Goal: Communication & Community: Answer question/provide support

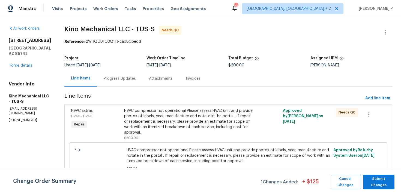
click at [131, 79] on div "Progress Updates" at bounding box center [120, 78] width 32 height 5
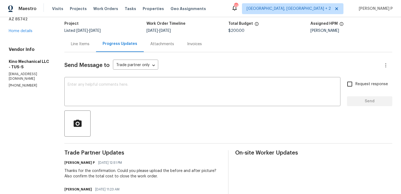
scroll to position [23, 0]
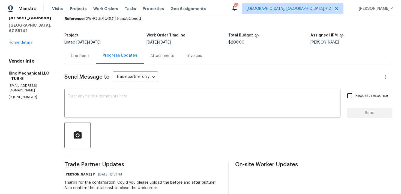
click at [84, 53] on div "Line Items" at bounding box center [80, 55] width 19 height 5
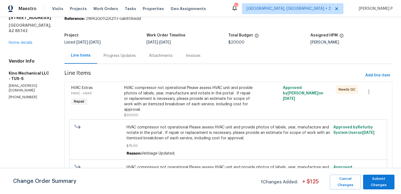
scroll to position [51, 0]
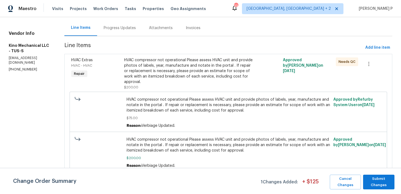
click at [189, 73] on div "HVAC compressor not operational Please assess HVAC unit and provide photos of l…" at bounding box center [188, 71] width 129 height 27
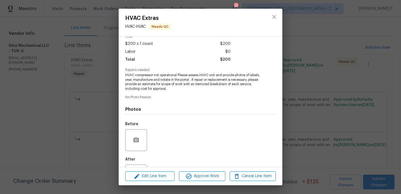
scroll to position [52, 0]
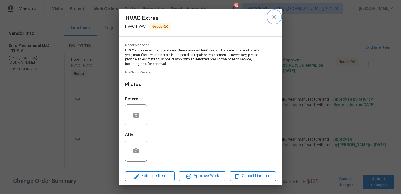
click at [277, 14] on icon "close" at bounding box center [274, 17] width 7 height 7
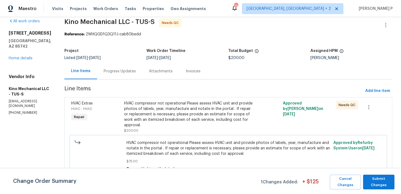
scroll to position [0, 0]
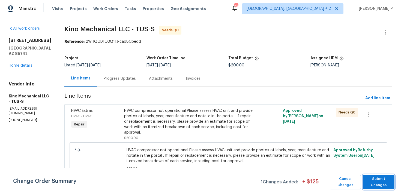
click at [376, 189] on button "Submit Changes" at bounding box center [378, 182] width 31 height 15
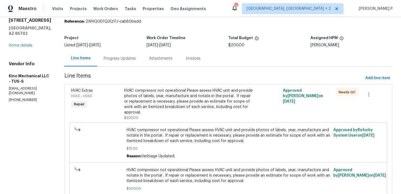
scroll to position [51, 0]
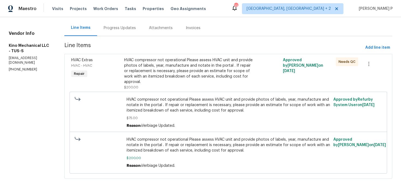
click at [127, 30] on div "Progress Updates" at bounding box center [120, 27] width 32 height 5
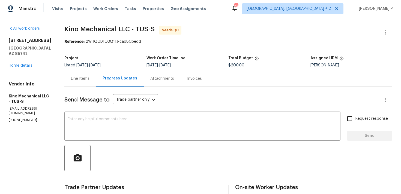
click at [80, 76] on div "Line Items" at bounding box center [80, 78] width 19 height 5
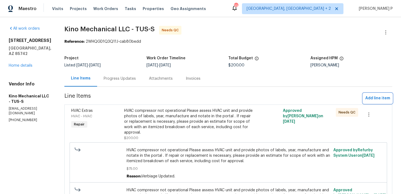
click at [369, 94] on button "Add line item" at bounding box center [377, 98] width 29 height 10
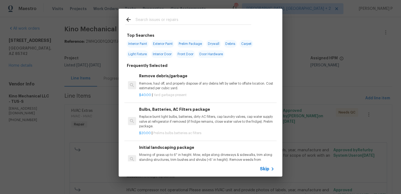
click at [262, 170] on span "Skip" at bounding box center [264, 169] width 9 height 5
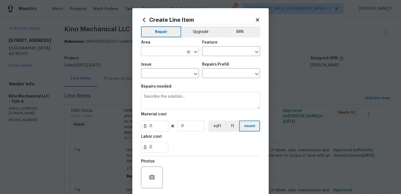
click at [194, 50] on icon "Open" at bounding box center [195, 52] width 7 height 7
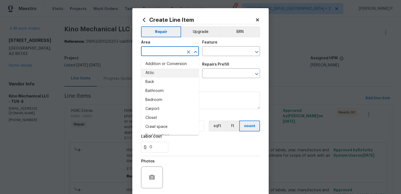
click at [160, 74] on li "Attic" at bounding box center [170, 73] width 58 height 9
type input "Attic"
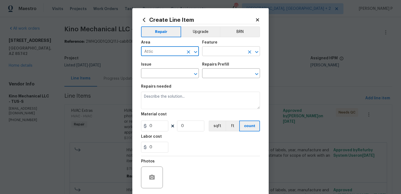
click at [215, 56] on input "text" at bounding box center [223, 52] width 43 height 8
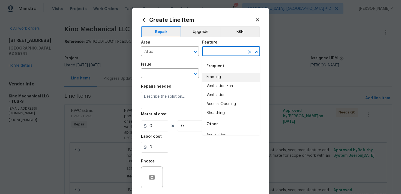
click at [214, 79] on li "Framing" at bounding box center [231, 77] width 58 height 9
type input "Framing"
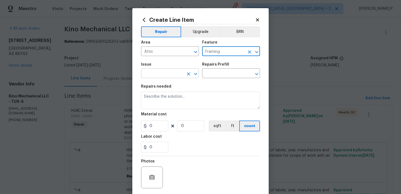
click at [195, 76] on icon "Open" at bounding box center [195, 74] width 7 height 7
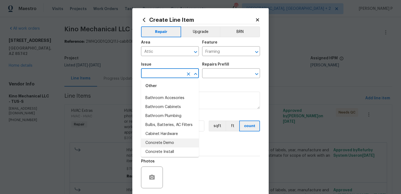
scroll to position [103, 0]
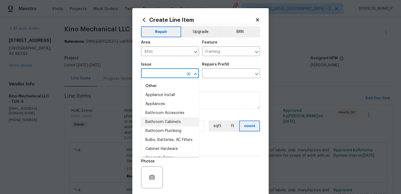
click at [161, 120] on li "Bathroom Cabinets" at bounding box center [170, 122] width 58 height 9
type input "Bathroom Cabinets"
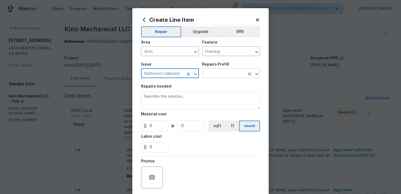
click at [223, 71] on input "text" at bounding box center [223, 74] width 43 height 8
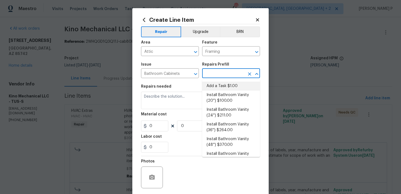
click at [222, 86] on li "Add a Task $1.00" at bounding box center [231, 86] width 58 height 9
type input "Cabinets"
type input "Add a Task $1.00"
type textarea "HPM to detail"
type input "1"
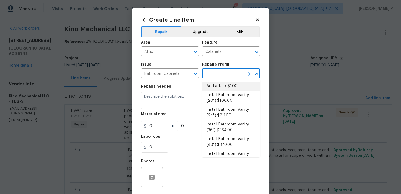
type input "1"
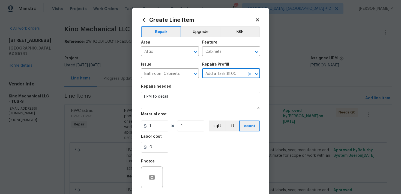
click at [168, 78] on span "Issue Bathroom Cabinets ​" at bounding box center [170, 70] width 58 height 22
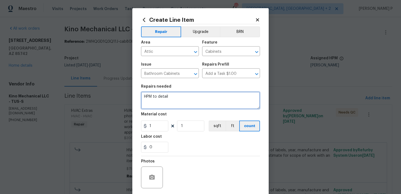
click at [176, 95] on textarea "HPM to detail" at bounding box center [200, 100] width 119 height 17
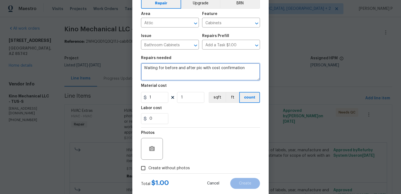
scroll to position [41, 0]
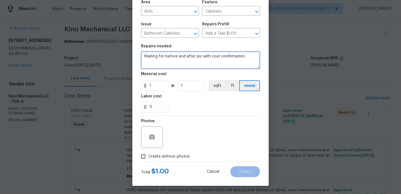
type textarea "Waiting for before and after pic with cost confirmation"
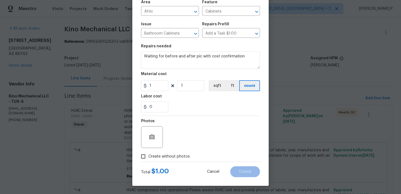
click at [142, 159] on input "Create without photos" at bounding box center [143, 157] width 10 height 10
checkbox input "true"
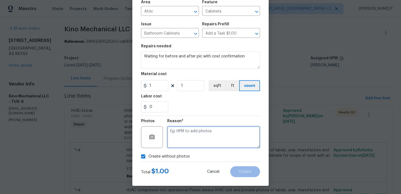
click at [215, 144] on textarea at bounding box center [213, 137] width 93 height 22
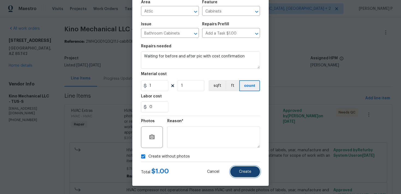
click at [252, 174] on button "Create" at bounding box center [245, 172] width 30 height 11
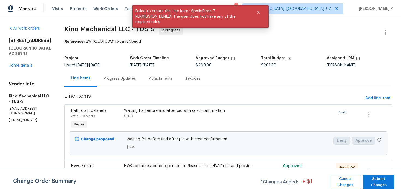
click at [130, 78] on div "Progress Updates" at bounding box center [120, 78] width 32 height 5
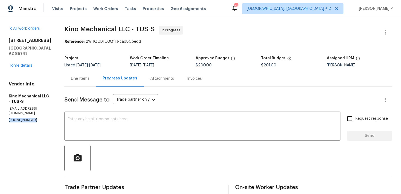
drag, startPoint x: 35, startPoint y: 114, endPoint x: 8, endPoint y: 116, distance: 27.0
click at [8, 116] on div "All work orders 9340 N Red Diamond Ave Tucson, AZ 85742 Home details Vendor Inf…" at bounding box center [200, 166] width 401 height 298
copy p "(520) 445-1664"
click at [126, 144] on div "Send Message to Trade partner only Trade partner only ​ x ​ Request response Se…" at bounding box center [228, 196] width 328 height 219
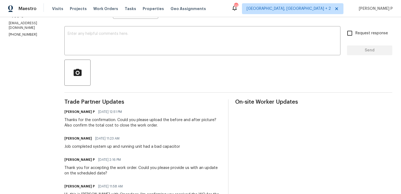
scroll to position [126, 0]
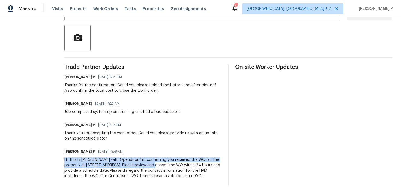
drag, startPoint x: 64, startPoint y: 154, endPoint x: 150, endPoint y: 159, distance: 86.0
click at [150, 159] on div "All work orders 9340 N Red Diamond Ave Tucson, AZ 85742 Home details Vendor Inf…" at bounding box center [200, 46] width 401 height 298
copy div "Hi, this is Ramyasri with Opendoor. I’m confirming you received the WO for the …"
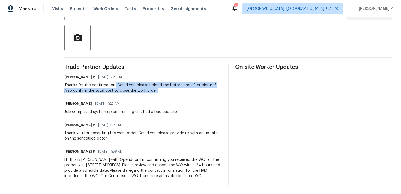
drag, startPoint x: 116, startPoint y: 80, endPoint x: 155, endPoint y: 85, distance: 39.7
click at [155, 85] on div "Thanks for the confirmation. Could you please upload the before and after pictu…" at bounding box center [142, 88] width 157 height 11
copy div "Could you please upload the before and after picture? Also confirm the total co…"
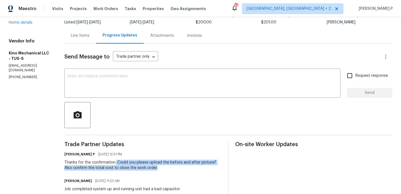
scroll to position [0, 0]
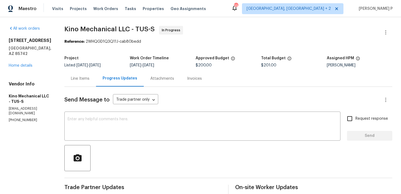
click at [90, 80] on div "Line Items" at bounding box center [80, 79] width 32 height 16
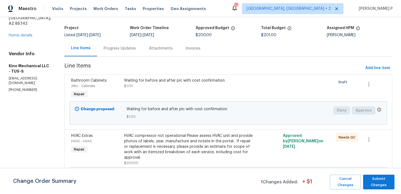
scroll to position [31, 0]
click at [124, 41] on div "Progress Updates" at bounding box center [119, 48] width 45 height 16
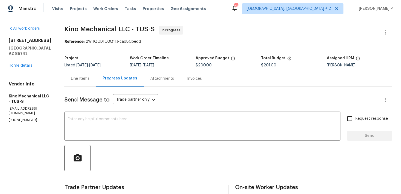
click at [88, 80] on div "Line Items" at bounding box center [80, 78] width 19 height 5
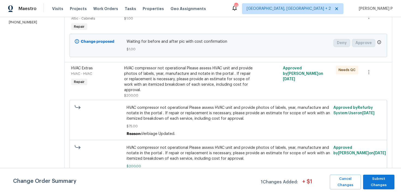
scroll to position [107, 0]
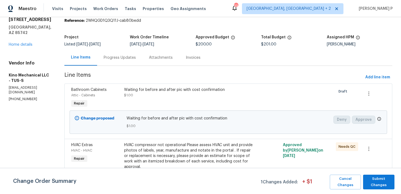
click at [126, 58] on div "Progress Updates" at bounding box center [120, 57] width 32 height 5
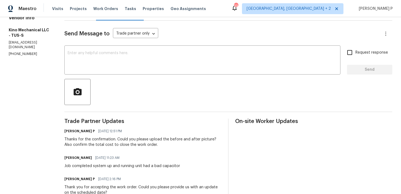
scroll to position [55, 0]
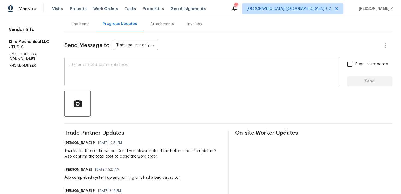
click at [85, 70] on textarea at bounding box center [202, 72] width 269 height 19
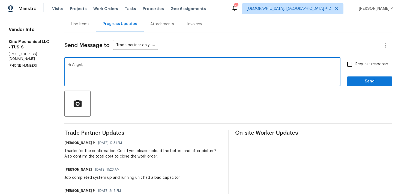
paste textarea "We attempted to reach you via RC text"
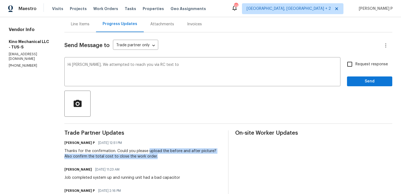
drag, startPoint x: 148, startPoint y: 150, endPoint x: 151, endPoint y: 157, distance: 6.9
click at [151, 157] on div "Thanks for the confirmation. Could you please upload the before and after pictu…" at bounding box center [142, 154] width 157 height 11
copy div "upload the before and after picture? Also confirm the total cost to close the w…"
click at [169, 68] on textarea "Hi Angel, We attempted to reach you via RC text to" at bounding box center [202, 72] width 269 height 19
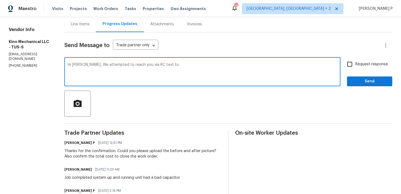
paste textarea "upload the before and after picture? Also confirm the total cost to close the w…"
click at [223, 65] on textarea "Hi Angel, We attempted to reach you via RC text to upload the before and after …" at bounding box center [202, 72] width 269 height 19
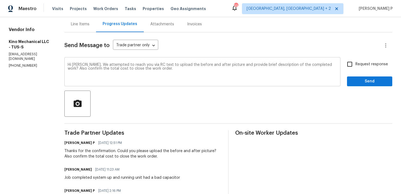
drag, startPoint x: 86, startPoint y: 63, endPoint x: 164, endPoint y: 70, distance: 78.6
click at [164, 71] on div "Hi Angel, We attempted to reach you via RC text to upload the before and after …" at bounding box center [202, 73] width 276 height 28
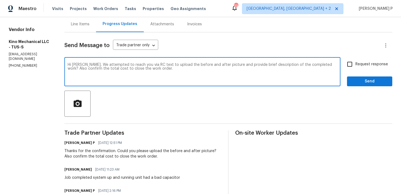
drag, startPoint x: 86, startPoint y: 66, endPoint x: 162, endPoint y: 72, distance: 75.7
click at [161, 72] on textarea "Hi Angel, We attempted to reach you via RC text to upload the before and after …" at bounding box center [202, 72] width 269 height 19
paste textarea "request the upload of the before and after pictures, along with a brief descrip…"
type textarea "Hi Angel, We attempted to reach you via RC text to request the upload of the be…"
click at [355, 63] on input "Request response" at bounding box center [349, 64] width 11 height 11
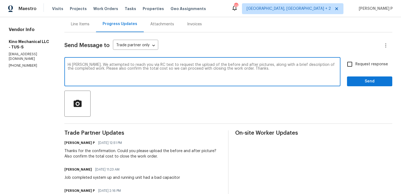
checkbox input "true"
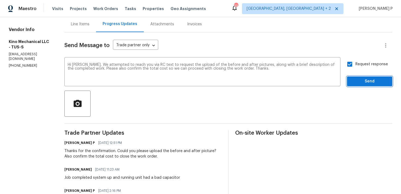
click at [356, 83] on span "Send" at bounding box center [369, 81] width 37 height 7
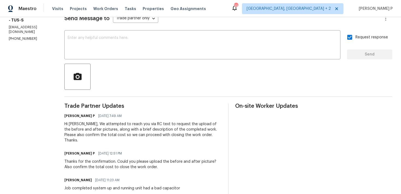
scroll to position [0, 0]
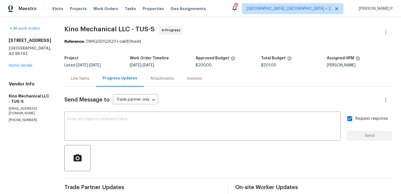
click at [78, 78] on div "Line Items" at bounding box center [80, 78] width 19 height 5
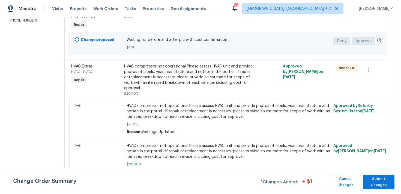
scroll to position [107, 0]
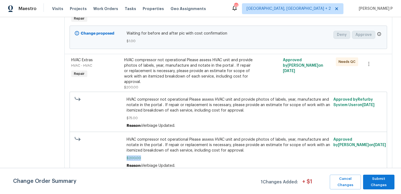
drag, startPoint x: 141, startPoint y: 158, endPoint x: 126, endPoint y: 158, distance: 15.8
click at [126, 158] on div "HVAC compressor not operational Please assess HVAC unit and provide photos of l…" at bounding box center [228, 152] width 207 height 35
drag, startPoint x: 332, startPoint y: 138, endPoint x: 381, endPoint y: 139, distance: 49.6
click at [381, 139] on div "Approved by John Perkins on 8/11/2025" at bounding box center [357, 152] width 52 height 35
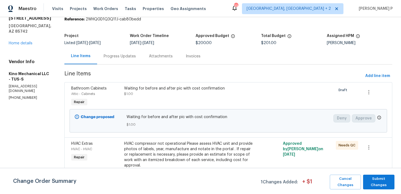
scroll to position [7, 0]
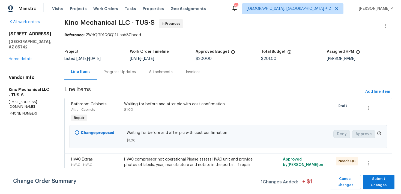
click at [108, 78] on div "Progress Updates" at bounding box center [119, 72] width 45 height 16
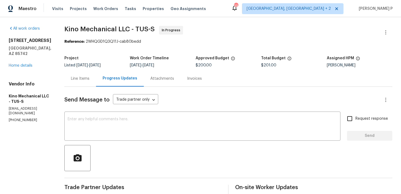
click at [85, 80] on div "Line Items" at bounding box center [80, 78] width 19 height 5
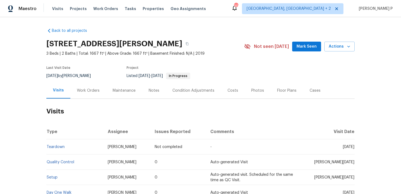
click at [84, 93] on div "Work Orders" at bounding box center [88, 90] width 23 height 5
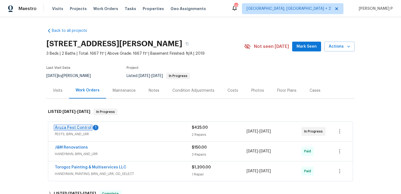
click at [74, 128] on link "Aruza Pest Control" at bounding box center [73, 128] width 37 height 4
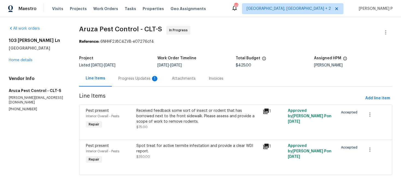
click at [143, 79] on div "Progress Updates 1" at bounding box center [138, 78] width 40 height 5
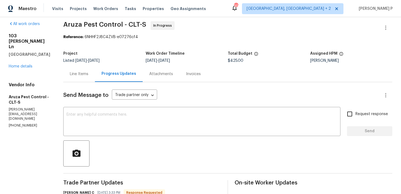
scroll to position [6, 0]
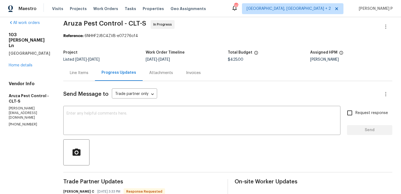
click at [157, 149] on div at bounding box center [227, 153] width 329 height 26
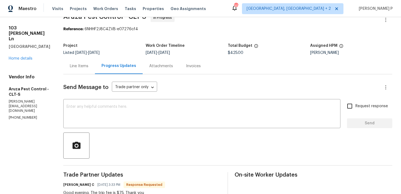
scroll to position [0, 0]
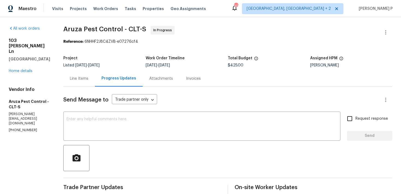
click at [80, 79] on div "Line Items" at bounding box center [79, 78] width 19 height 5
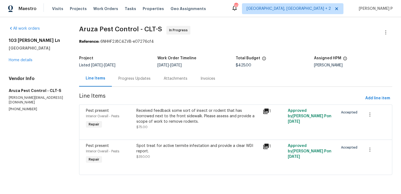
click at [158, 124] on div "Received feedback some sort of insect or rodent that has borrowed next to the f…" at bounding box center [197, 116] width 123 height 16
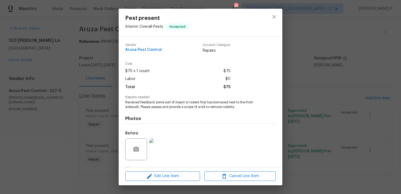
scroll to position [34, 0]
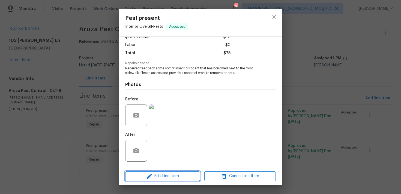
click at [156, 175] on span "Edit Line Item" at bounding box center [162, 176] width 71 height 7
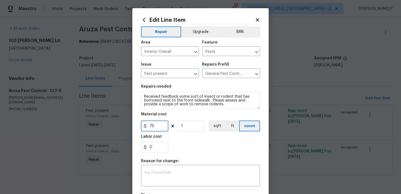
click at [153, 128] on input "75" at bounding box center [154, 126] width 27 height 11
type input "50"
click at [167, 173] on textarea at bounding box center [200, 176] width 112 height 11
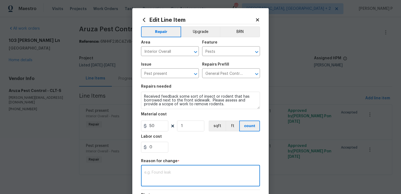
click at [167, 172] on textarea at bounding box center [200, 176] width 112 height 11
paste textarea "(RP) Updated per vendor’s final cost."
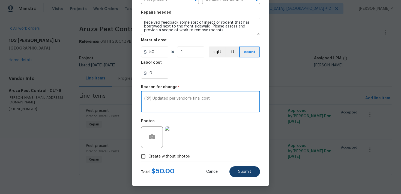
type textarea "(RP) Updated per vendor’s final cost."
click at [251, 171] on button "Submit" at bounding box center [244, 172] width 31 height 11
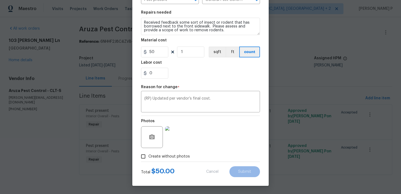
type input "75"
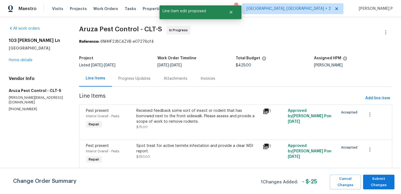
scroll to position [0, 0]
click at [163, 148] on div "Spot treat for active termite infestation and provide a clear WDI report." at bounding box center [197, 148] width 123 height 11
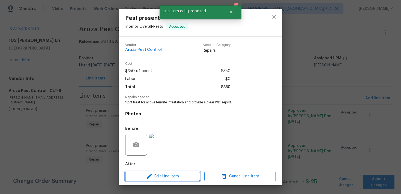
click at [154, 175] on span "Edit Line Item" at bounding box center [162, 176] width 71 height 7
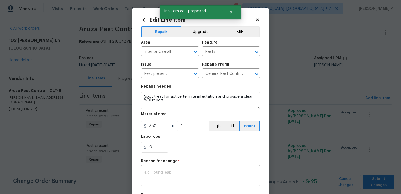
click at [154, 120] on figure "Material cost 350 1 sqft ft count" at bounding box center [200, 122] width 119 height 19
click at [153, 125] on input "350" at bounding box center [154, 126] width 27 height 11
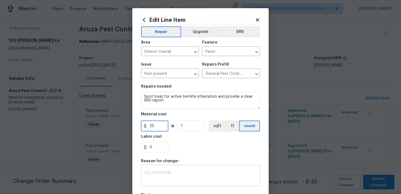
type input "25"
click at [171, 181] on textarea at bounding box center [200, 176] width 112 height 11
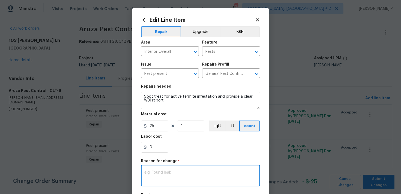
paste textarea "(RP) Updated per vendor’s final cost."
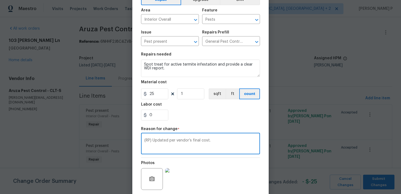
scroll to position [74, 0]
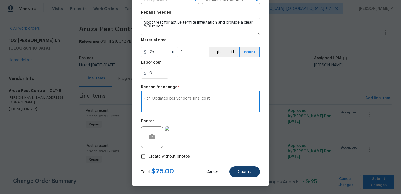
type textarea "(RP) Updated per vendor’s final cost."
click at [238, 170] on button "Submit" at bounding box center [244, 172] width 31 height 11
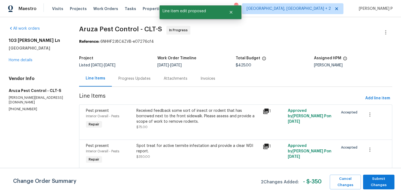
scroll to position [0, 0]
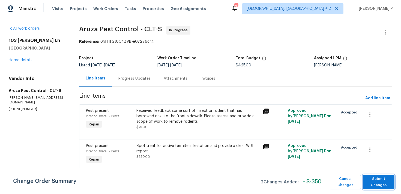
click at [380, 181] on span "Submit Changes" at bounding box center [379, 182] width 26 height 13
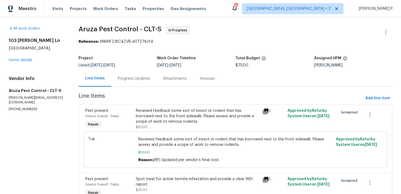
click at [138, 79] on div "Progress Updates" at bounding box center [134, 78] width 32 height 5
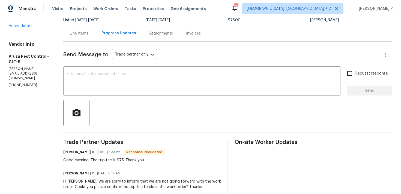
scroll to position [44, 0]
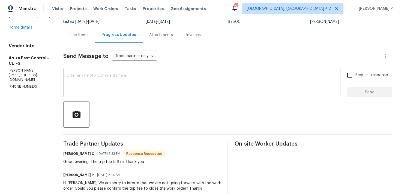
click at [128, 84] on textarea at bounding box center [202, 83] width 270 height 19
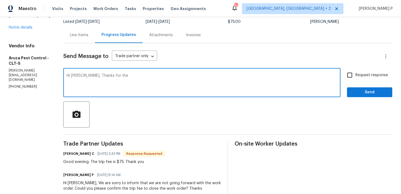
scroll to position [0, 0]
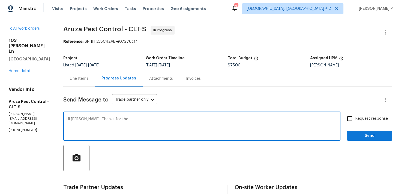
type textarea "Hi [PERSON_NAME], Thanks for the"
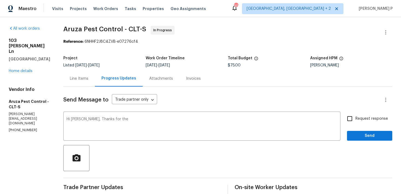
click at [83, 79] on div "Line Items" at bounding box center [79, 78] width 19 height 5
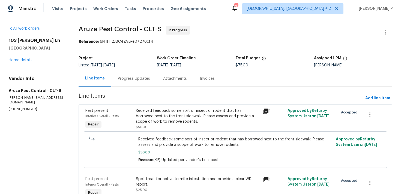
click at [144, 79] on div "Progress Updates" at bounding box center [134, 78] width 32 height 5
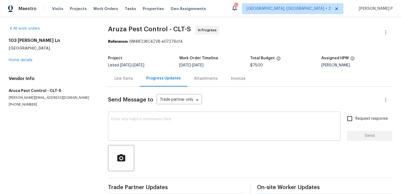
scroll to position [9, 0]
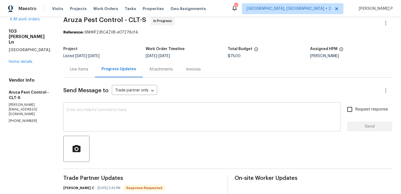
click at [189, 138] on div at bounding box center [227, 149] width 329 height 26
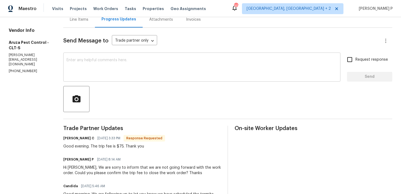
scroll to position [49, 0]
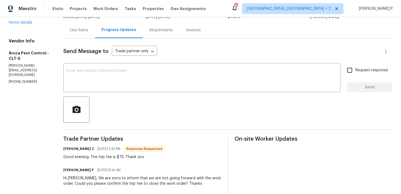
click at [131, 83] on textarea at bounding box center [202, 78] width 270 height 19
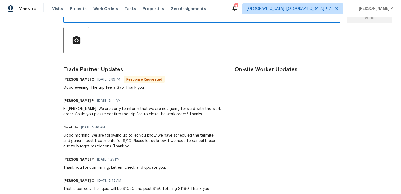
scroll to position [0, 0]
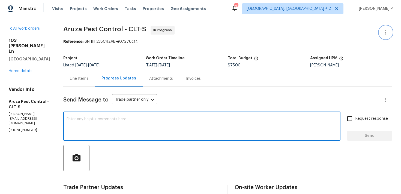
click at [387, 32] on icon "button" at bounding box center [385, 32] width 7 height 7
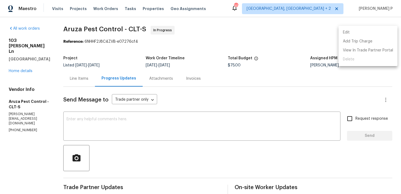
click at [352, 31] on li "Edit" at bounding box center [367, 32] width 59 height 9
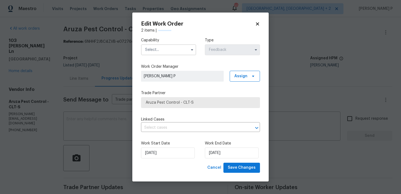
click at [155, 47] on input "text" at bounding box center [168, 49] width 55 height 11
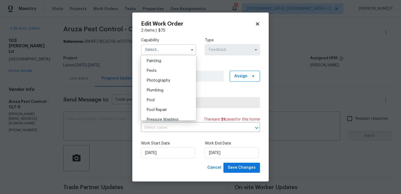
scroll to position [458, 0]
click at [153, 71] on span "Pests" at bounding box center [152, 71] width 10 height 4
type input "Pests"
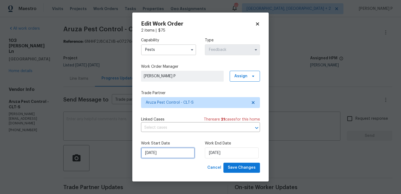
click at [161, 156] on input "18/07/2025" at bounding box center [168, 153] width 54 height 11
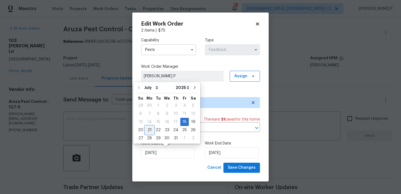
click at [147, 129] on div "21" at bounding box center [149, 130] width 9 height 8
type input "21/07/2025"
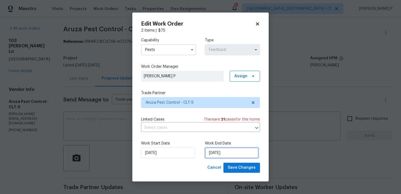
click at [217, 156] on input "22/07/2025" at bounding box center [232, 153] width 54 height 11
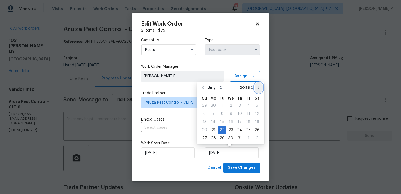
click at [256, 87] on icon "Go to next month" at bounding box center [258, 88] width 4 height 4
type input "22/08/2025"
select select "7"
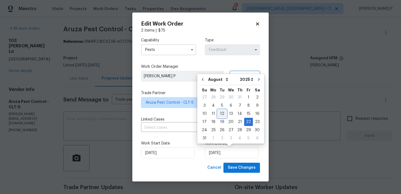
click at [220, 113] on div "12" at bounding box center [222, 114] width 9 height 8
type input "12/08/2025"
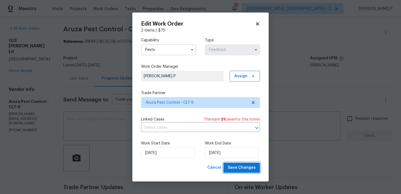
click at [238, 166] on span "Save Changes" at bounding box center [242, 168] width 28 height 7
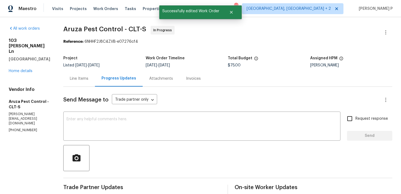
click at [158, 158] on div at bounding box center [227, 158] width 329 height 26
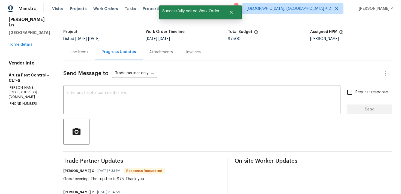
scroll to position [0, 0]
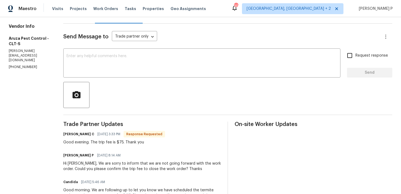
scroll to position [69, 0]
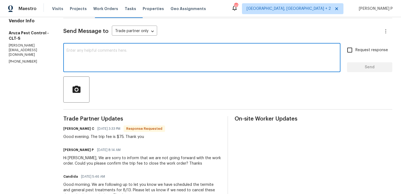
click at [158, 54] on textarea at bounding box center [202, 58] width 270 height 19
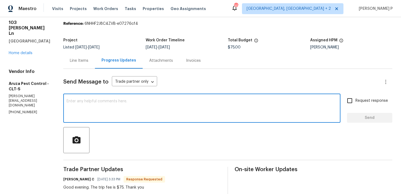
scroll to position [18, 0]
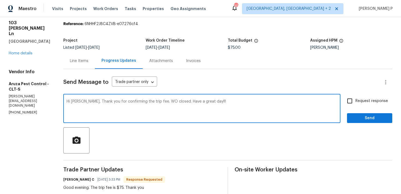
type textarea "Hi Robbi, Thank you for confirming the trip fee. WO closed. Have a great day!!!"
click at [361, 116] on span "Send" at bounding box center [369, 118] width 37 height 7
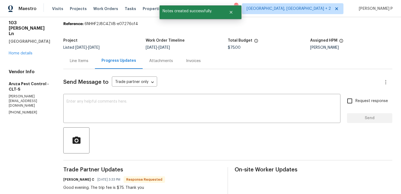
click at [77, 63] on div "Line Items" at bounding box center [79, 60] width 19 height 5
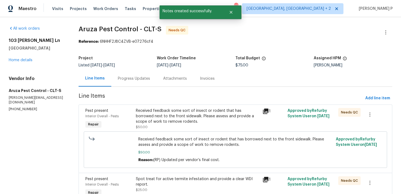
click at [193, 114] on div "Received feedback some sort of insect or rodent that has borrowed next to the f…" at bounding box center [197, 116] width 123 height 16
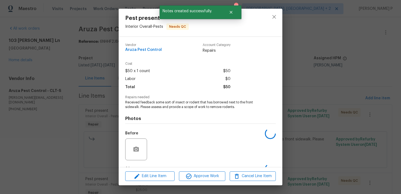
scroll to position [34, 0]
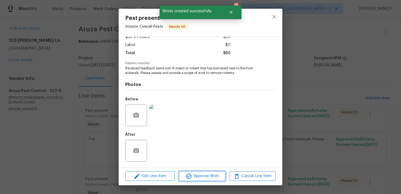
click at [212, 173] on button "Approve Work" at bounding box center [202, 177] width 46 height 10
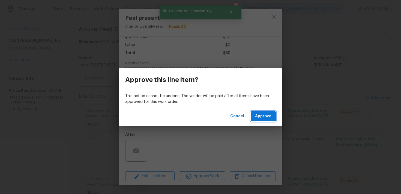
click at [265, 117] on span "Approve" at bounding box center [263, 116] width 16 height 7
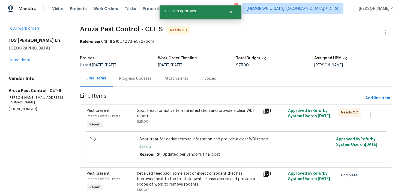
click at [184, 113] on div "Spot treat for active termite infestation and provide a clear WDI report." at bounding box center [198, 113] width 122 height 11
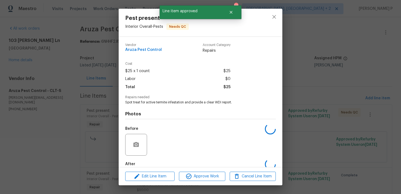
scroll to position [29, 0]
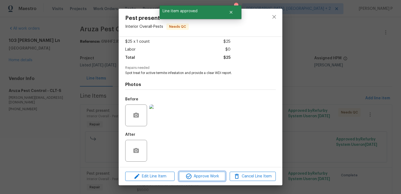
click at [195, 174] on span "Approve Work" at bounding box center [201, 176] width 43 height 7
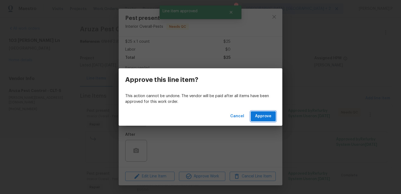
click at [267, 113] on span "Approve" at bounding box center [263, 116] width 16 height 7
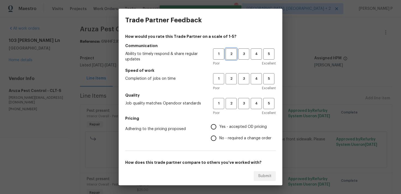
click at [231, 54] on span "2" at bounding box center [231, 54] width 10 height 6
click at [246, 79] on span "3" at bounding box center [243, 79] width 10 height 6
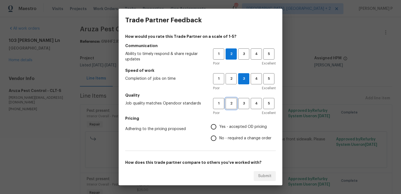
click at [230, 107] on button "2" at bounding box center [230, 103] width 11 height 11
click at [240, 101] on span "3" at bounding box center [243, 104] width 10 height 6
click at [224, 126] on span "Yes - accepted OD pricing" at bounding box center [242, 127] width 47 height 6
click at [219, 126] on input "Yes - accepted OD pricing" at bounding box center [213, 126] width 11 height 11
radio input "true"
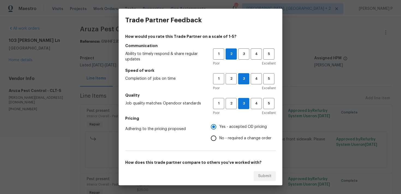
scroll to position [82, 0]
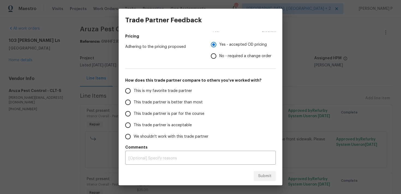
click at [144, 113] on span "This trade partner is par for the course" at bounding box center [169, 114] width 71 height 6
click at [134, 113] on input "This trade partner is par for the course" at bounding box center [127, 113] width 11 height 11
click at [164, 162] on div "x ​" at bounding box center [200, 158] width 150 height 13
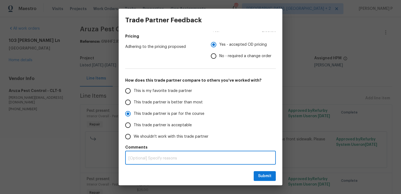
click at [167, 159] on textarea at bounding box center [200, 159] width 144 height 4
radio input "true"
type textarea "T"
radio input "false"
type textarea "TP"
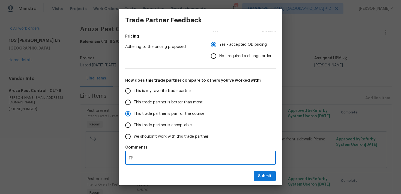
radio input "false"
type textarea "TP"
radio input "false"
type textarea "TP d"
radio input "false"
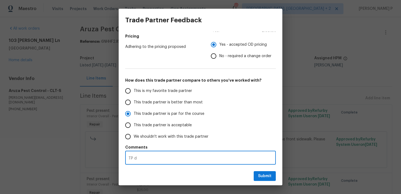
type textarea "TP do"
radio input "false"
type textarea "TP doe"
radio input "false"
type textarea "TP doen"
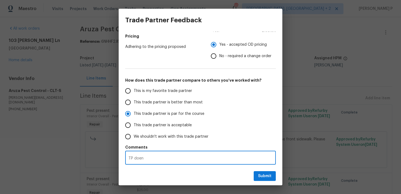
radio input "false"
type textarea "TP doe"
radio input "false"
type textarea "TP do"
radio input "false"
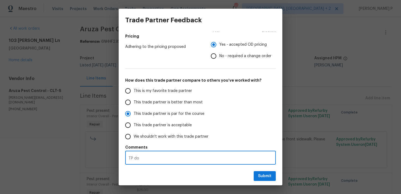
type textarea "TP d"
radio input "false"
type textarea "TP"
radio input "false"
type textarea "TP"
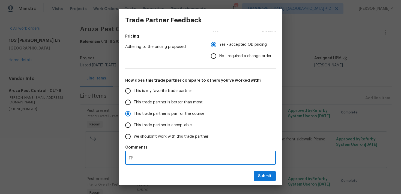
radio input "false"
type textarea "T"
radio input "false"
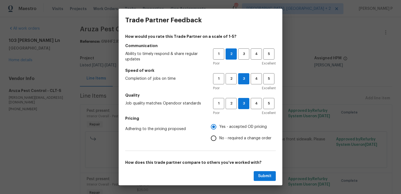
click at [238, 56] on div "1 2 3 4 5" at bounding box center [244, 54] width 63 height 11
click at [244, 55] on span "3" at bounding box center [243, 54] width 10 height 6
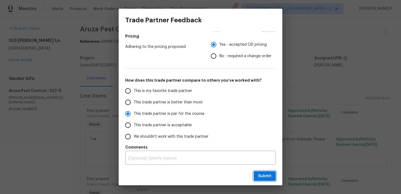
click at [261, 174] on span "Submit" at bounding box center [264, 176] width 13 height 7
radio input "false"
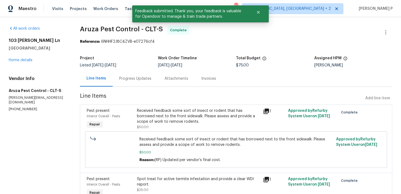
click at [135, 74] on div "Progress Updates" at bounding box center [135, 79] width 45 height 16
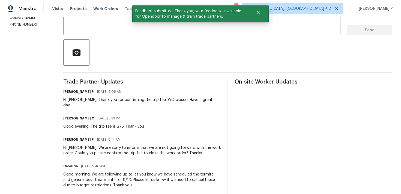
scroll to position [139, 0]
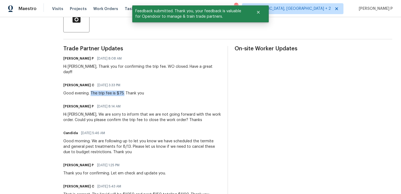
drag, startPoint x: 92, startPoint y: 87, endPoint x: 124, endPoint y: 87, distance: 32.2
click at [124, 91] on div "Good evening. The trip fee is $75. Thank you" at bounding box center [103, 93] width 81 height 5
copy div "The trip fee is $75."
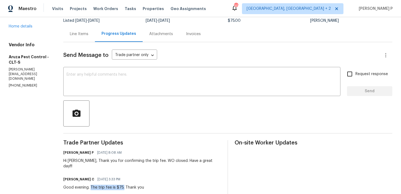
scroll to position [0, 0]
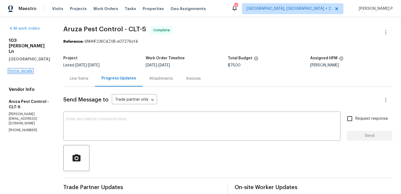
click at [31, 69] on link "Home details" at bounding box center [21, 71] width 24 height 4
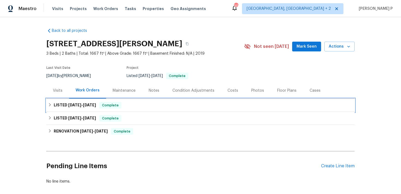
click at [73, 107] on h6 "LISTED 7/17/25 - 8/12/25" at bounding box center [75, 105] width 42 height 7
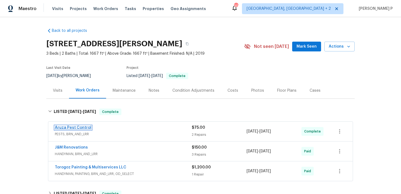
click at [74, 127] on link "Aruza Pest Control" at bounding box center [73, 128] width 37 height 4
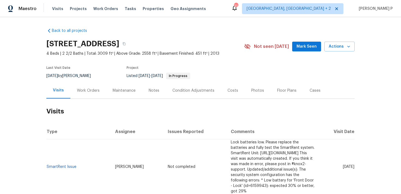
click at [83, 90] on div "Work Orders" at bounding box center [88, 90] width 23 height 5
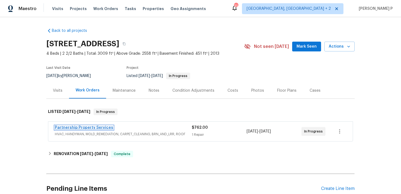
click at [69, 128] on link "Partnership Property Services" at bounding box center [84, 128] width 58 height 4
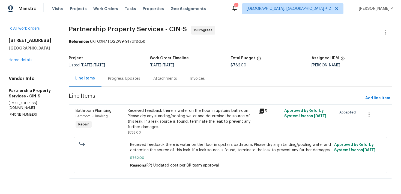
click at [140, 79] on div "Progress Updates" at bounding box center [124, 78] width 32 height 5
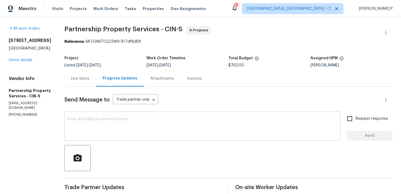
click at [127, 124] on textarea at bounding box center [202, 126] width 269 height 19
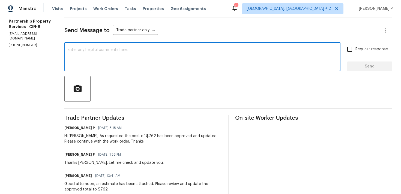
scroll to position [16, 0]
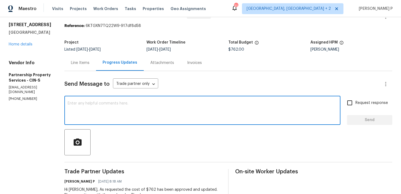
click at [117, 105] on textarea at bounding box center [202, 111] width 269 height 19
paste textarea "Could you please provide us with an update on the scheduled date?"
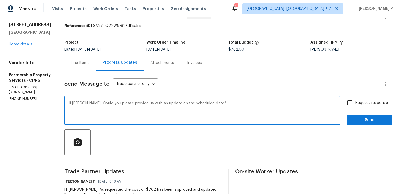
type textarea "Hi [PERSON_NAME], Could you please provide us with an update on the scheduled d…"
click at [358, 101] on span "Request response" at bounding box center [371, 103] width 32 height 6
click at [355, 101] on input "Request response" at bounding box center [349, 102] width 11 height 11
checkbox input "true"
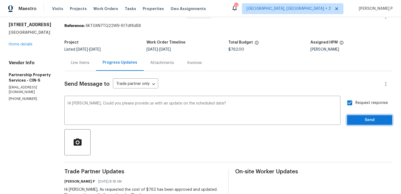
click at [355, 119] on span "Send" at bounding box center [369, 120] width 37 height 7
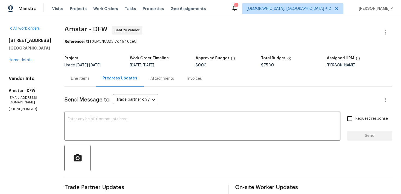
click at [23, 58] on div "[STREET_ADDRESS][PERSON_NAME] Home details" at bounding box center [30, 50] width 43 height 25
click at [23, 61] on link "Home details" at bounding box center [21, 60] width 24 height 4
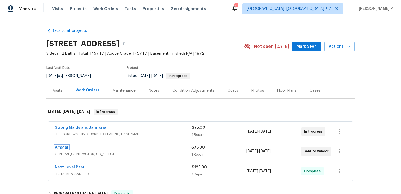
click at [62, 147] on link "Amstar" at bounding box center [62, 148] width 14 height 4
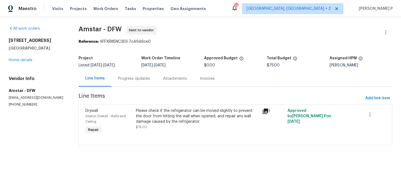
click at [137, 79] on div "Progress Updates" at bounding box center [134, 78] width 32 height 5
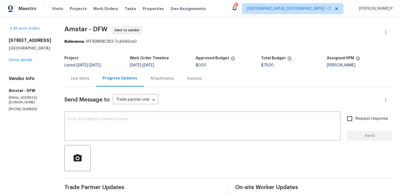
scroll to position [46, 0]
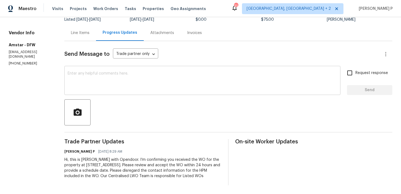
click at [75, 84] on textarea at bounding box center [202, 81] width 269 height 19
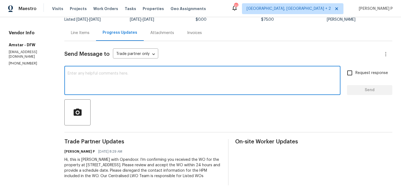
paste textarea "Just a reminder: Please accept the work order within an hour to avoid reassignm…"
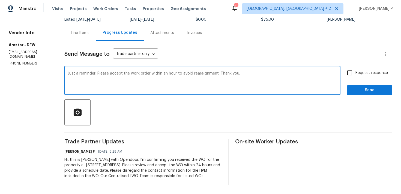
type textarea "Just a reminder: Please accept the work order within an hour to avoid reassignm…"
click at [352, 76] on input "Request response" at bounding box center [349, 72] width 11 height 11
checkbox input "true"
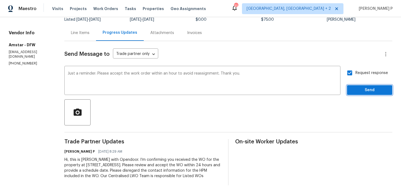
click at [355, 91] on span "Send" at bounding box center [369, 90] width 37 height 7
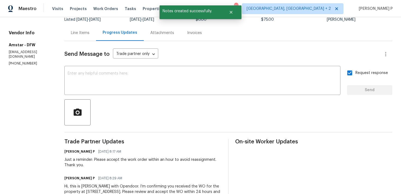
click at [25, 73] on section "All work orders 2712 Raintree Dr Plano, TX 75074 Home details Vendor Info Amsta…" at bounding box center [30, 96] width 43 height 232
drag, startPoint x: 35, startPoint y: 60, endPoint x: 4, endPoint y: 60, distance: 30.5
click at [4, 60] on div "All work orders 2712 Raintree Dr Plano, TX 75074 Home details Vendor Info Amsta…" at bounding box center [200, 96] width 401 height 250
copy p "(469) 499-4538"
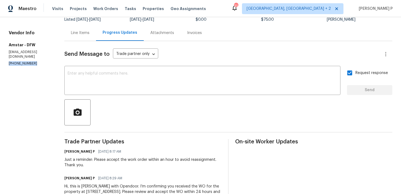
scroll to position [73, 0]
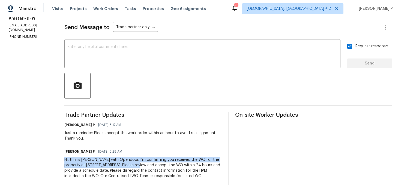
drag, startPoint x: 62, startPoint y: 160, endPoint x: 127, endPoint y: 165, distance: 64.5
click at [127, 165] on div "All work orders 2712 Raintree Dr Plano, TX 75074 Home details Vendor Info Amsta…" at bounding box center [200, 70] width 401 height 250
copy div "Hi, this is Ramyasri with Opendoor. I’m confirming you received the WO for the …"
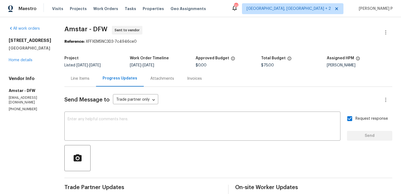
click at [20, 64] on div "All work orders 2712 Raintree Dr Plano, TX 75074 Home details Vendor Info Amsta…" at bounding box center [30, 69] width 43 height 86
click at [21, 61] on link "Home details" at bounding box center [21, 60] width 24 height 4
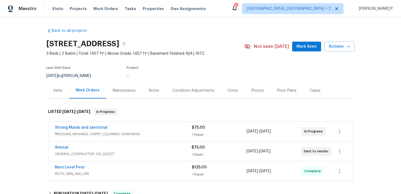
click at [78, 130] on span "Strong Maids and Janitorial" at bounding box center [81, 127] width 53 height 5
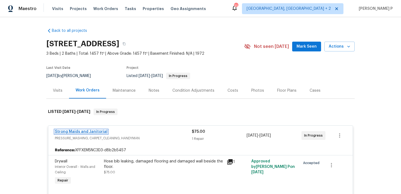
click at [84, 132] on link "Strong Maids and Janitorial" at bounding box center [81, 132] width 53 height 4
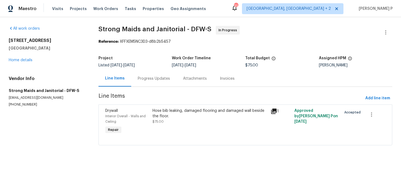
click at [159, 85] on div "Progress Updates" at bounding box center [153, 79] width 45 height 16
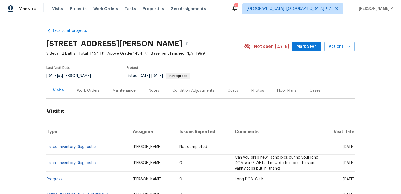
click at [88, 90] on div "Work Orders" at bounding box center [88, 90] width 23 height 5
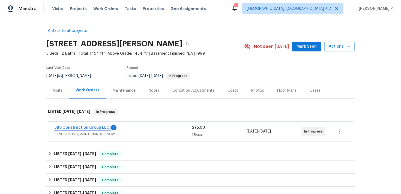
click at [86, 128] on link "JBS Construction Group LLC" at bounding box center [82, 128] width 55 height 4
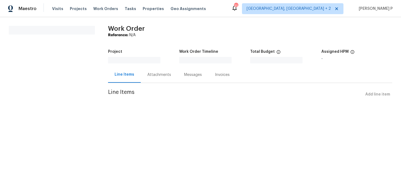
click at [86, 115] on html "Maestro Visits Projects Work Orders Tasks Properties Geo Assignments 21 [GEOGRA…" at bounding box center [200, 57] width 401 height 115
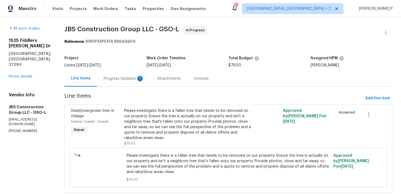
click at [144, 78] on div "Progress Updates 1" at bounding box center [124, 78] width 40 height 5
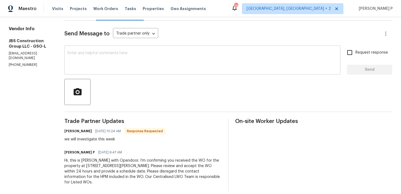
scroll to position [73, 0]
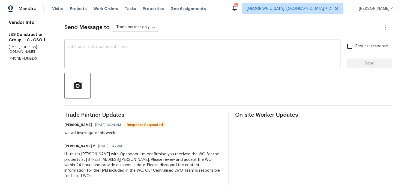
click at [135, 45] on textarea at bounding box center [202, 54] width 269 height 19
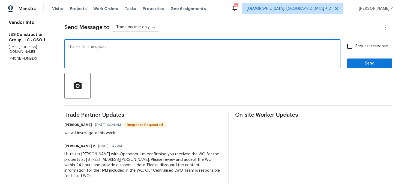
type textarea "Thanks for the update"
click at [99, 50] on textarea "Thanks for the update" at bounding box center [202, 54] width 269 height 19
drag, startPoint x: 101, startPoint y: 46, endPoint x: 223, endPoint y: 47, distance: 122.1
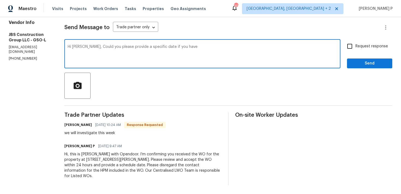
click at [222, 47] on textarea "Hi [PERSON_NAME], Could you please provide a specific date if you have" at bounding box center [202, 54] width 269 height 19
paste textarea ", if available?"
type textarea "Hi [PERSON_NAME], Could you please provide a specific date, if available?"
click at [354, 47] on input "Request response" at bounding box center [349, 46] width 11 height 11
checkbox input "true"
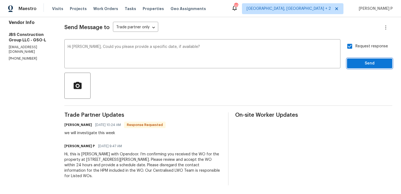
click at [355, 63] on span "Send" at bounding box center [369, 63] width 37 height 7
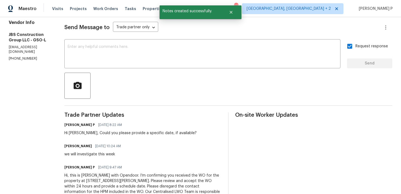
scroll to position [94, 0]
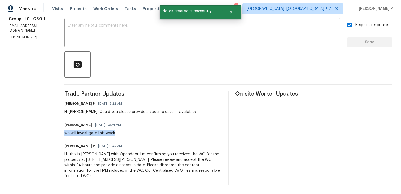
drag, startPoint x: 80, startPoint y: 132, endPoint x: 137, endPoint y: 132, distance: 57.5
click at [137, 132] on div "All work orders [STREET_ADDRESS][PERSON_NAME][PERSON_NAME] Home details Vendor …" at bounding box center [200, 58] width 401 height 271
copy div "we will investigate this week"
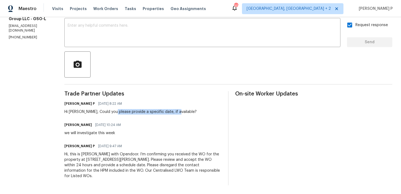
drag, startPoint x: 129, startPoint y: 111, endPoint x: 190, endPoint y: 110, distance: 60.5
click at [190, 110] on div "Hi [PERSON_NAME], Could you please provide a specific date, if available?" at bounding box center [130, 111] width 132 height 5
copy div "provide a specific date, if available"
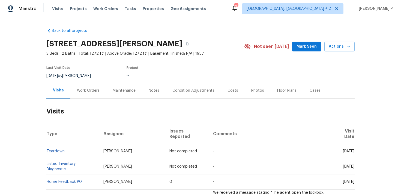
click at [93, 91] on div "Work Orders" at bounding box center [88, 90] width 23 height 5
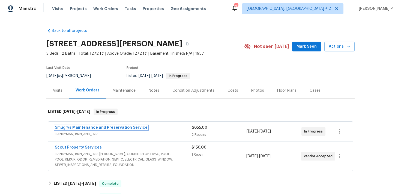
click at [109, 126] on link "Smugrys Maintenance and Preservation Service" at bounding box center [101, 128] width 93 height 4
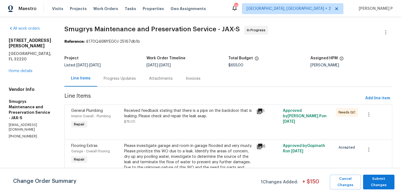
click at [153, 80] on div "Attachments" at bounding box center [161, 78] width 24 height 5
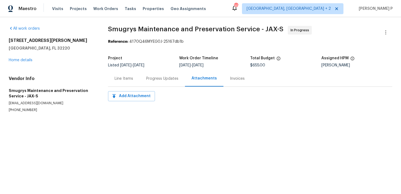
click at [147, 79] on div "Progress Updates" at bounding box center [162, 78] width 32 height 5
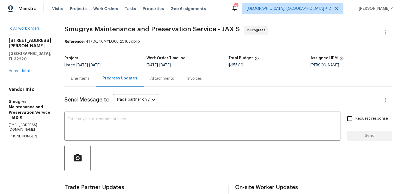
click at [21, 74] on div "All work orders 606 Jackson Ave N Jacksonville, FL 32220 Home details Vendor In…" at bounding box center [30, 82] width 43 height 113
click at [25, 71] on link "Home details" at bounding box center [21, 71] width 24 height 4
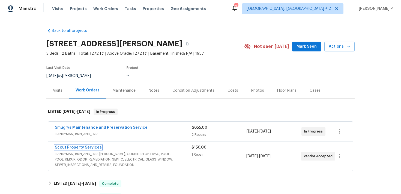
click at [91, 146] on link "Scout Property Services" at bounding box center [78, 148] width 47 height 4
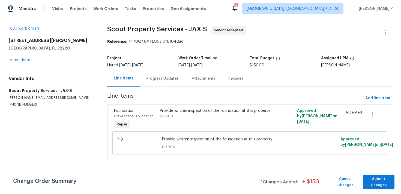
click at [21, 57] on div "606 Jackson Ave N Jacksonville, FL 32220 Home details" at bounding box center [51, 50] width 85 height 25
click at [21, 58] on link "Home details" at bounding box center [21, 60] width 24 height 4
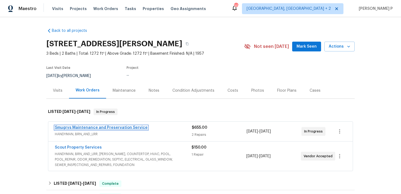
click at [72, 128] on link "Smugrys Maintenance and Preservation Service" at bounding box center [101, 128] width 93 height 4
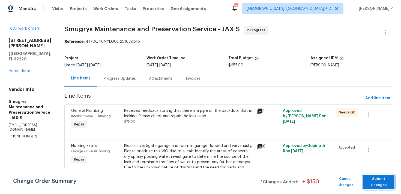
click at [376, 186] on span "Submit Changes" at bounding box center [379, 182] width 26 height 13
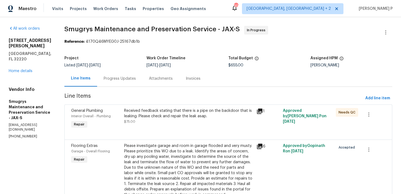
click at [113, 78] on div "Progress Updates" at bounding box center [120, 78] width 32 height 5
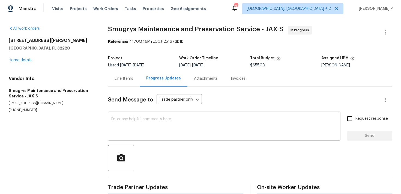
scroll to position [9, 0]
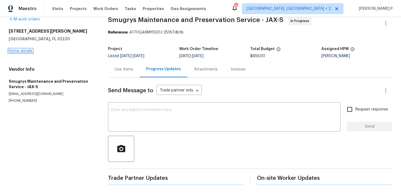
click at [26, 50] on link "Home details" at bounding box center [21, 51] width 24 height 4
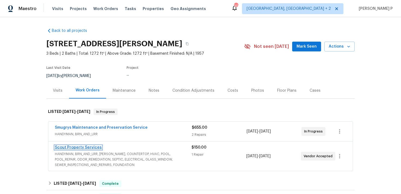
click at [84, 146] on link "Scout Property Services" at bounding box center [78, 148] width 47 height 4
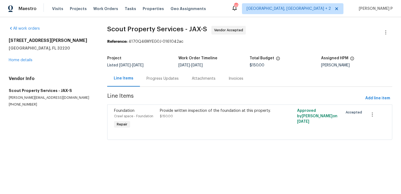
click at [26, 62] on div "606 Jackson Ave N Jacksonville, FL 32220 Home details" at bounding box center [51, 50] width 85 height 25
click at [27, 59] on link "Home details" at bounding box center [21, 60] width 24 height 4
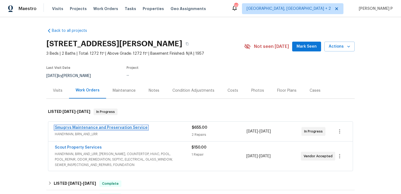
click at [86, 126] on link "Smugrys Maintenance and Preservation Service" at bounding box center [101, 128] width 93 height 4
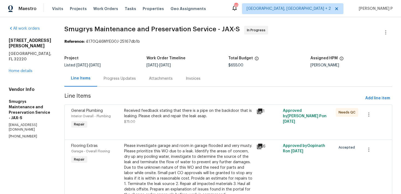
click at [108, 80] on div "Progress Updates" at bounding box center [120, 78] width 32 height 5
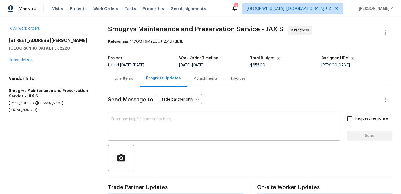
scroll to position [9, 0]
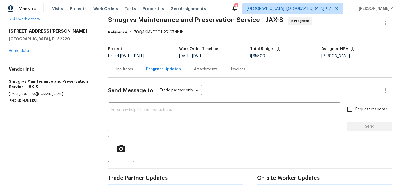
click at [197, 147] on div at bounding box center [250, 149] width 284 height 26
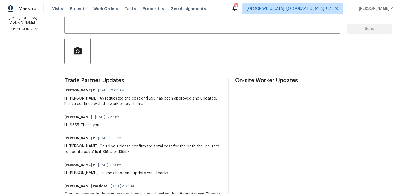
scroll to position [26, 0]
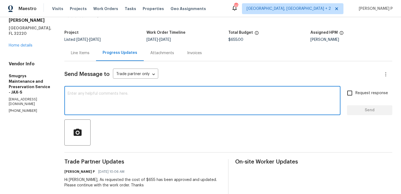
click at [81, 102] on textarea at bounding box center [202, 101] width 269 height 19
paste textarea "Could you please provide us with an update on the scheduled date?"
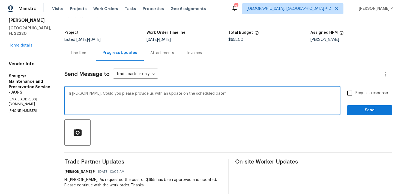
type textarea "Hi Rafael, Could you please provide us with an update on the scheduled date?"
click at [355, 95] on input "Request response" at bounding box center [349, 92] width 11 height 11
checkbox input "true"
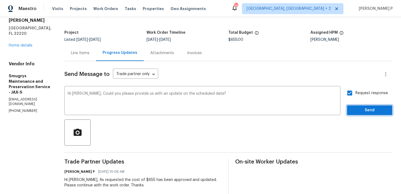
click at [357, 109] on span "Send" at bounding box center [369, 110] width 37 height 7
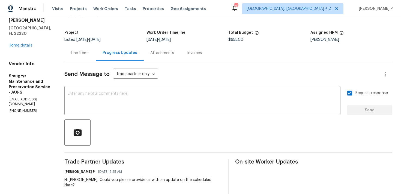
scroll to position [0, 0]
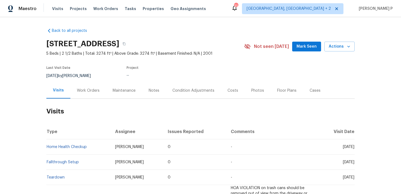
click at [85, 89] on div "Work Orders" at bounding box center [88, 90] width 23 height 5
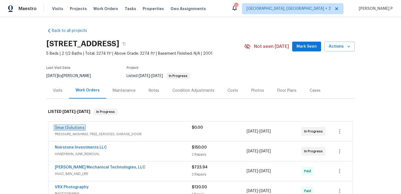
click at [72, 128] on link "SmartSolutions" at bounding box center [70, 128] width 30 height 4
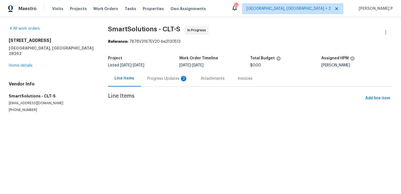
click at [158, 78] on div "Progress Updates 2" at bounding box center [167, 78] width 40 height 5
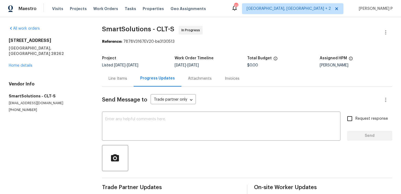
click at [29, 58] on div "[STREET_ADDRESS] Home details" at bounding box center [49, 53] width 80 height 31
click at [28, 64] on link "Home details" at bounding box center [21, 66] width 24 height 4
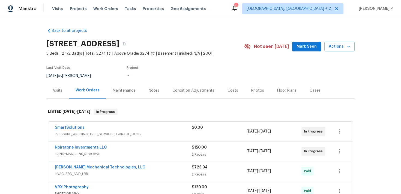
click at [92, 145] on span "Noirstone Investments LLC" at bounding box center [81, 147] width 52 height 5
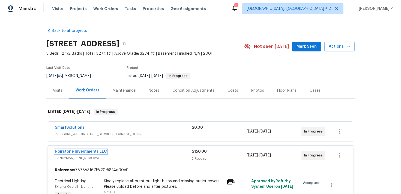
click at [77, 152] on link "Noirstone Investments LLC" at bounding box center [81, 152] width 52 height 4
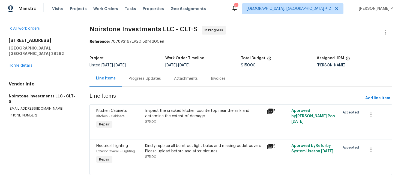
click at [151, 78] on div "Progress Updates" at bounding box center [145, 78] width 32 height 5
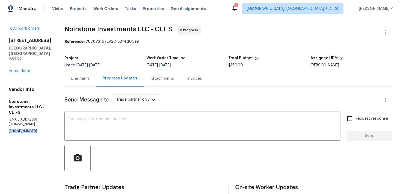
drag, startPoint x: 33, startPoint y: 110, endPoint x: 5, endPoint y: 110, distance: 28.3
click at [5, 110] on div "All work orders 11023 Alnwick Ct Charlotte, NC 28262 Home details Vendor Info N…" at bounding box center [200, 184] width 401 height 335
copy p "(571) 215-1239"
drag, startPoint x: 9, startPoint y: 104, endPoint x: 53, endPoint y: 104, distance: 43.9
click at [53, 104] on div "All work orders 11023 Alnwick Ct Charlotte, NC 28262 Home details Vendor Info N…" at bounding box center [200, 184] width 401 height 335
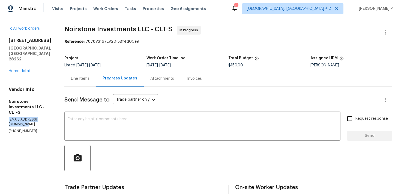
click at [162, 161] on div at bounding box center [228, 158] width 328 height 26
click at [381, 34] on button "button" at bounding box center [385, 32] width 13 height 13
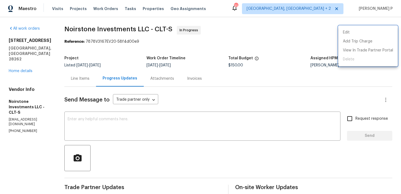
click at [217, 154] on div at bounding box center [200, 97] width 401 height 194
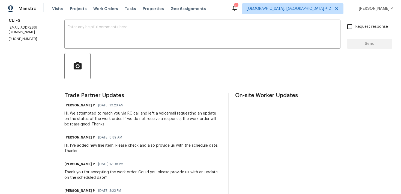
scroll to position [158, 0]
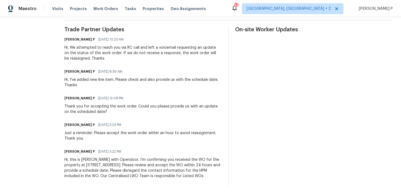
drag, startPoint x: 84, startPoint y: 152, endPoint x: 113, endPoint y: 147, distance: 29.4
click at [113, 147] on div "Trade Partner Updates Ramyasri P 08/11/2025 10:23 AM Hi, We attempted to reach …" at bounding box center [142, 106] width 157 height 159
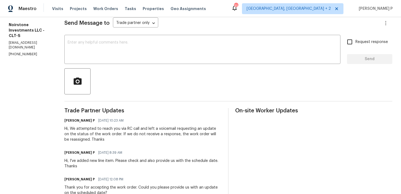
scroll to position [58, 0]
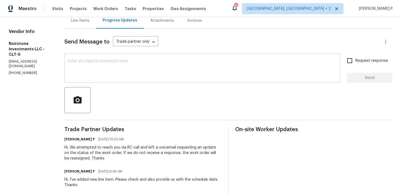
click at [118, 78] on textarea at bounding box center [202, 68] width 269 height 19
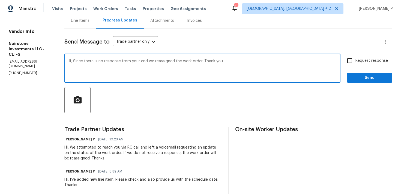
type textarea "Hi, Since there is no response from your end we reassigned the work order. Than…"
click at [357, 79] on span "Send" at bounding box center [369, 78] width 37 height 7
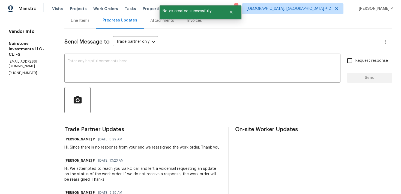
scroll to position [0, 0]
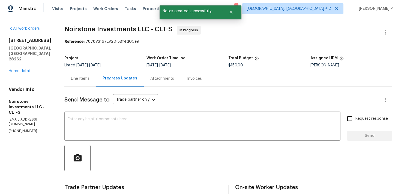
click at [75, 78] on div "Line Items" at bounding box center [80, 78] width 19 height 5
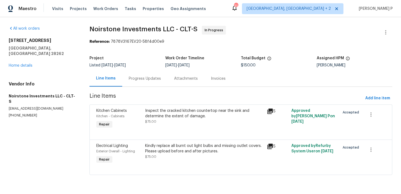
click at [190, 110] on div "Inspect the cracked kitchen countertop near the sink and determine the extent o…" at bounding box center [204, 113] width 119 height 11
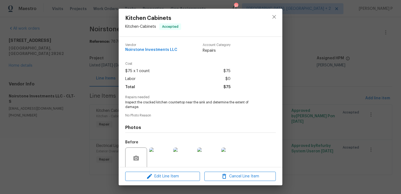
scroll to position [43, 0]
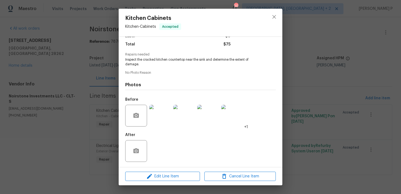
click at [151, 122] on img at bounding box center [160, 116] width 22 height 22
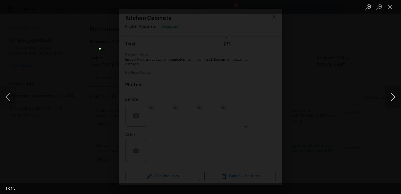
click at [393, 96] on button "Next image" at bounding box center [392, 97] width 16 height 22
click at [392, 10] on button "Close lightbox" at bounding box center [389, 7] width 11 height 10
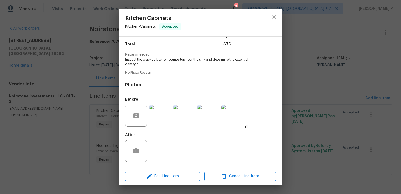
click at [198, 119] on img at bounding box center [208, 116] width 22 height 22
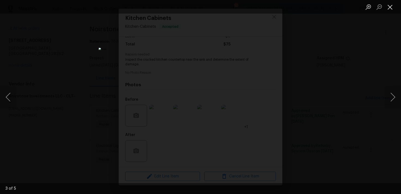
click at [387, 8] on button "Close lightbox" at bounding box center [389, 7] width 11 height 10
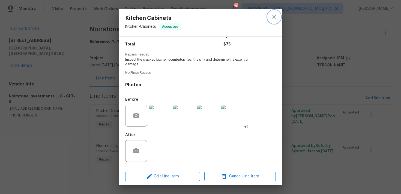
click at [271, 19] on icon "close" at bounding box center [274, 17] width 7 height 7
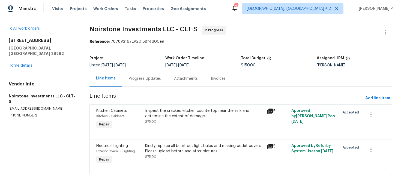
click at [152, 146] on div "Kindly replace all burnt out light bulbs and missing outlet covers. Please uplo…" at bounding box center [204, 148] width 119 height 11
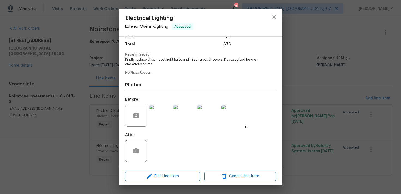
click at [154, 114] on img at bounding box center [160, 116] width 22 height 22
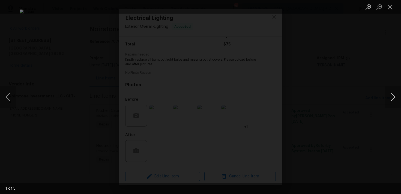
click at [393, 96] on button "Next image" at bounding box center [392, 97] width 16 height 22
click at [391, 9] on button "Close lightbox" at bounding box center [389, 7] width 11 height 10
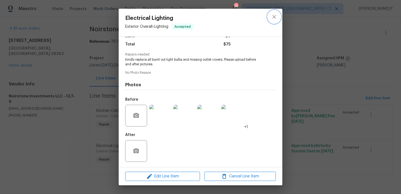
click at [273, 19] on icon "close" at bounding box center [274, 17] width 7 height 7
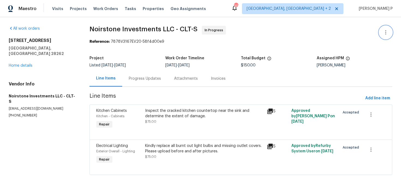
click at [386, 32] on icon "button" at bounding box center [385, 32] width 7 height 7
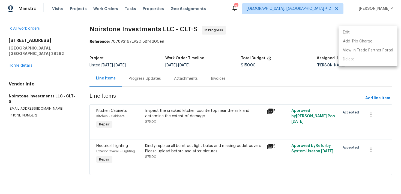
click at [350, 33] on li "Edit" at bounding box center [367, 32] width 59 height 9
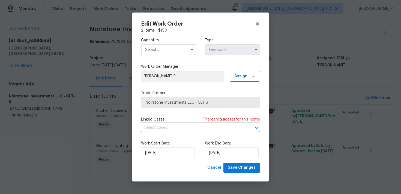
click at [173, 47] on input "text" at bounding box center [168, 49] width 55 height 11
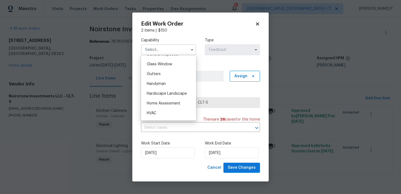
scroll to position [279, 0]
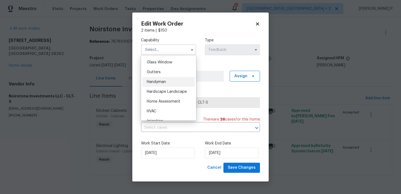
click at [162, 81] on span "Handyman" at bounding box center [156, 82] width 19 height 4
type input "Handyman"
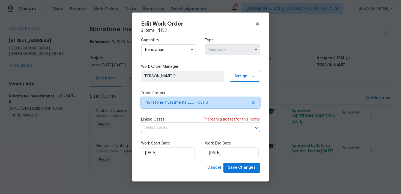
click at [170, 101] on span "Noirstone Investments LLC - CLT-S" at bounding box center [197, 102] width 102 height 5
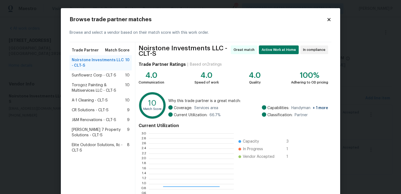
scroll to position [76, 85]
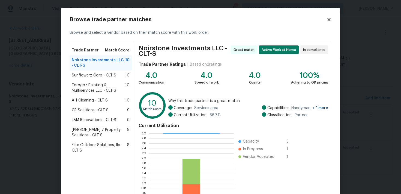
click at [88, 75] on span "Sunflowerz Corp - CLT-S" at bounding box center [94, 75] width 44 height 5
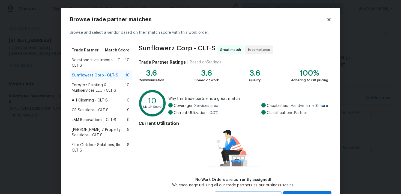
scroll to position [24, 0]
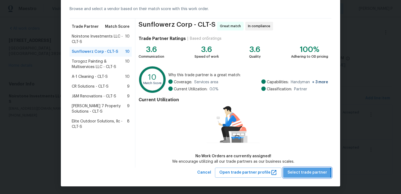
click at [309, 173] on span "Select trade partner" at bounding box center [307, 173] width 40 height 7
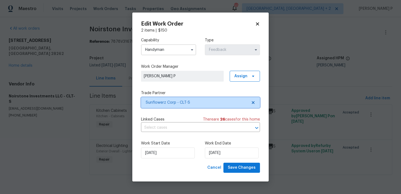
scroll to position [0, 0]
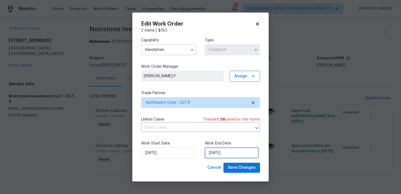
click at [215, 153] on input "07/08/2025" at bounding box center [232, 153] width 54 height 11
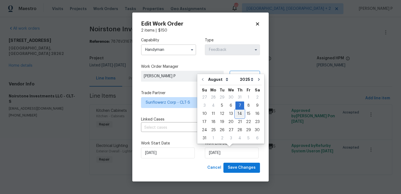
click at [237, 113] on div "14" at bounding box center [239, 114] width 9 height 8
type input "14/08/2025"
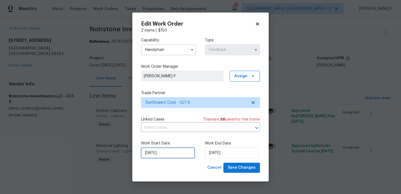
click at [177, 155] on input "05/08/2025" at bounding box center [168, 153] width 54 height 11
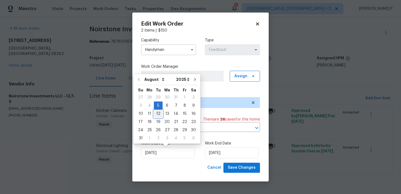
click at [156, 113] on div "12" at bounding box center [158, 114] width 9 height 8
type input "12/08/2025"
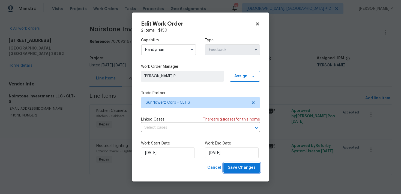
click at [242, 169] on span "Save Changes" at bounding box center [242, 168] width 28 height 7
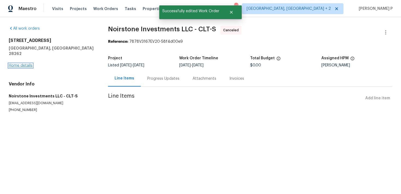
click at [23, 64] on link "Home details" at bounding box center [21, 66] width 24 height 4
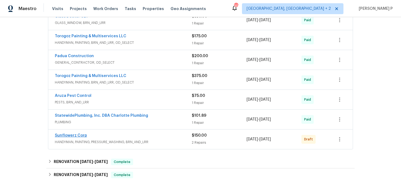
scroll to position [211, 0]
click at [70, 135] on link "Sunflowerz Corp" at bounding box center [71, 136] width 32 height 4
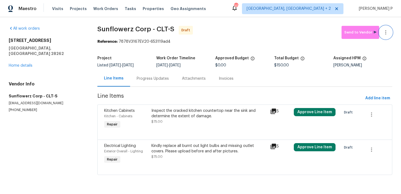
click at [385, 30] on icon "button" at bounding box center [385, 32] width 7 height 7
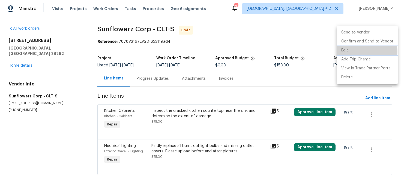
click at [358, 52] on li "Edit" at bounding box center [367, 50] width 61 height 9
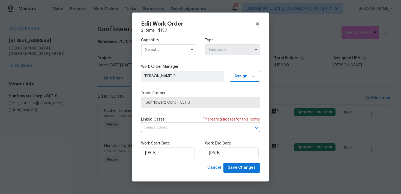
click at [170, 50] on input "text" at bounding box center [168, 49] width 55 height 11
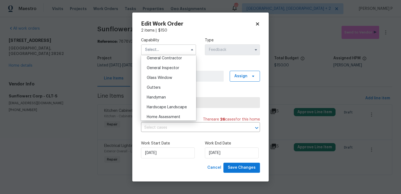
scroll to position [270, 0]
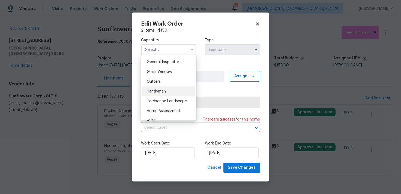
click at [163, 92] on span "Handyman" at bounding box center [156, 92] width 19 height 4
type input "Handyman"
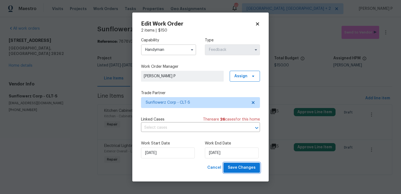
click at [241, 167] on span "Save Changes" at bounding box center [242, 168] width 28 height 7
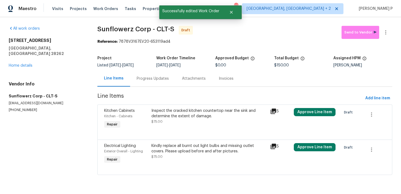
click at [146, 70] on div "Project Listed 3/19/2025 - 8/7/2025 Work Order Timeline 8/12/2025 - 8/14/2025 A…" at bounding box center [244, 61] width 295 height 17
click at [147, 78] on div "Progress Updates" at bounding box center [153, 78] width 32 height 5
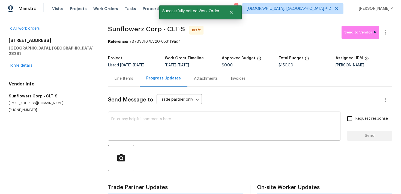
click at [146, 127] on textarea at bounding box center [224, 126] width 226 height 19
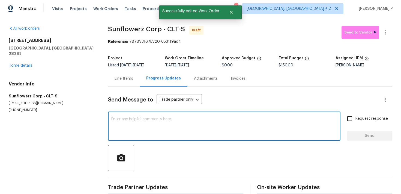
paste textarea "Hi, this is Ramyasri with Opendoor. I’m confirming you received the WO for the …"
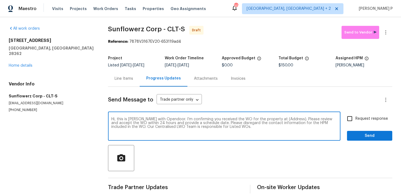
drag, startPoint x: 273, startPoint y: 119, endPoint x: 290, endPoint y: 119, distance: 16.4
click at [290, 119] on textarea "Hi, this is Ramyasri with Opendoor. I’m confirming you received the WO for the …" at bounding box center [224, 126] width 226 height 19
paste textarea "11023 Alnwick Ct, Charlotte, NC 28262"
type textarea "Hi, this is Ramyasri with Opendoor. I’m confirming you received the WO for the …"
click at [360, 114] on label "Request response" at bounding box center [366, 118] width 44 height 11
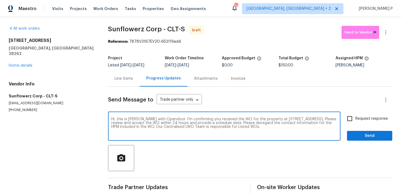
click at [355, 114] on input "Request response" at bounding box center [349, 118] width 11 height 11
checkbox input "true"
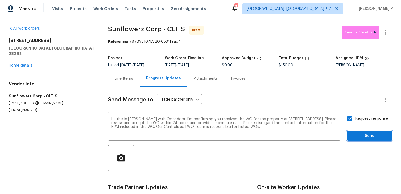
click at [357, 135] on span "Send" at bounding box center [369, 136] width 37 height 7
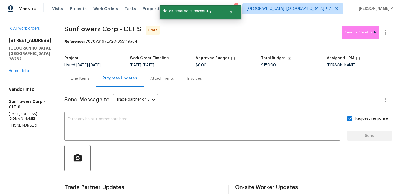
click at [216, 158] on div at bounding box center [228, 158] width 328 height 26
click at [388, 33] on icon "button" at bounding box center [385, 32] width 7 height 7
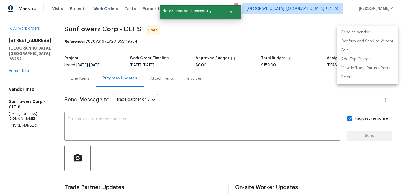
click at [373, 38] on li "Confirm and Send to Vendor" at bounding box center [367, 41] width 61 height 9
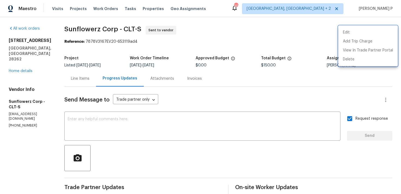
click at [150, 148] on div at bounding box center [200, 97] width 401 height 194
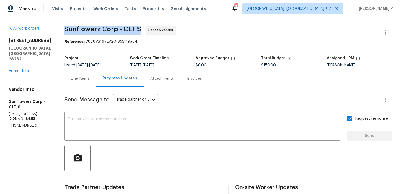
drag, startPoint x: 65, startPoint y: 27, endPoint x: 139, endPoint y: 28, distance: 74.4
click at [139, 28] on span "Sunflowerz Corp - CLT-S" at bounding box center [102, 29] width 77 height 7
copy span "Sunflowerz Corp - CLT-S"
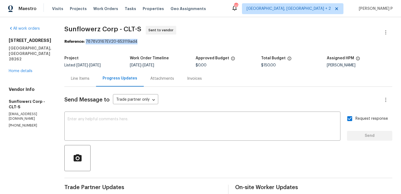
drag, startPoint x: 86, startPoint y: 42, endPoint x: 150, endPoint y: 42, distance: 63.8
click at [150, 42] on div "Reference: 7878V3167EV20-653119ad4" at bounding box center [228, 41] width 328 height 5
copy div "7878V3167EV20-653119ad4"
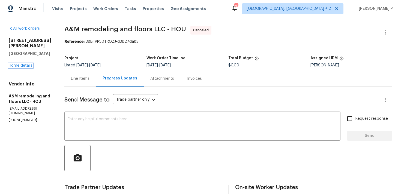
click at [26, 64] on link "Home details" at bounding box center [21, 66] width 24 height 4
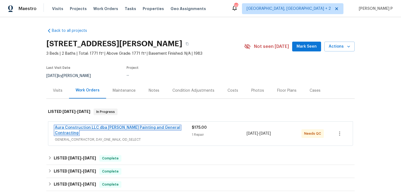
click at [105, 126] on link "Aura Construction LLC dba [PERSON_NAME] Painting and General Contracting" at bounding box center [117, 130] width 125 height 9
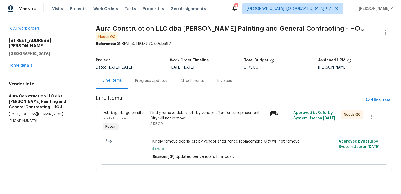
click at [146, 80] on div "Progress Updates" at bounding box center [151, 80] width 32 height 5
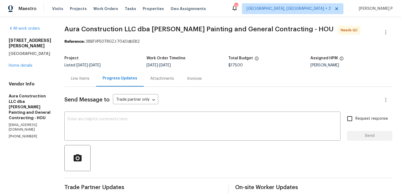
click at [119, 80] on div "Progress Updates" at bounding box center [119, 78] width 35 height 5
click at [85, 76] on div "Line Items" at bounding box center [80, 78] width 19 height 5
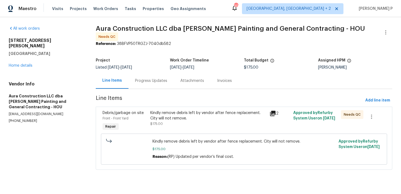
click at [136, 83] on div "Progress Updates" at bounding box center [150, 81] width 45 height 16
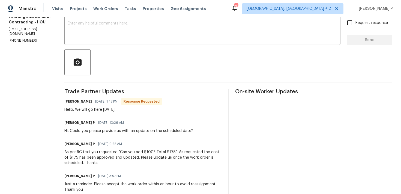
scroll to position [10, 0]
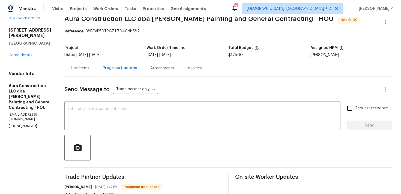
click at [78, 67] on div "Line Items" at bounding box center [80, 68] width 19 height 5
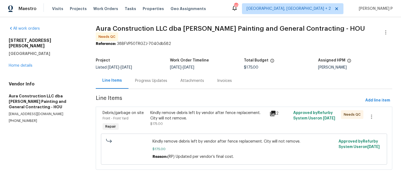
click at [198, 114] on div "Kindly remove debris left by vendor after fence replacement. City will not remo…" at bounding box center [208, 115] width 116 height 11
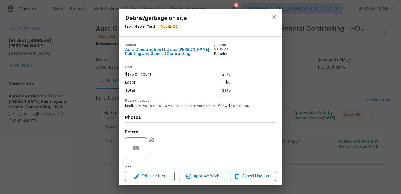
scroll to position [33, 0]
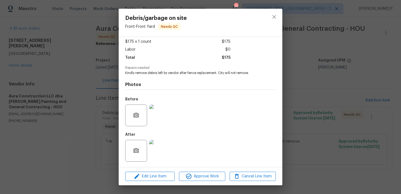
click at [167, 120] on img at bounding box center [160, 116] width 22 height 22
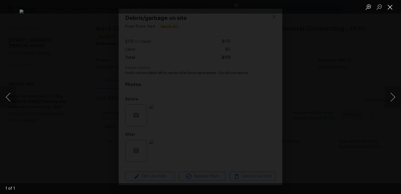
click at [393, 4] on button "Close lightbox" at bounding box center [389, 7] width 11 height 10
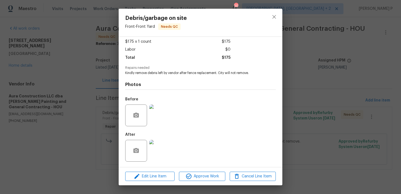
click at [169, 149] on img at bounding box center [160, 151] width 22 height 22
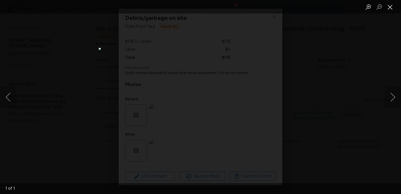
click at [389, 7] on button "Close lightbox" at bounding box center [389, 7] width 11 height 10
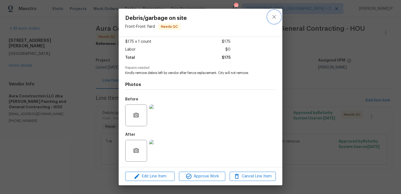
click at [276, 16] on icon "close" at bounding box center [274, 17] width 7 height 7
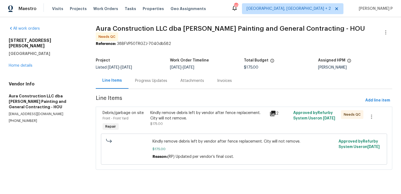
click at [149, 83] on div "Progress Updates" at bounding box center [150, 81] width 45 height 16
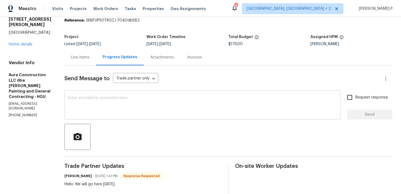
scroll to position [16, 0]
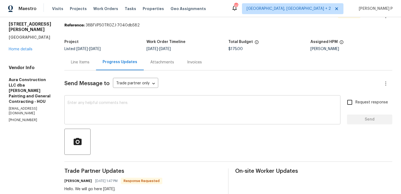
click at [96, 110] on textarea at bounding box center [202, 110] width 269 height 19
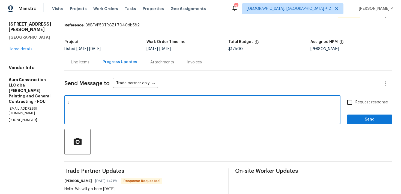
type textarea "J"
type textarea "Hi [PERSON_NAME], WO closed. Thanks, Have a great day!!!"
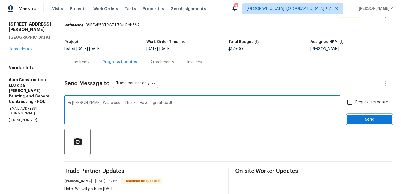
click at [369, 119] on span "Send" at bounding box center [369, 119] width 37 height 7
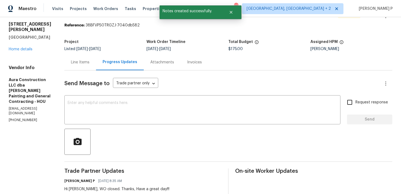
scroll to position [0, 0]
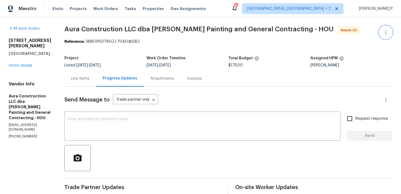
click at [384, 31] on icon "button" at bounding box center [385, 32] width 7 height 7
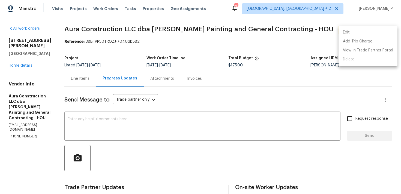
click at [342, 32] on li "Edit" at bounding box center [367, 32] width 59 height 9
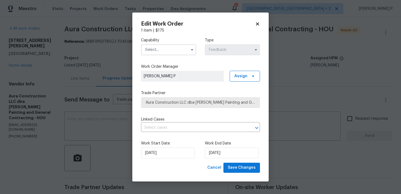
click at [167, 53] on input "text" at bounding box center [168, 49] width 55 height 11
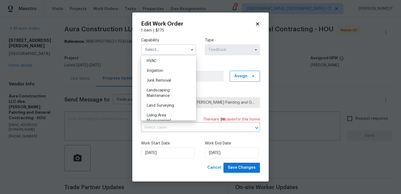
scroll to position [330, 0]
click at [158, 89] on span "Landscaping Maintenance" at bounding box center [158, 92] width 23 height 9
type input "Landscaping Maintenance"
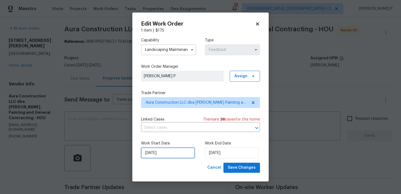
click at [185, 156] on input "06/08/2025" at bounding box center [168, 153] width 54 height 11
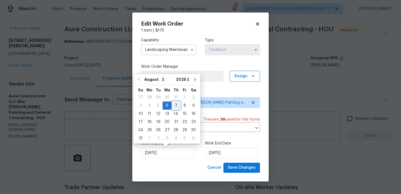
click at [174, 104] on div "7" at bounding box center [175, 106] width 9 height 8
type input "07/08/2025"
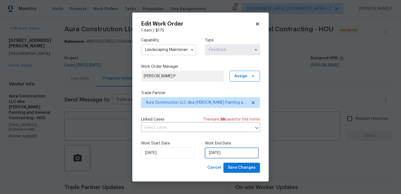
click at [212, 155] on input "08/08/2025" at bounding box center [232, 153] width 54 height 11
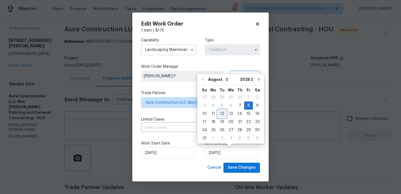
click at [221, 111] on div "12" at bounding box center [222, 114] width 9 height 8
type input "12/08/2025"
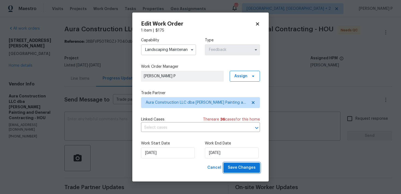
click at [245, 166] on span "Save Changes" at bounding box center [242, 168] width 28 height 7
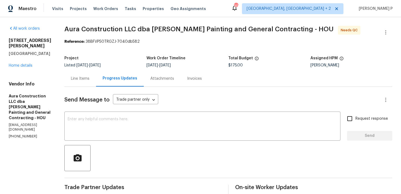
click at [164, 161] on div at bounding box center [228, 158] width 328 height 26
click at [83, 79] on div "Line Items" at bounding box center [80, 78] width 19 height 5
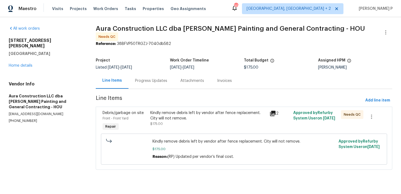
click at [189, 111] on div "Kindly remove debris left by vendor after fence replacement. City will not remo…" at bounding box center [208, 115] width 116 height 11
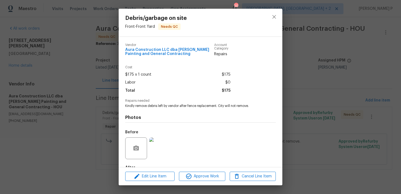
scroll to position [33, 0]
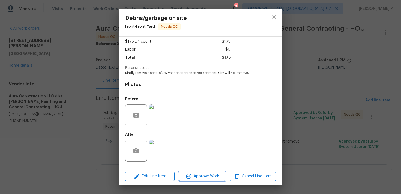
click at [201, 181] on button "Approve Work" at bounding box center [202, 177] width 46 height 10
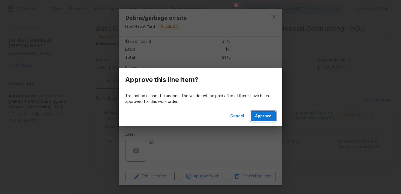
click at [260, 120] on button "Approve" at bounding box center [262, 116] width 25 height 10
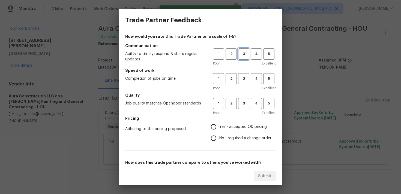
click at [241, 49] on button "3" at bounding box center [243, 54] width 11 height 11
click at [245, 78] on span "3" at bounding box center [243, 79] width 10 height 6
click at [246, 105] on span "3" at bounding box center [243, 104] width 10 height 6
click at [227, 138] on span "No - required a change order" at bounding box center [245, 139] width 52 height 6
click at [219, 138] on input "No - required a change order" at bounding box center [213, 138] width 11 height 11
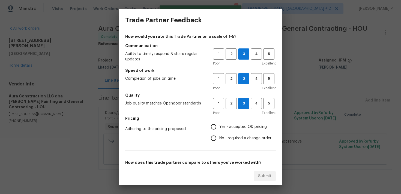
radio input "true"
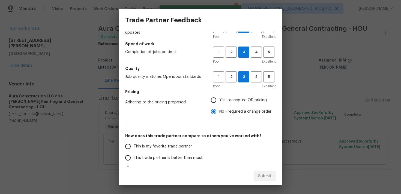
scroll to position [82, 0]
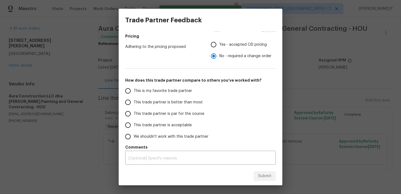
click at [158, 118] on label "This trade partner is par for the course" at bounding box center [165, 113] width 86 height 11
click at [134, 118] on input "This trade partner is par for the course" at bounding box center [127, 113] width 11 height 11
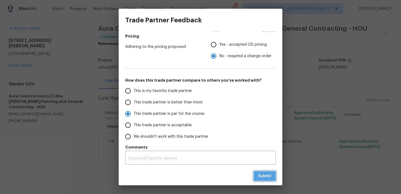
click at [270, 176] on span "Submit" at bounding box center [264, 176] width 13 height 7
radio input "true"
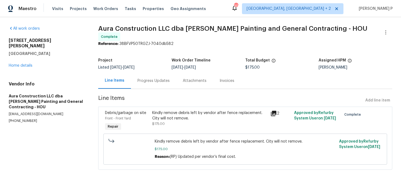
click at [96, 29] on div "All work orders 7715 Loro Linda Dr Houston, TX 77083 Home details Vendor Info A…" at bounding box center [200, 101] width 401 height 168
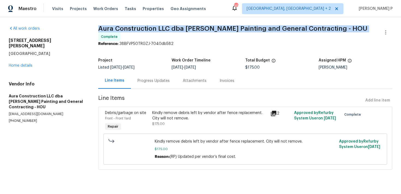
drag, startPoint x: 96, startPoint y: 29, endPoint x: 334, endPoint y: 27, distance: 237.4
click at [334, 27] on div "All work orders 7715 Loro Linda Dr Houston, TX 77083 Home details Vendor Info A…" at bounding box center [200, 101] width 401 height 168
copy span "Aura Construction LLC dba Logan's Painting and General Contracting - HOU"
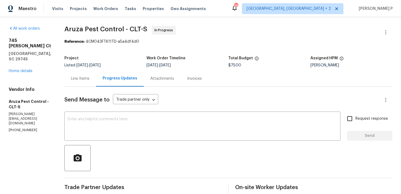
click at [80, 77] on div "Line Items" at bounding box center [80, 78] width 19 height 5
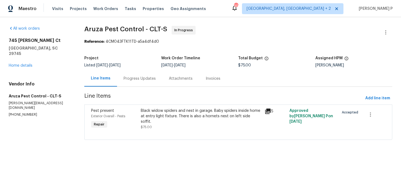
click at [171, 120] on div "Black widow spiders and nest in garage. Baby spiders inside home at entry light…" at bounding box center [201, 119] width 121 height 22
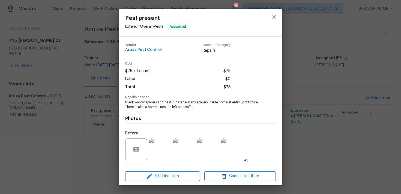
scroll to position [34, 0]
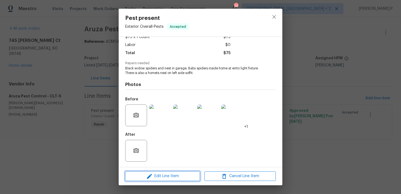
click at [158, 177] on span "Edit Line Item" at bounding box center [162, 176] width 71 height 7
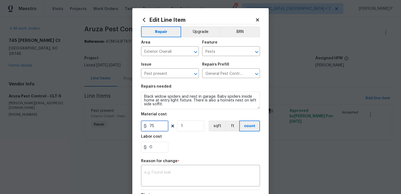
click at [153, 128] on input "75" at bounding box center [154, 126] width 27 height 11
type input "150"
click at [169, 178] on textarea at bounding box center [200, 176] width 112 height 11
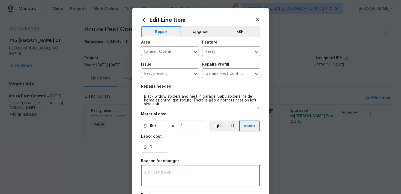
paste textarea "(RP) Updated per vendor’s final cost."
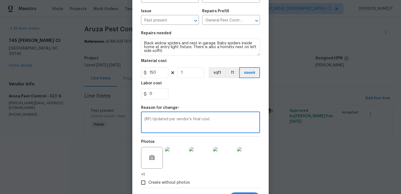
scroll to position [80, 0]
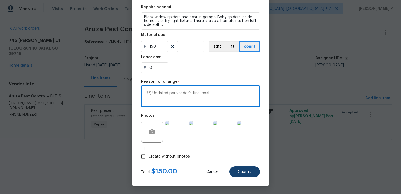
type textarea "(RP) Updated per vendor’s final cost."
click at [245, 177] on button "Submit" at bounding box center [244, 172] width 31 height 11
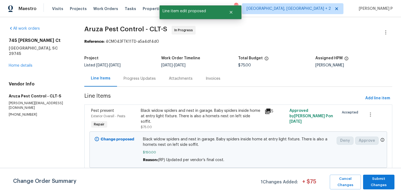
scroll to position [0, 0]
click at [376, 178] on span "Submit Changes" at bounding box center [379, 182] width 26 height 13
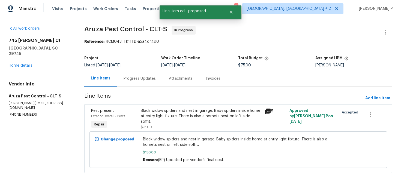
click at [145, 77] on div "Progress Updates" at bounding box center [139, 78] width 32 height 5
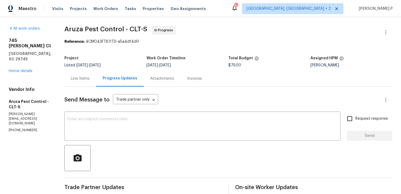
click at [81, 85] on div "Line Items" at bounding box center [80, 79] width 32 height 16
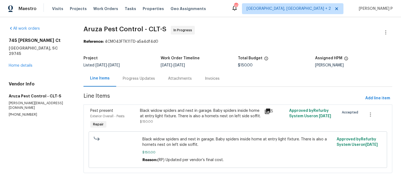
click at [141, 72] on div "Progress Updates" at bounding box center [138, 79] width 45 height 16
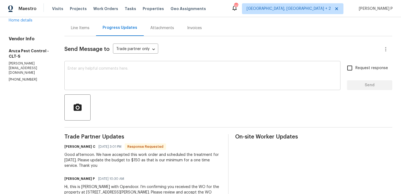
scroll to position [59, 0]
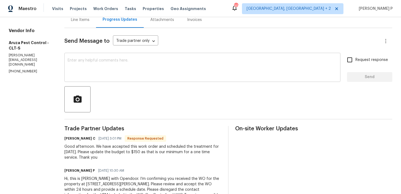
click at [151, 80] on div "x ​" at bounding box center [202, 68] width 276 height 28
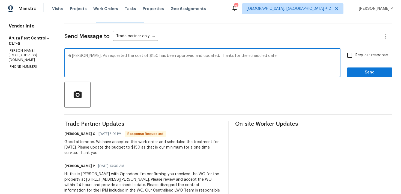
scroll to position [78, 0]
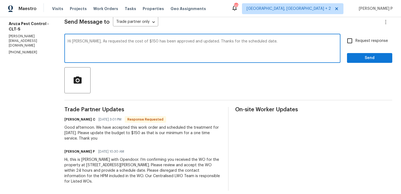
type textarea "Hi Robbi, As requested the cost of $150 has been approved and updated. Thanks f…"
click at [349, 43] on input "Request response" at bounding box center [349, 40] width 11 height 11
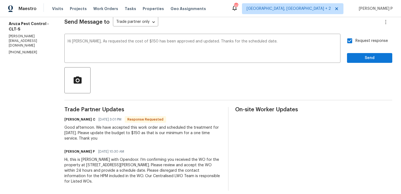
click at [351, 39] on input "Request response" at bounding box center [349, 40] width 11 height 11
checkbox input "false"
click at [356, 58] on span "Send" at bounding box center [369, 58] width 37 height 7
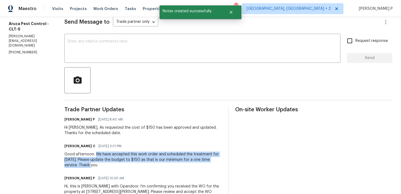
drag, startPoint x: 96, startPoint y: 154, endPoint x: 78, endPoint y: 166, distance: 21.0
click at [78, 166] on div "Good afternoon. We have accepted this work order and scheduled the treatment fo…" at bounding box center [142, 160] width 157 height 16
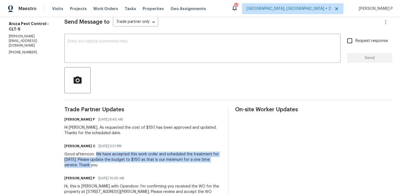
copy div "We have accepted this work order and scheduled the treatment for Thursday 8/14.…"
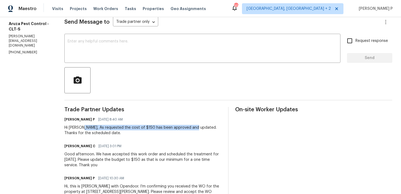
drag, startPoint x: 82, startPoint y: 127, endPoint x: 195, endPoint y: 128, distance: 113.1
click at [195, 128] on div "Hi Robbi, As requested the cost of $150 has been approved and updated. Thanks f…" at bounding box center [142, 130] width 157 height 11
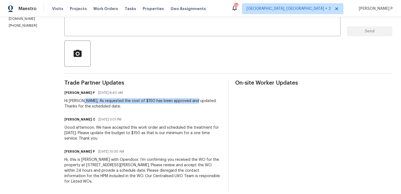
copy div "As requested the cost of $150 has been approved and updated"
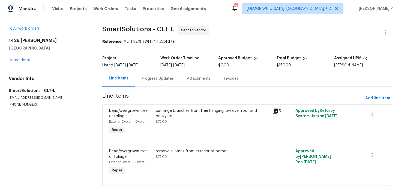
click at [150, 83] on div "Progress Updates" at bounding box center [157, 79] width 45 height 16
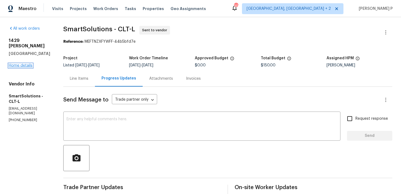
click at [25, 64] on link "Home details" at bounding box center [21, 66] width 24 height 4
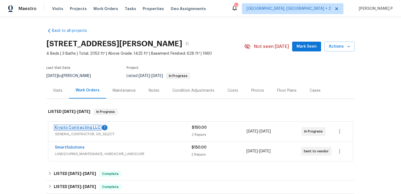
click at [87, 128] on link "Krypto Contracting LLC" at bounding box center [78, 128] width 46 height 4
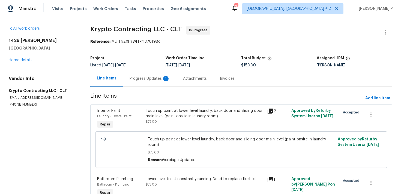
click at [150, 80] on div "Progress Updates 1" at bounding box center [149, 78] width 40 height 5
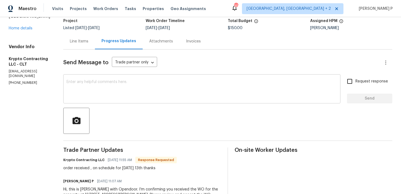
scroll to position [39, 0]
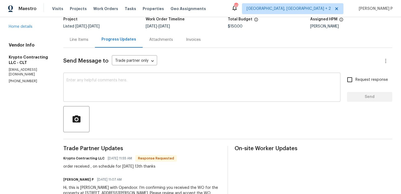
click at [117, 97] on textarea at bounding box center [202, 87] width 270 height 19
click at [74, 85] on textarea "Thanks for" at bounding box center [202, 87] width 270 height 19
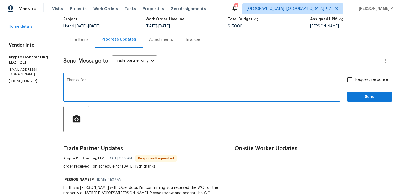
click at [74, 85] on textarea "Thanks for" at bounding box center [202, 87] width 270 height 19
paste textarea "you for accepting the work orde"
click at [114, 80] on textarea "Thank you for accepting the work order" at bounding box center [202, 87] width 270 height 19
click at [136, 80] on textarea "Thank you for accepting and providing the schedule date for the work order" at bounding box center [202, 87] width 270 height 19
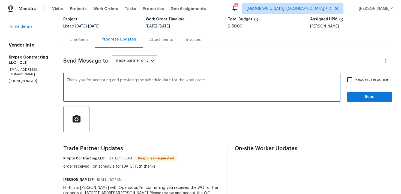
click at [136, 80] on textarea "Thank you for accepting and providing the schedule date for the work order" at bounding box center [202, 87] width 270 height 19
paste textarea "the work order and providing the scheduled date."
type textarea "Thank you for accepting the work order and providing the scheduled date."
click at [354, 95] on span "Send" at bounding box center [369, 97] width 37 height 7
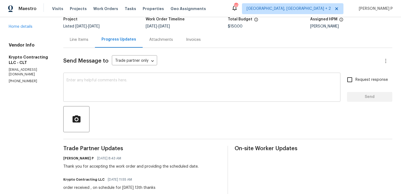
scroll to position [94, 0]
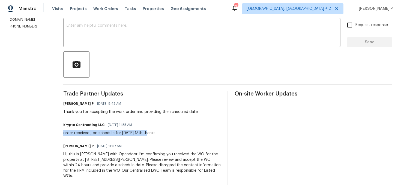
drag, startPoint x: 68, startPoint y: 133, endPoint x: 157, endPoint y: 133, distance: 88.3
click at [155, 133] on div "order received , on schedule for Wednesday 13th thanks" at bounding box center [109, 133] width 92 height 5
copy div "order received , on schedule for Wednesday 13th"
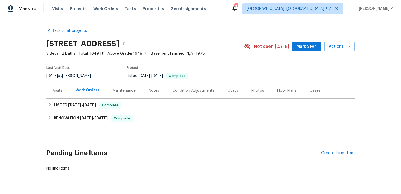
scroll to position [14, 0]
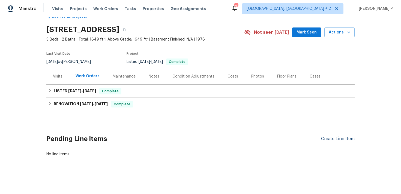
click at [332, 137] on div "Create Line Item" at bounding box center [338, 139] width 34 height 5
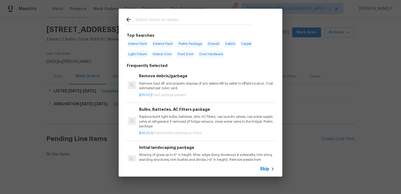
click at [265, 169] on span "Skip" at bounding box center [264, 169] width 9 height 5
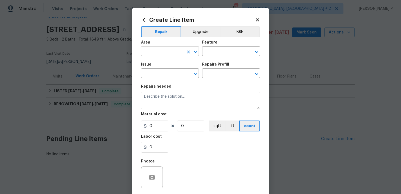
click at [193, 49] on icon "Open" at bounding box center [195, 52] width 7 height 7
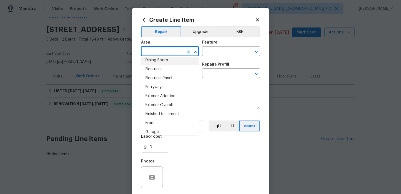
scroll to position [114, 0]
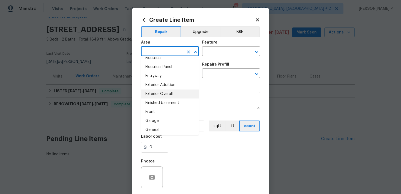
click at [166, 96] on li "Exterior Overall" at bounding box center [170, 94] width 58 height 9
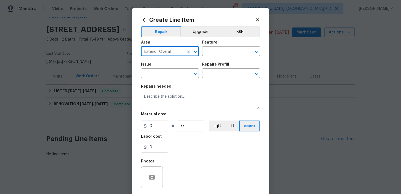
click at [197, 51] on icon "Open" at bounding box center [195, 52] width 3 height 2
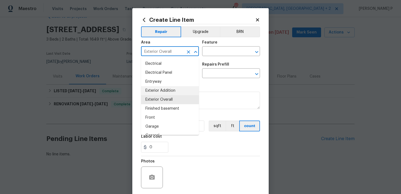
scroll to position [125, 0]
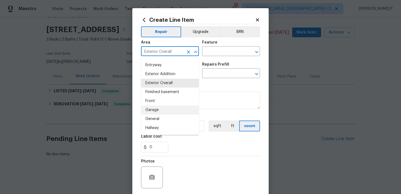
click at [158, 113] on li "Garage" at bounding box center [170, 110] width 58 height 9
type input "Garage"
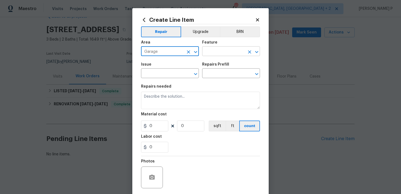
click at [229, 52] on input "text" at bounding box center [223, 52] width 43 height 8
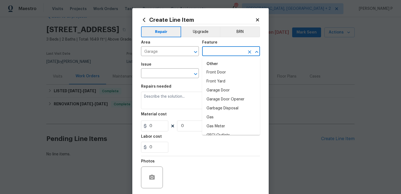
scroll to position [584, 0]
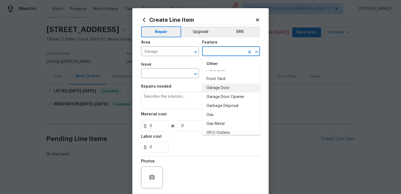
click at [226, 87] on li "Garage Door" at bounding box center [231, 88] width 58 height 9
type input "Garage Door"
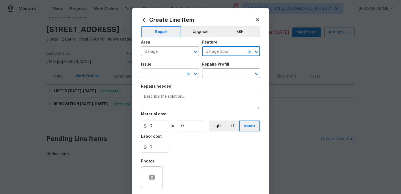
click at [195, 74] on icon "Open" at bounding box center [195, 74] width 7 height 7
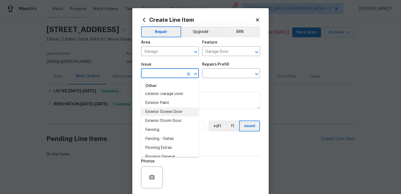
scroll to position [364, 0]
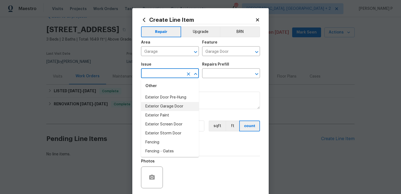
click at [166, 106] on li "Exterior Garage Door" at bounding box center [170, 106] width 58 height 9
type input "Exterior Garage Door"
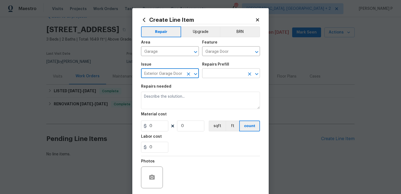
click at [215, 75] on input "text" at bounding box center [223, 74] width 43 height 8
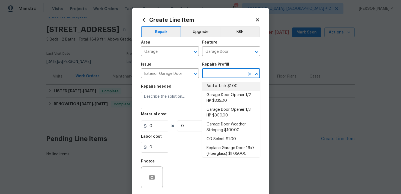
click at [220, 83] on li "Add a Task $1.00" at bounding box center [231, 86] width 58 height 9
type input "Interior Door"
type input "Add a Task $1.00"
type textarea "HPM to detail"
type input "1"
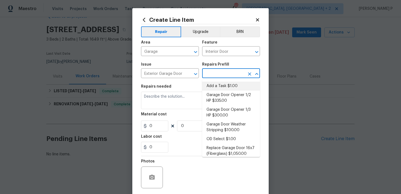
type input "1"
click at [167, 98] on textarea "HPM to detail" at bounding box center [200, 100] width 119 height 17
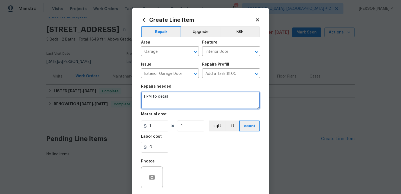
click at [167, 98] on textarea "HPM to detail" at bounding box center [200, 100] width 119 height 17
paste textarea "Garage exterior door is not opening foundation movement has shifted door. Pleas…"
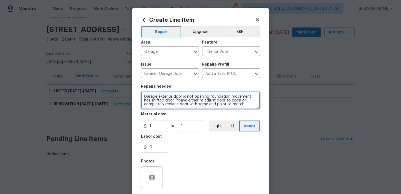
click at [249, 106] on textarea "Garage exterior door is not opening foundation movement has shifted door. Pleas…" at bounding box center [200, 100] width 119 height 17
type textarea "Garage exterior door is not opening foundation movement has shifted door. Pleas…"
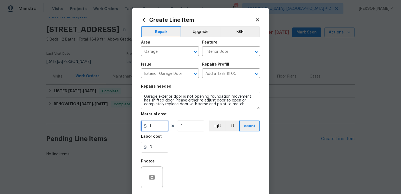
click at [162, 122] on input "1" at bounding box center [154, 126] width 27 height 11
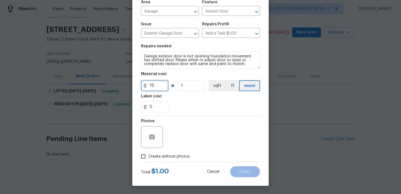
type input "75"
click at [152, 137] on circle "button" at bounding box center [152, 138] width 2 height 2
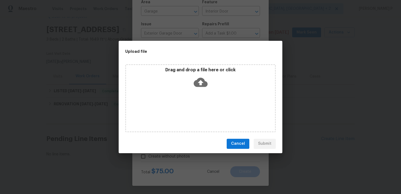
click at [201, 83] on icon at bounding box center [201, 82] width 14 height 14
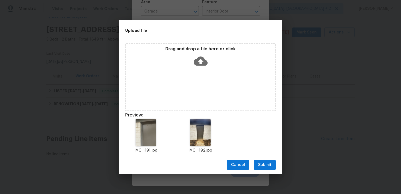
click at [259, 165] on span "Submit" at bounding box center [264, 165] width 13 height 7
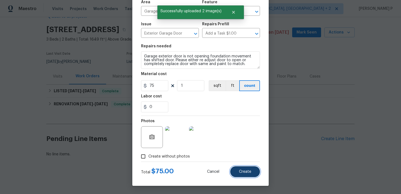
click at [242, 174] on span "Create" at bounding box center [245, 172] width 12 height 4
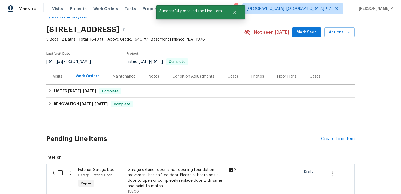
click at [62, 172] on input "checkbox" at bounding box center [63, 172] width 16 height 11
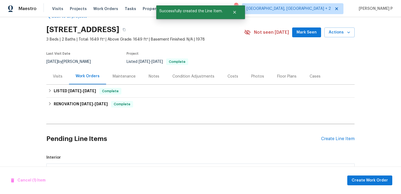
scroll to position [87, 0]
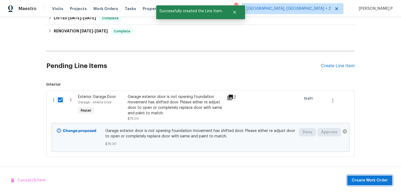
click at [364, 180] on span "Create Work Order" at bounding box center [369, 180] width 36 height 7
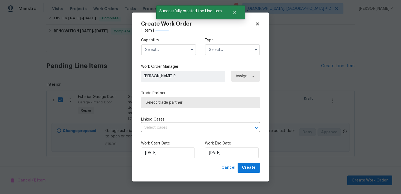
checkbox input "false"
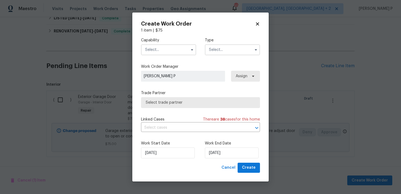
click at [212, 52] on input "text" at bounding box center [232, 49] width 55 height 11
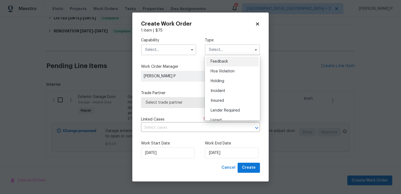
click at [214, 61] on span "Feedback" at bounding box center [218, 62] width 17 height 4
type input "Feedback"
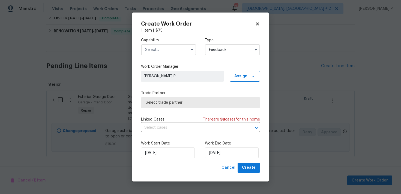
click at [169, 46] on input "text" at bounding box center [168, 49] width 55 height 11
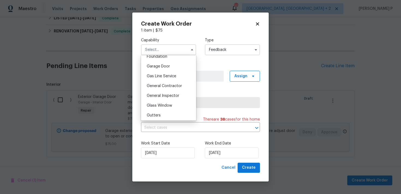
scroll to position [238, 0]
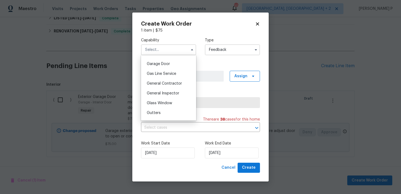
click at [164, 86] on div "General Contractor" at bounding box center [168, 84] width 52 height 10
type input "General Contractor"
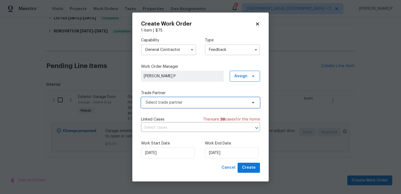
click at [175, 104] on span "Select trade partner" at bounding box center [197, 102] width 102 height 5
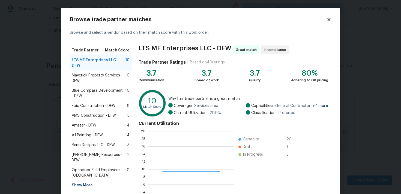
scroll to position [76, 86]
click at [87, 75] on span "Maverick Property Services - DFW" at bounding box center [98, 78] width 53 height 11
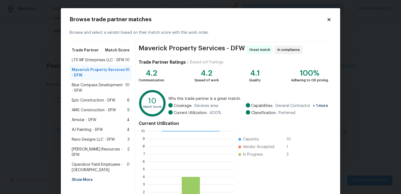
scroll to position [46, 0]
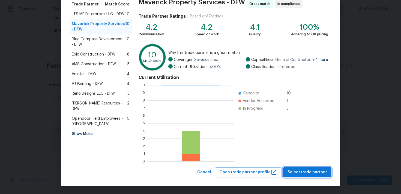
click at [310, 171] on span "Select trade partner" at bounding box center [307, 172] width 40 height 7
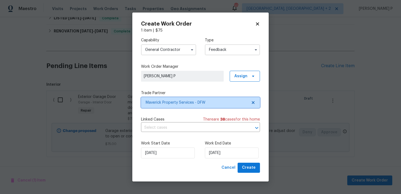
scroll to position [0, 0]
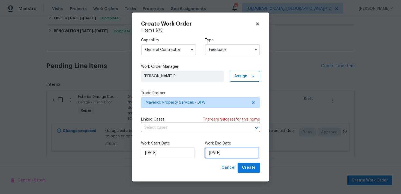
click at [224, 152] on input "12/08/2025" at bounding box center [232, 153] width 54 height 11
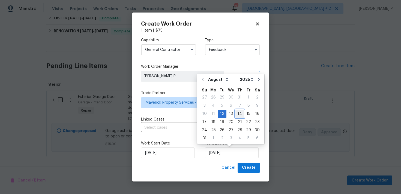
click at [239, 115] on div "14" at bounding box center [239, 114] width 9 height 8
type input "14/08/2025"
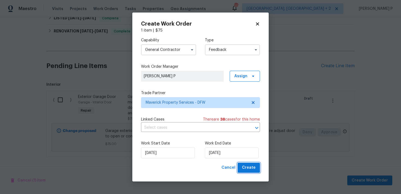
click at [249, 173] on button "Create" at bounding box center [248, 168] width 22 height 10
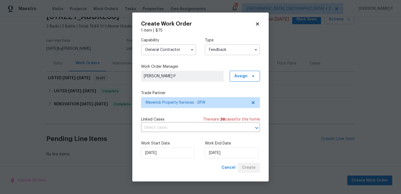
scroll to position [27, 0]
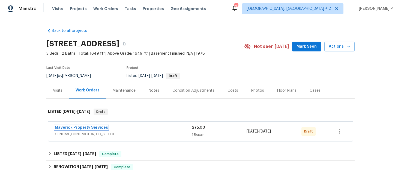
click at [71, 127] on link "Maverick Property Services" at bounding box center [81, 128] width 53 height 4
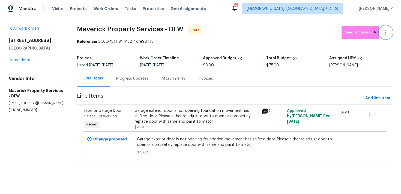
click at [384, 30] on icon "button" at bounding box center [385, 32] width 7 height 7
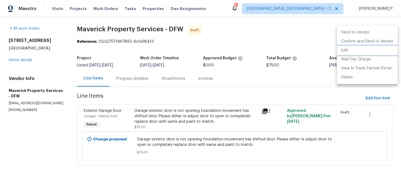
click at [349, 50] on li "Edit" at bounding box center [367, 50] width 61 height 9
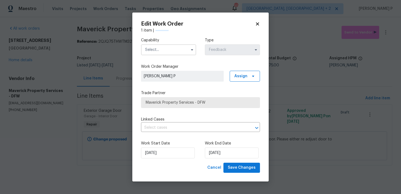
click at [161, 50] on input "text" at bounding box center [168, 49] width 55 height 11
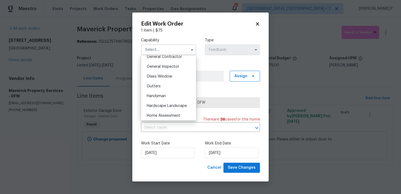
scroll to position [256, 0]
click at [165, 64] on div "General Contractor" at bounding box center [168, 66] width 52 height 10
type input "General Contractor"
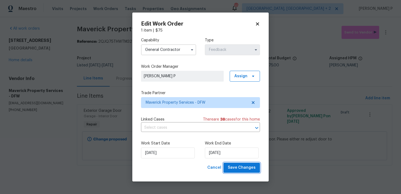
click at [237, 169] on span "Save Changes" at bounding box center [242, 168] width 28 height 7
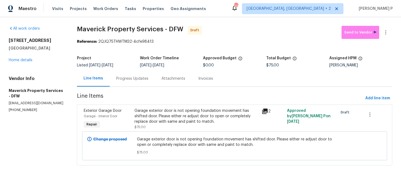
click at [134, 80] on div "Progress Updates" at bounding box center [132, 78] width 32 height 5
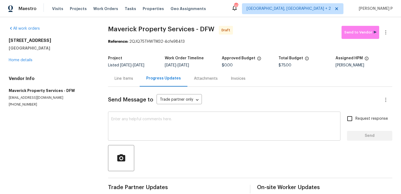
click at [136, 121] on textarea at bounding box center [224, 126] width 226 height 19
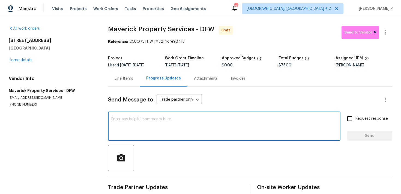
paste textarea "Hi, this is Ramyasri with Opendoor. I’m confirming you received the WO for the …"
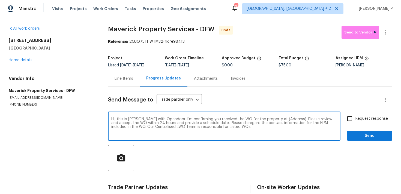
drag, startPoint x: 273, startPoint y: 120, endPoint x: 289, endPoint y: 119, distance: 16.1
click at [289, 119] on textarea "Hi, this is Ramyasri with Opendoor. I’m confirming you received the WO for the …" at bounding box center [224, 126] width 226 height 19
paste textarea "2340 Bluebird Ct, Grapevine, TX 76051"
type textarea "Hi, this is Ramyasri with Opendoor. I’m confirming you received the WO for the …"
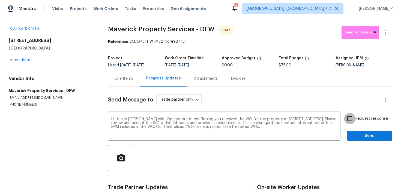
click at [346, 119] on input "Request response" at bounding box center [349, 118] width 11 height 11
checkbox input "true"
click at [367, 140] on button "Send" at bounding box center [369, 136] width 45 height 10
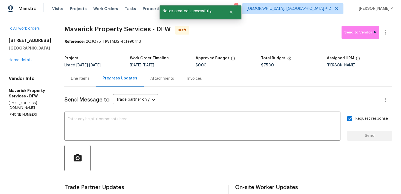
click at [222, 146] on div at bounding box center [228, 158] width 328 height 26
click at [384, 32] on icon "button" at bounding box center [385, 32] width 7 height 7
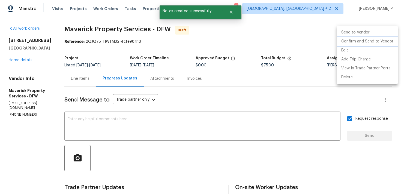
click at [361, 42] on li "Confirm and Send to Vendor" at bounding box center [367, 41] width 61 height 9
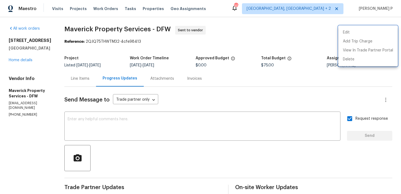
click at [161, 147] on div at bounding box center [200, 97] width 401 height 194
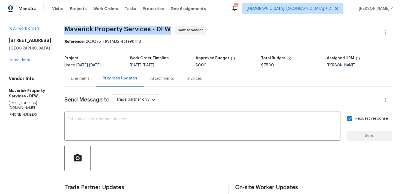
drag, startPoint x: 86, startPoint y: 28, endPoint x: 193, endPoint y: 30, distance: 107.2
click at [193, 30] on div "All work orders 2340 Bluebird Ct Grapevine, TX 76051 Home details Vendor Info M…" at bounding box center [200, 128] width 401 height 223
copy span "Maverick Property Services - DFW"
click at [113, 54] on div "Project Listed 8/12/2025 - 8/14/2025 Work Order Timeline 8/12/2025 - 8/14/2025 …" at bounding box center [228, 61] width 328 height 17
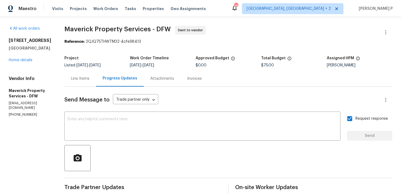
click at [117, 42] on div "Reference: 2QJQ75THWTM32-4cfe98413" at bounding box center [228, 41] width 328 height 5
drag, startPoint x: 108, startPoint y: 41, endPoint x: 181, endPoint y: 41, distance: 72.2
click at [181, 41] on div "Reference: 2QJQ75THWTM32-4cfe98413" at bounding box center [228, 41] width 328 height 5
copy div "2QJQ75THWTM32-4cfe98413"
click at [96, 26] on span "Maverick Property Services - DFW" at bounding box center [117, 29] width 106 height 7
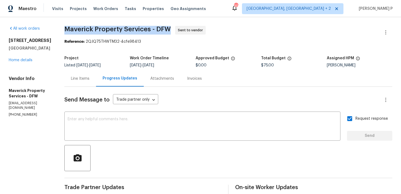
drag, startPoint x: 85, startPoint y: 27, endPoint x: 192, endPoint y: 28, distance: 106.8
click at [192, 28] on div "All work orders 2340 Bluebird Ct Grapevine, TX 76051 Home details Vendor Info M…" at bounding box center [200, 128] width 401 height 223
copy span "Maverick Property Services - DFW"
click at [89, 80] on div "Line Items" at bounding box center [80, 78] width 19 height 5
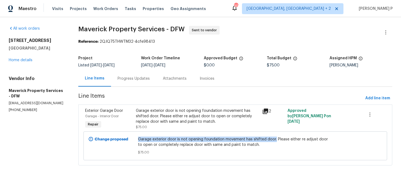
drag, startPoint x: 146, startPoint y: 139, endPoint x: 280, endPoint y: 138, distance: 134.4
click at [280, 138] on span "Garage exterior door is not opening foundation movement has shifted door. Pleas…" at bounding box center [235, 142] width 194 height 11
copy span "Garage exterior door is not opening foundation movement has shifted door."
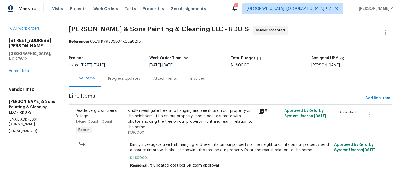
click at [130, 75] on div "Progress Updates" at bounding box center [123, 79] width 45 height 16
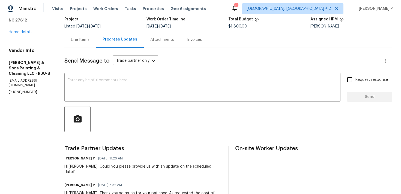
scroll to position [28, 0]
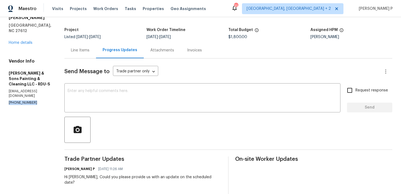
drag, startPoint x: 35, startPoint y: 87, endPoint x: 0, endPoint y: 87, distance: 34.9
copy p "[PHONE_NUMBER]"
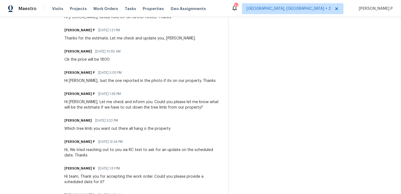
scroll to position [365, 0]
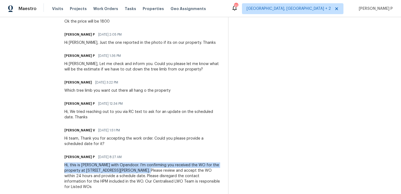
drag, startPoint x: 63, startPoint y: 161, endPoint x: 133, endPoint y: 167, distance: 70.3
copy div "Hi, this is [PERSON_NAME] with Opendoor. I’m confirming you received the WO for…"
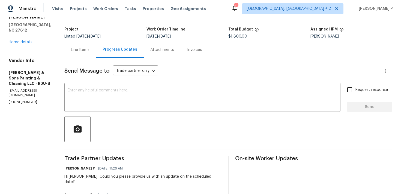
scroll to position [75, 0]
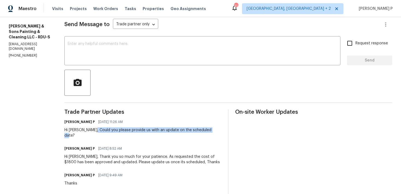
drag, startPoint x: 92, startPoint y: 130, endPoint x: 212, endPoint y: 130, distance: 120.2
click at [211, 130] on div "Hi [PERSON_NAME], Could you please provide us with an update on the scheduled d…" at bounding box center [142, 133] width 157 height 11
copy div "Could you please provide us with an update on the scheduled date"
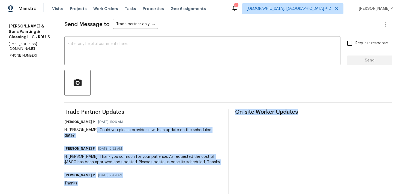
drag, startPoint x: 92, startPoint y: 129, endPoint x: 241, endPoint y: 129, distance: 148.5
copy div "Could you please provide us with an update on the scheduled date? [PERSON_NAME]…"
drag, startPoint x: 92, startPoint y: 129, endPoint x: 235, endPoint y: 129, distance: 143.9
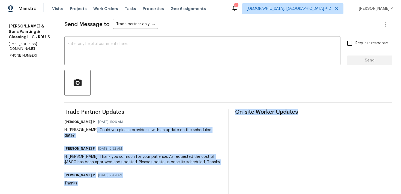
click at [101, 126] on div "[PERSON_NAME] P [DATE] 11:26 AM Hi [PERSON_NAME], Could you please provide us w…" at bounding box center [142, 128] width 157 height 20
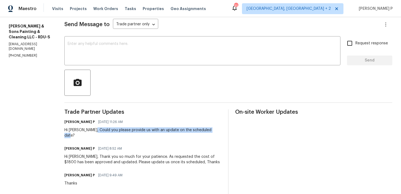
drag, startPoint x: 92, startPoint y: 130, endPoint x: 220, endPoint y: 131, distance: 127.8
click at [220, 131] on div "[PERSON_NAME] P [DATE] 11:26 AM Hi [PERSON_NAME], Could you please provide us w…" at bounding box center [142, 128] width 157 height 20
copy div "Could you please provide us with an update on the scheduled date?"
click at [87, 56] on textarea at bounding box center [202, 51] width 269 height 19
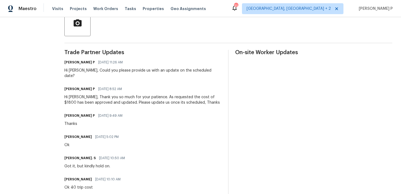
scroll to position [76, 0]
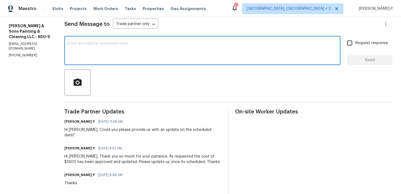
click at [88, 53] on textarea at bounding box center [202, 51] width 269 height 19
paste textarea "We tried reaching out to you via RC text to ask for an update on the scheduled …"
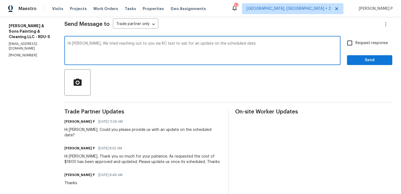
type textarea "Hi [PERSON_NAME], We tried reaching out to you via RC text to ask for an update…"
click at [361, 41] on span "Request response" at bounding box center [371, 43] width 32 height 6
click at [355, 41] on input "Request response" at bounding box center [349, 42] width 11 height 11
checkbox input "true"
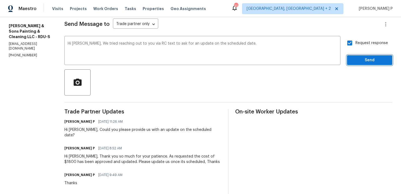
click at [355, 56] on button "Send" at bounding box center [369, 60] width 45 height 10
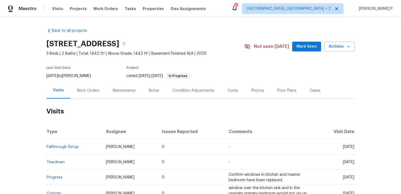
click at [90, 93] on div "Work Orders" at bounding box center [88, 90] width 23 height 5
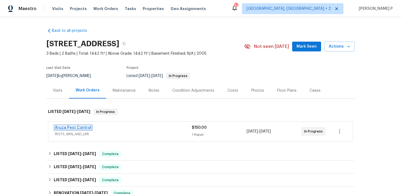
click at [76, 127] on link "Aruza Pest Control" at bounding box center [73, 128] width 37 height 4
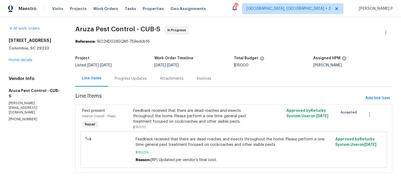
click at [128, 80] on div "Progress Updates" at bounding box center [130, 78] width 32 height 5
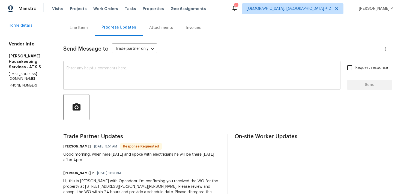
scroll to position [78, 0]
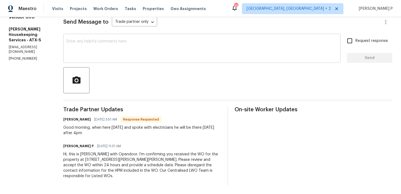
click at [140, 56] on textarea at bounding box center [202, 49] width 270 height 19
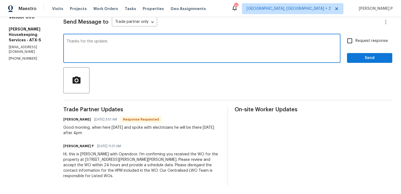
type textarea "Thanks for the update."
click at [361, 63] on button "Send" at bounding box center [369, 58] width 45 height 10
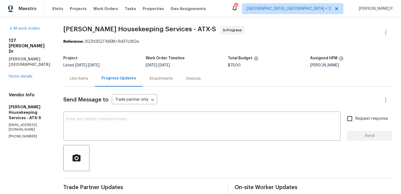
scroll to position [99, 0]
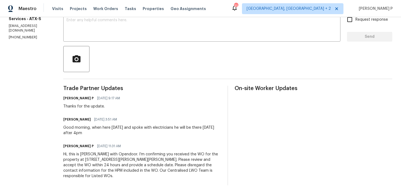
drag, startPoint x: 99, startPoint y: 128, endPoint x: 107, endPoint y: 134, distance: 9.8
click at [107, 134] on div "Good morning, when here [DATE] and spoke with electricians he will be there [DA…" at bounding box center [142, 130] width 158 height 11
copy div "when here [DATE] and spoke with electricians he will be there [DATE] after 4pm"
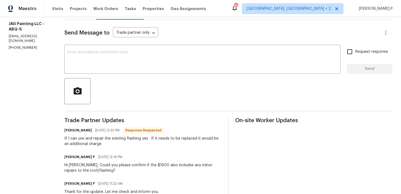
scroll to position [64, 0]
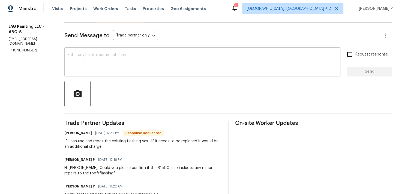
click at [144, 66] on textarea at bounding box center [202, 62] width 269 height 19
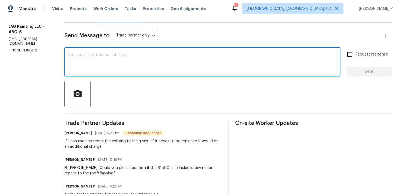
type textarea "I"
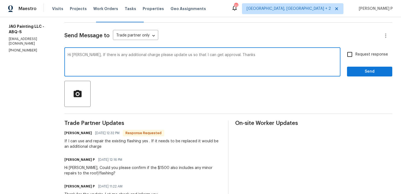
drag, startPoint x: 82, startPoint y: 55, endPoint x: 218, endPoint y: 56, distance: 135.7
click at [218, 56] on textarea "Hi [PERSON_NAME], If there is any additional charge please update us so that I …" at bounding box center [202, 62] width 269 height 19
click at [180, 65] on textarea "Hi [PERSON_NAME], If there is any additional charge please update us so that I …" at bounding box center [202, 62] width 269 height 19
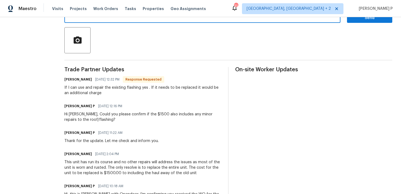
scroll to position [134, 0]
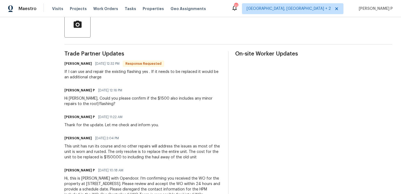
type textarea "Hi [PERSON_NAME], If there is any additional charge please update us so that I …"
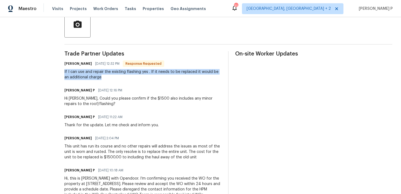
drag, startPoint x: 64, startPoint y: 73, endPoint x: 97, endPoint y: 78, distance: 33.8
click at [97, 78] on div "If I can use and repair the existing flashing yes . If it needs to be replaced …" at bounding box center [142, 74] width 157 height 11
copy div "If I can use and repair the existing flashing yes . If it needs to be replaced …"
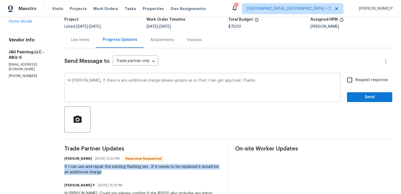
scroll to position [51, 0]
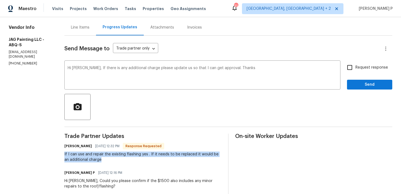
click at [354, 67] on input "Request response" at bounding box center [349, 67] width 11 height 11
checkbox input "true"
click at [357, 87] on span "Send" at bounding box center [369, 84] width 37 height 7
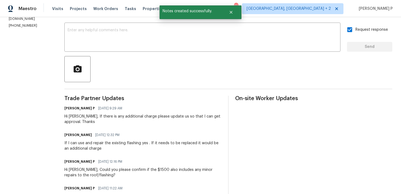
scroll to position [0, 0]
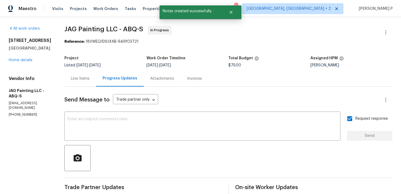
click at [82, 78] on div "Line Items" at bounding box center [80, 78] width 19 height 5
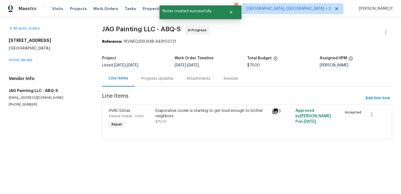
click at [177, 107] on div "Evaporative cooler is starting to get loud enough to bother neighbors. $75.00" at bounding box center [212, 119] width 117 height 25
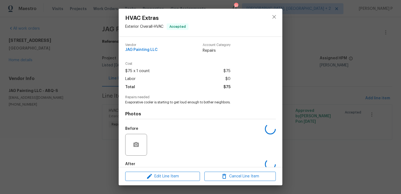
scroll to position [29, 0]
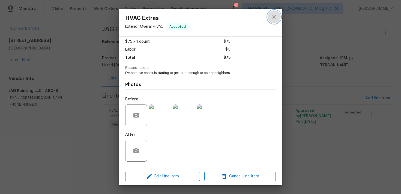
click at [276, 16] on icon "close" at bounding box center [274, 17] width 7 height 7
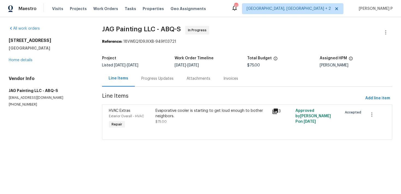
click at [163, 75] on div "Progress Updates" at bounding box center [157, 79] width 45 height 16
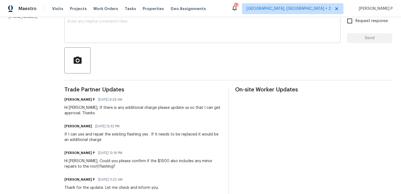
scroll to position [134, 0]
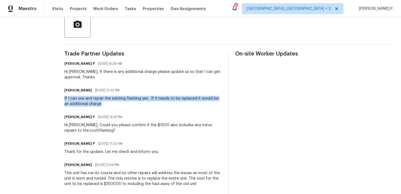
drag, startPoint x: 63, startPoint y: 96, endPoint x: 99, endPoint y: 105, distance: 37.8
click at [99, 105] on div "All work orders [STREET_ADDRESS] Home details Vendor Info JAG Painting LLC - AB…" at bounding box center [200, 61] width 401 height 357
copy div "If I can use and repair the existing flashing yes . If it needs to be replaced …"
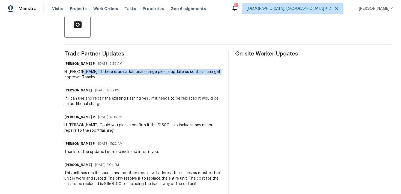
drag, startPoint x: 79, startPoint y: 71, endPoint x: 219, endPoint y: 72, distance: 140.4
click at [219, 72] on div "Hi [PERSON_NAME], If there is any additional charge please update us so that I …" at bounding box center [142, 74] width 157 height 11
copy div "If there is any additional charge please update us so that I can get approval."
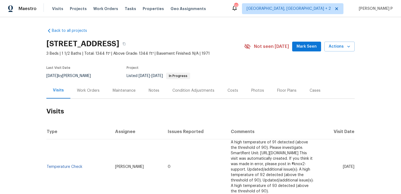
click at [89, 92] on div "Work Orders" at bounding box center [88, 90] width 23 height 5
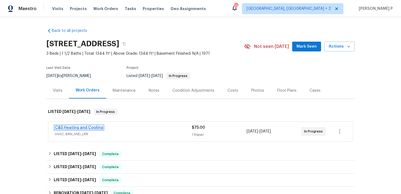
click at [84, 128] on link "C&S Heating and Cooling" at bounding box center [79, 128] width 48 height 4
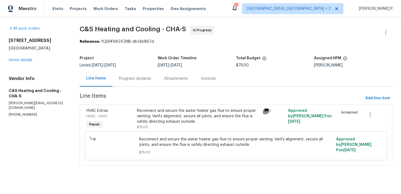
click at [150, 77] on div "Progress Updates" at bounding box center [135, 78] width 32 height 5
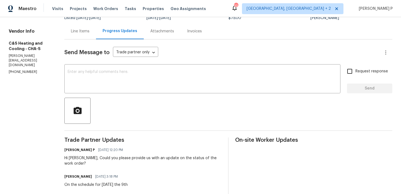
scroll to position [43, 0]
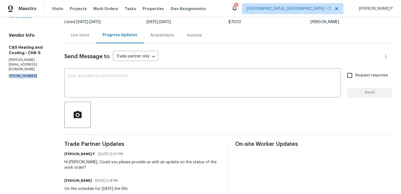
drag, startPoint x: 36, startPoint y: 62, endPoint x: 10, endPoint y: 62, distance: 25.4
click at [10, 74] on p "[PHONE_NUMBER]" at bounding box center [30, 76] width 43 height 5
click at [35, 58] on div "Vendor Info C&S Heating and Cooling - CHA-S [PERSON_NAME][EMAIL_ADDRESS][DOMAIN…" at bounding box center [30, 56] width 43 height 46
drag, startPoint x: 35, startPoint y: 63, endPoint x: 0, endPoint y: 63, distance: 34.6
click at [0, 63] on div "All work orders [STREET_ADDRESS] Home details Vendor Info C&S Heating and Cooli…" at bounding box center [200, 109] width 401 height 271
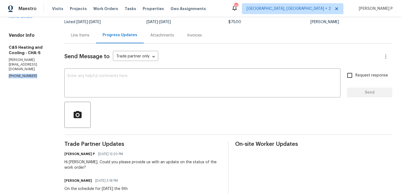
copy p "[PHONE_NUMBER]"
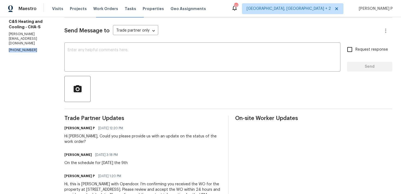
scroll to position [0, 0]
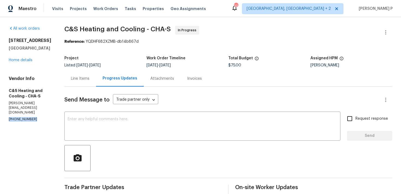
click at [89, 80] on div "Line Items" at bounding box center [80, 78] width 19 height 5
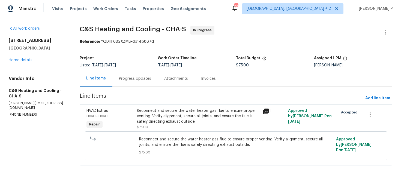
click at [143, 78] on div "Progress Updates" at bounding box center [135, 78] width 32 height 5
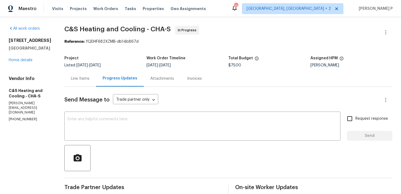
click at [89, 78] on div "Line Items" at bounding box center [80, 78] width 19 height 5
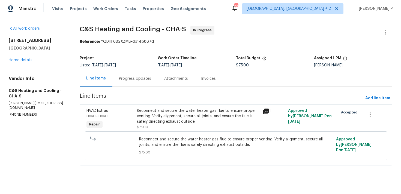
click at [203, 111] on div "Reconnect and secure the water heater gas flue to ensure proper venting. Verify…" at bounding box center [198, 116] width 123 height 16
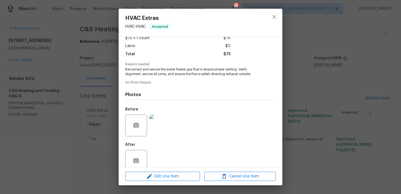
scroll to position [43, 0]
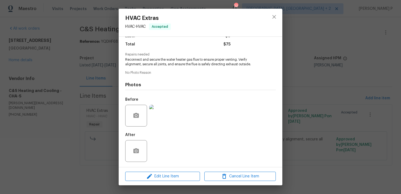
click at [152, 119] on img at bounding box center [160, 116] width 22 height 22
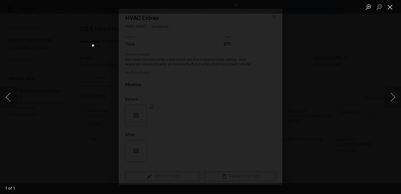
click at [389, 8] on button "Close lightbox" at bounding box center [389, 7] width 11 height 10
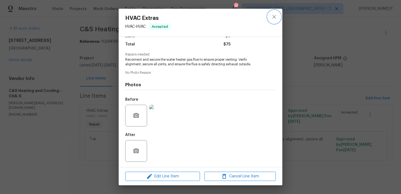
click at [276, 17] on icon "close" at bounding box center [274, 17] width 7 height 7
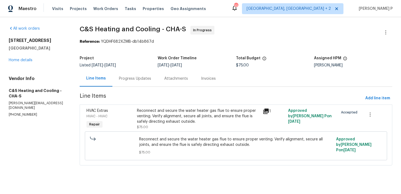
click at [147, 81] on div "Progress Updates" at bounding box center [135, 78] width 32 height 5
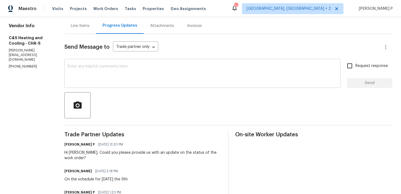
scroll to position [38, 0]
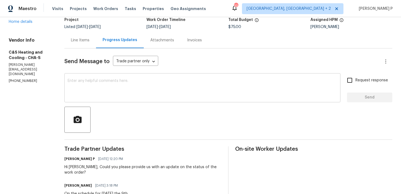
click at [163, 81] on textarea at bounding box center [202, 88] width 269 height 19
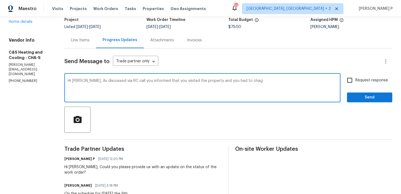
drag, startPoint x: 254, startPoint y: 81, endPoint x: 297, endPoint y: 81, distance: 43.6
click at [296, 81] on textarea "Hi [PERSON_NAME], As discussed via RC call you informed that you visited the pr…" at bounding box center [202, 88] width 269 height 19
drag, startPoint x: 118, startPoint y: 81, endPoint x: 130, endPoint y: 88, distance: 14.4
click at [130, 87] on textarea "Hi [PERSON_NAME], As discussed via RC call you informed that you visited the pr…" at bounding box center [202, 88] width 269 height 19
paste textarea ", you mentioned that you visited the property and placed an order for the requi…"
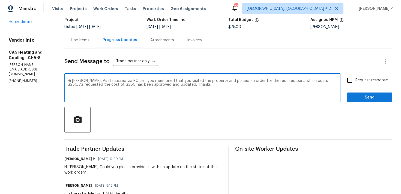
drag, startPoint x: 118, startPoint y: 81, endPoint x: 226, endPoint y: 85, distance: 107.4
click at [226, 85] on textarea "Hi [PERSON_NAME], As discussed via RC call, you mentioned that you visited the …" at bounding box center [202, 88] width 269 height 19
type textarea "Hi [PERSON_NAME], As discussed via RC call, you mentioned that you visited the …"
click at [353, 80] on input "Request response" at bounding box center [349, 80] width 11 height 11
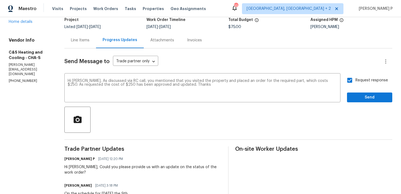
click at [351, 80] on input "Request response" at bounding box center [349, 80] width 11 height 11
checkbox input "false"
click at [361, 95] on span "Send" at bounding box center [369, 97] width 37 height 7
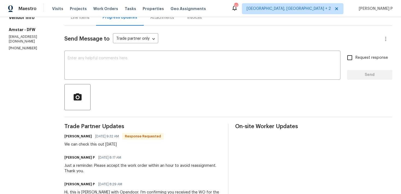
scroll to position [48, 0]
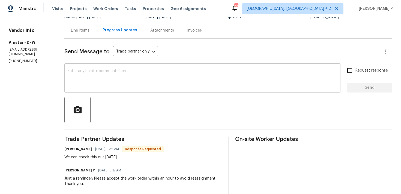
click at [105, 86] on textarea at bounding box center [202, 78] width 269 height 19
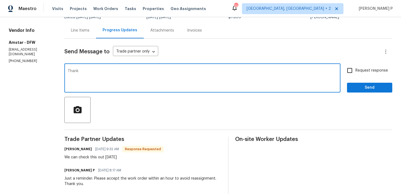
click at [73, 80] on textarea "Thank" at bounding box center [202, 78] width 269 height 19
paste textarea "you for accepting the work order and providing the scheduled date."
type textarea "Thank you for accepting the work order and providing the scheduled date."
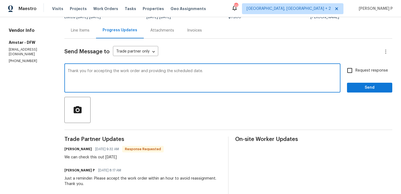
click at [363, 71] on span "Request response" at bounding box center [371, 71] width 32 height 6
click at [355, 71] on input "Request response" at bounding box center [349, 70] width 11 height 11
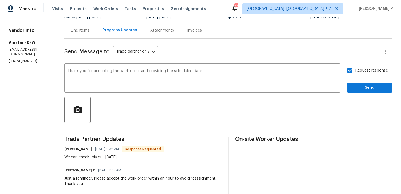
click at [363, 72] on span "Request response" at bounding box center [371, 71] width 32 height 6
click at [355, 72] on input "Request response" at bounding box center [349, 70] width 11 height 11
checkbox input "false"
click at [361, 87] on span "Send" at bounding box center [369, 87] width 37 height 7
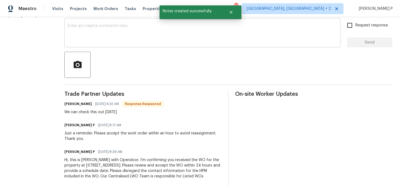
scroll to position [94, 0]
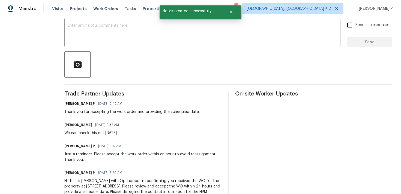
drag, startPoint x: 63, startPoint y: 133, endPoint x: 141, endPoint y: 133, distance: 78.2
click at [141, 133] on div "All work orders 2712 Raintree Dr Plano, TX 75074 Home details Vendor Info Amsta…" at bounding box center [200, 69] width 401 height 292
copy div "We can check this out tomorrow"
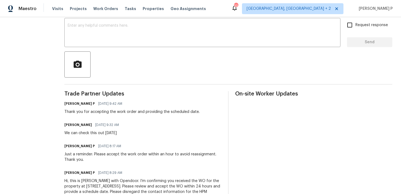
scroll to position [0, 0]
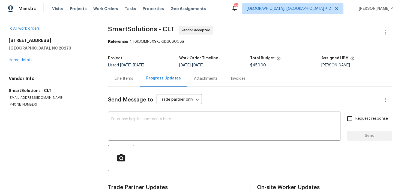
scroll to position [8, 0]
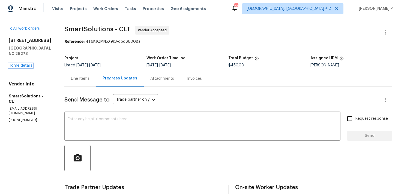
click at [23, 64] on link "Home details" at bounding box center [21, 66] width 24 height 4
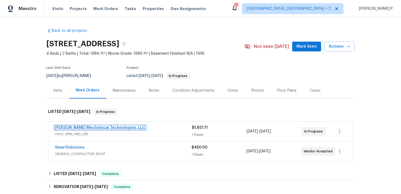
click at [100, 129] on link "[PERSON_NAME] Mechanical Technologies, LLC" at bounding box center [100, 128] width 90 height 4
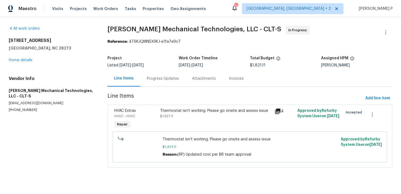
click at [153, 78] on div "Progress Updates" at bounding box center [163, 78] width 32 height 5
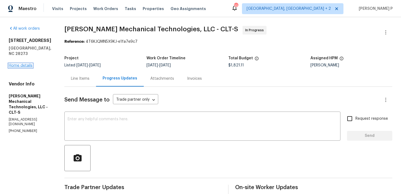
click at [20, 64] on link "Home details" at bounding box center [21, 66] width 24 height 4
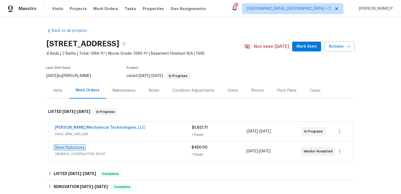
click at [74, 147] on link "SmartSolutions" at bounding box center [70, 148] width 30 height 4
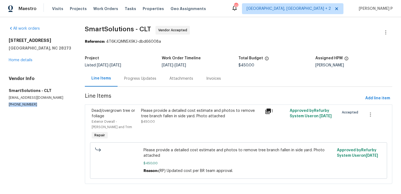
drag, startPoint x: 36, startPoint y: 104, endPoint x: 0, endPoint y: 104, distance: 36.0
click at [0, 104] on div "All work orders [STREET_ADDRESS][PERSON_NAME] Home details Vendor Info SmartSol…" at bounding box center [200, 108] width 401 height 182
click at [144, 77] on div "Progress Updates" at bounding box center [140, 78] width 32 height 5
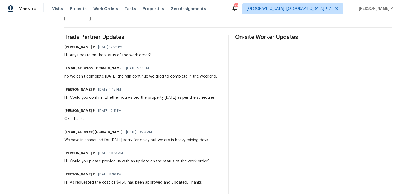
scroll to position [171, 0]
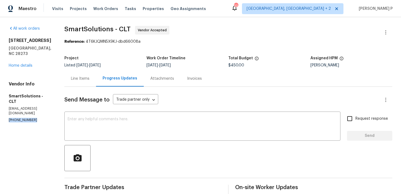
drag, startPoint x: 34, startPoint y: 104, endPoint x: 1, endPoint y: 104, distance: 33.0
copy p "(980) 269-6003"
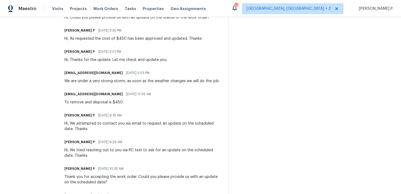
scroll to position [344, 0]
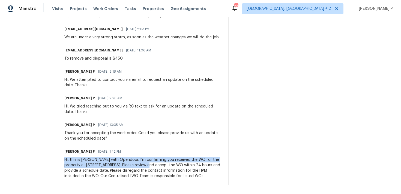
drag, startPoint x: 67, startPoint y: 153, endPoint x: 158, endPoint y: 160, distance: 91.9
copy div "Hi, this is Ramyasri with Opendoor. I’m confirming you received the WO for the …"
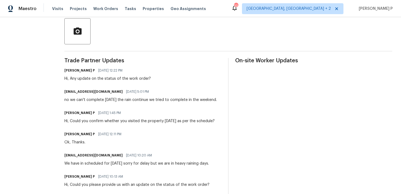
scroll to position [0, 0]
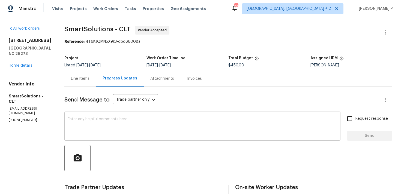
click at [83, 121] on textarea at bounding box center [202, 126] width 269 height 19
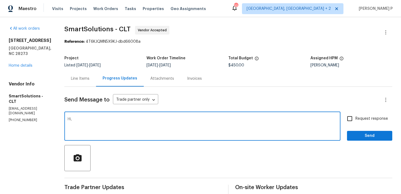
paste textarea "We attempted to reach out to you via RC text to request an update on the status…"
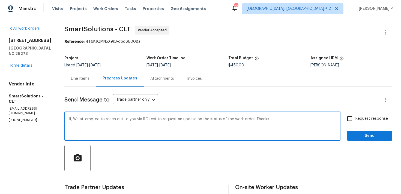
type textarea "Hi, We attempted to reach out to you via RC text to request an update on the st…"
click at [371, 117] on span "Request response" at bounding box center [371, 119] width 32 height 6
click at [355, 117] on input "Request response" at bounding box center [349, 118] width 11 height 11
checkbox input "true"
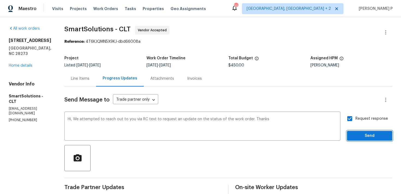
click at [359, 134] on span "Send" at bounding box center [369, 136] width 37 height 7
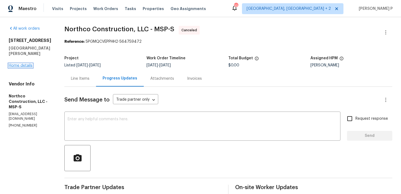
click at [20, 65] on link "Home details" at bounding box center [21, 66] width 24 height 4
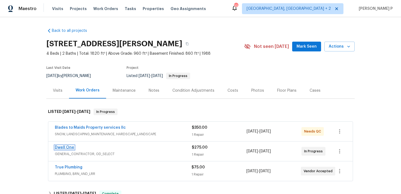
click at [65, 148] on link "Dwell One" at bounding box center [64, 148] width 19 height 4
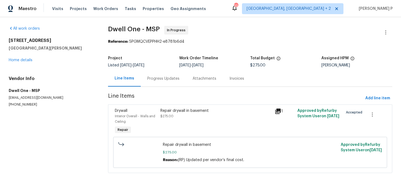
click at [170, 80] on div "Progress Updates" at bounding box center [163, 78] width 32 height 5
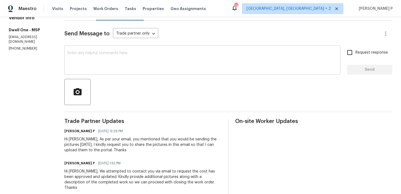
scroll to position [20, 0]
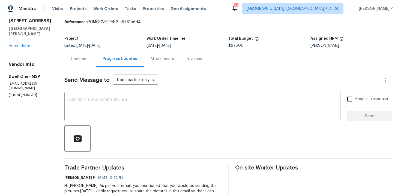
click at [77, 62] on div "Line Items" at bounding box center [80, 59] width 32 height 16
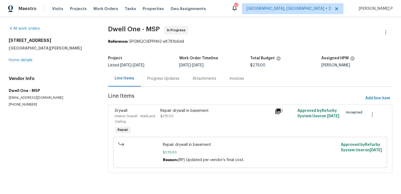
click at [198, 112] on div "Repair drywall in basement" at bounding box center [215, 110] width 111 height 5
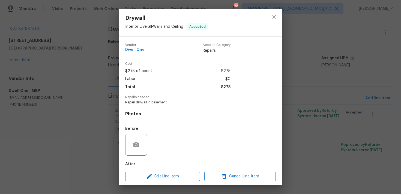
scroll to position [29, 0]
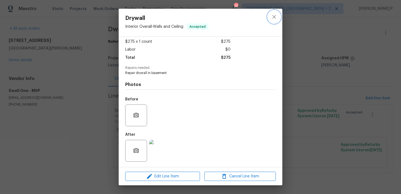
click at [274, 16] on icon "close" at bounding box center [274, 17] width 7 height 7
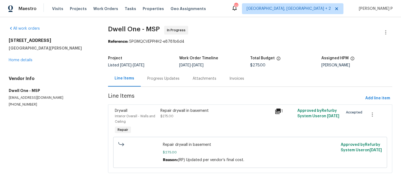
click at [159, 76] on div "Progress Updates" at bounding box center [163, 78] width 32 height 5
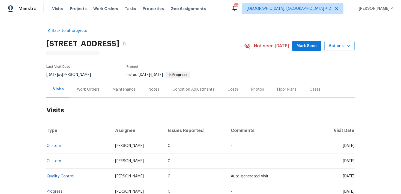
click at [85, 87] on div "Work Orders" at bounding box center [88, 89] width 23 height 5
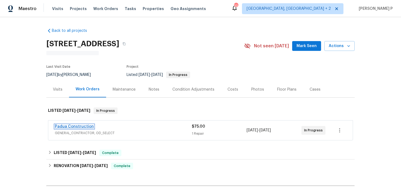
click at [81, 127] on link "Padua Construction" at bounding box center [74, 127] width 39 height 4
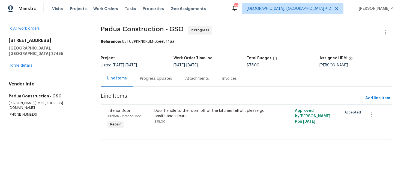
click at [165, 83] on div "Progress Updates" at bounding box center [155, 79] width 45 height 16
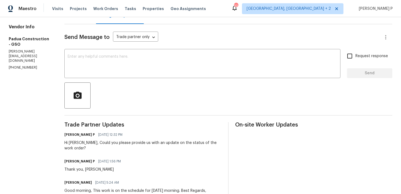
scroll to position [23, 0]
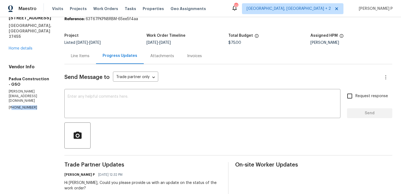
drag, startPoint x: 34, startPoint y: 92, endPoint x: 10, endPoint y: 92, distance: 24.0
click at [10, 105] on p "[PHONE_NUMBER]" at bounding box center [30, 107] width 43 height 5
click at [32, 105] on p "[PHONE_NUMBER]" at bounding box center [30, 107] width 43 height 5
drag, startPoint x: 31, startPoint y: 94, endPoint x: 5, endPoint y: 94, distance: 25.9
click at [5, 94] on div "All work orders 5311 N Oaks Dr Greensboro, NC 27455 Home details Vendor Info Pa…" at bounding box center [200, 154] width 401 height 319
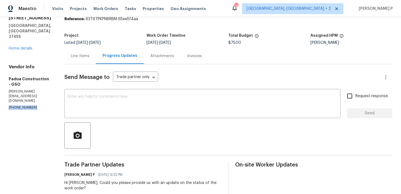
copy p "(305) 319-1110"
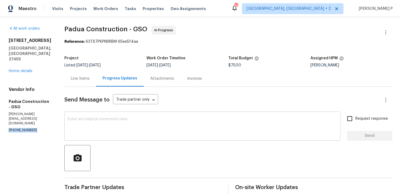
scroll to position [136, 0]
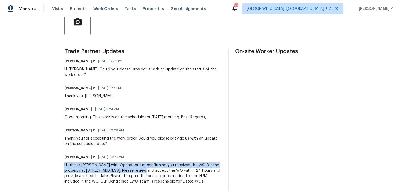
drag, startPoint x: 62, startPoint y: 160, endPoint x: 137, endPoint y: 166, distance: 75.2
click at [137, 166] on div "All work orders 5311 N Oaks Dr Greensboro, NC 27455 Home details Vendor Info Pa…" at bounding box center [200, 40] width 401 height 319
copy div "Hi, this is Ramyasri with Opendoor. I’m confirming you received the WO for the …"
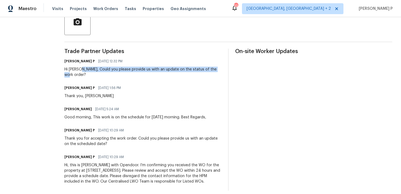
drag, startPoint x: 79, startPoint y: 70, endPoint x: 218, endPoint y: 70, distance: 138.7
click at [218, 70] on div "Ramyasri P 08/11/2025 12:32 PM Hi Juan, Could you please provide us with an upd…" at bounding box center [142, 68] width 157 height 20
copy div "Could you please provide us with an update on the status of the work order?"
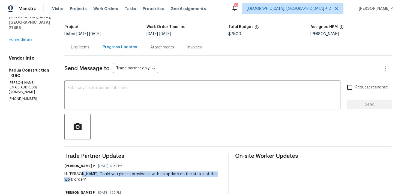
scroll to position [0, 0]
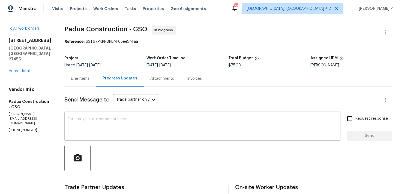
click at [89, 129] on textarea at bounding box center [202, 126] width 269 height 19
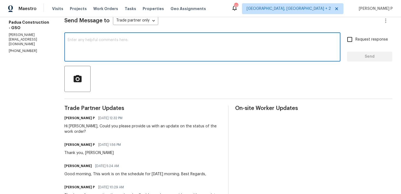
scroll to position [73, 0]
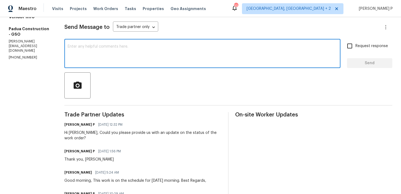
click at [99, 57] on textarea at bounding box center [202, 54] width 269 height 19
paste textarea "We attempted to reach out to you via RC text to request an update on the status…"
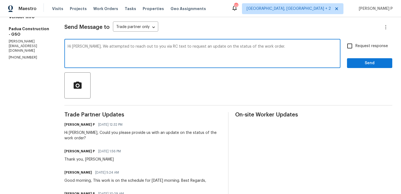
type textarea "Hi Juan, We attempted to reach out to you via RC text to request an update on t…"
click at [357, 46] on span "Request response" at bounding box center [371, 46] width 32 height 6
click at [355, 46] on input "Request response" at bounding box center [349, 45] width 11 height 11
checkbox input "true"
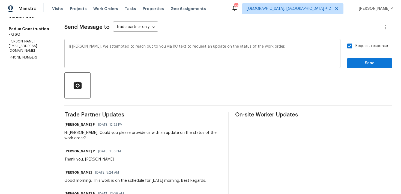
click at [288, 53] on textarea "Hi Juan, We attempted to reach out to you via RC text to request an update on t…" at bounding box center [202, 54] width 269 height 19
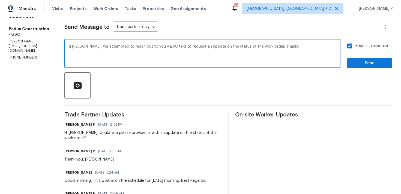
type textarea "Hi Juan, We attempted to reach out to you via RC text to request an update on t…"
click at [363, 62] on span "Send" at bounding box center [369, 63] width 37 height 7
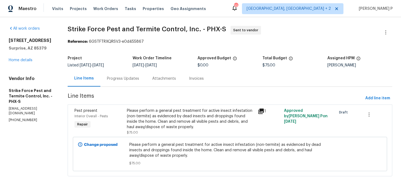
click at [118, 81] on div "Progress Updates" at bounding box center [123, 78] width 32 height 5
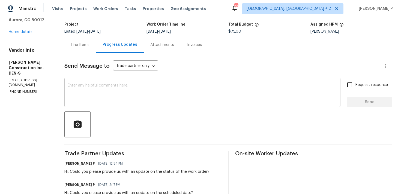
scroll to position [28, 0]
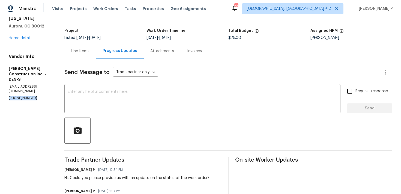
drag, startPoint x: 36, startPoint y: 88, endPoint x: 0, endPoint y: 88, distance: 36.0
click at [0, 88] on div "All work orders [STREET_ADDRESS][US_STATE] Home details Vendor Info [PERSON_NAM…" at bounding box center [200, 136] width 401 height 292
copy p "[PHONE_NUMBER]"
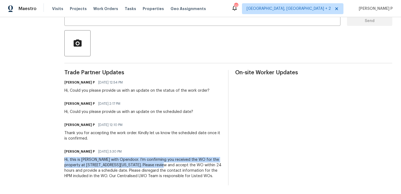
drag, startPoint x: 70, startPoint y: 154, endPoint x: 177, endPoint y: 157, distance: 107.4
click at [177, 157] on div "All work orders [STREET_ADDRESS][US_STATE] Home details Vendor Info [PERSON_NAM…" at bounding box center [200, 48] width 401 height 292
copy div "Hi, this is Ramyasri with Opendoor. I’m confirming you received the WO for the …"
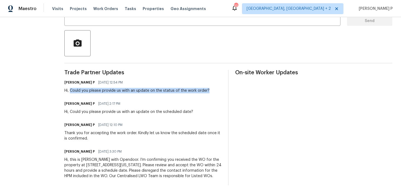
drag, startPoint x: 78, startPoint y: 85, endPoint x: 217, endPoint y: 85, distance: 139.0
click at [217, 85] on div "Ramyasri P 08/11/2025 12:54 PM Hi, Could you please provide us with an update o…" at bounding box center [142, 86] width 157 height 15
copy div "Could you please provide us with an update on the status of the work order?"
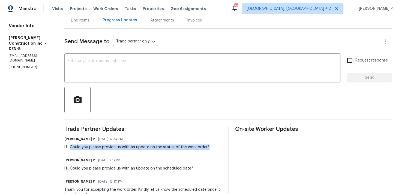
scroll to position [53, 0]
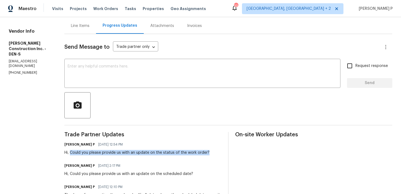
click at [104, 69] on textarea at bounding box center [202, 74] width 269 height 19
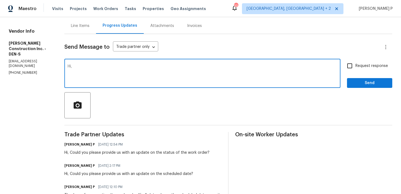
paste textarea "We attempted to reach out to you via RC text to request an update on the status…"
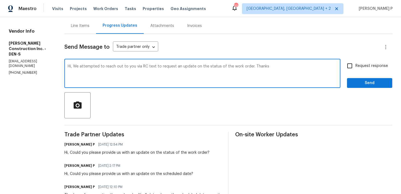
type textarea "Hi, We attempted to reach out to you via RC text to request an update on the st…"
click at [349, 64] on input "Request response" at bounding box center [349, 65] width 11 height 11
checkbox input "true"
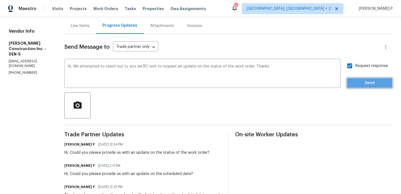
click at [357, 84] on span "Send" at bounding box center [369, 83] width 37 height 7
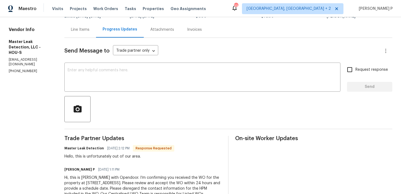
scroll to position [73, 0]
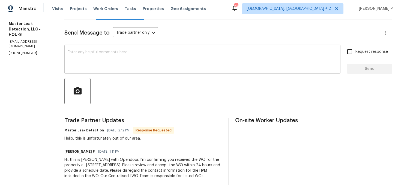
click at [213, 51] on textarea at bounding box center [202, 59] width 269 height 19
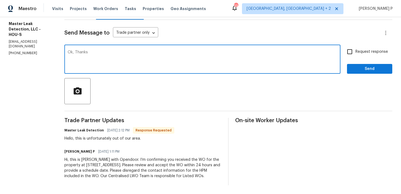
type textarea "Ok, Thanks"
click at [371, 66] on span "Send" at bounding box center [369, 69] width 37 height 7
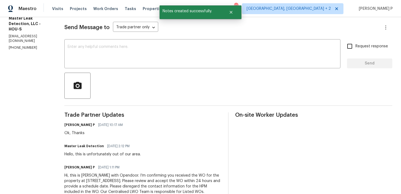
scroll to position [0, 0]
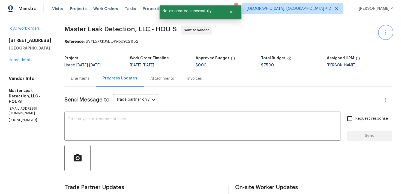
click at [388, 28] on button "button" at bounding box center [385, 32] width 13 height 13
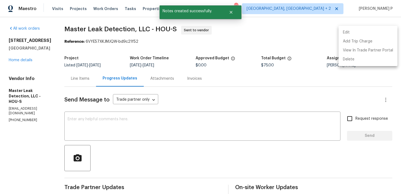
click at [367, 30] on li "Edit" at bounding box center [367, 32] width 59 height 9
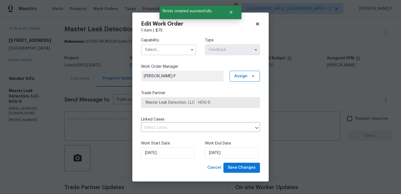
click at [186, 48] on input "text" at bounding box center [168, 49] width 55 height 11
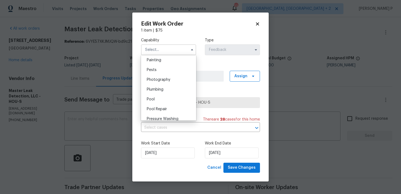
scroll to position [464, 0]
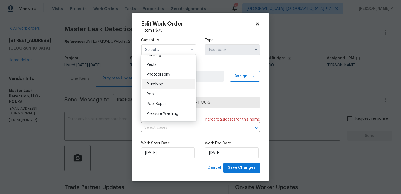
click at [170, 83] on div "Plumbing" at bounding box center [168, 85] width 52 height 10
type input "Plumbing"
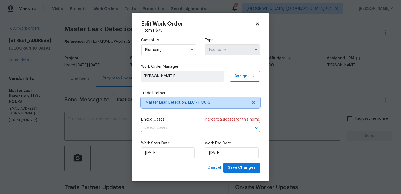
click at [170, 99] on span "Master Leak Detection, LLC - HOU-S" at bounding box center [200, 102] width 119 height 11
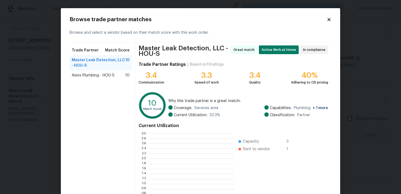
scroll to position [76, 85]
click at [102, 74] on span "Axios Plumbing - HOU-S" at bounding box center [93, 75] width 43 height 5
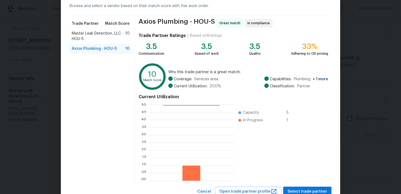
scroll to position [46, 0]
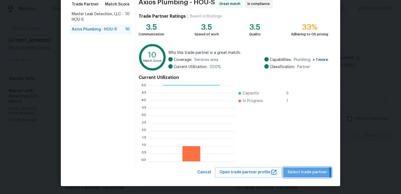
click at [306, 174] on span "Select trade partner" at bounding box center [307, 172] width 40 height 7
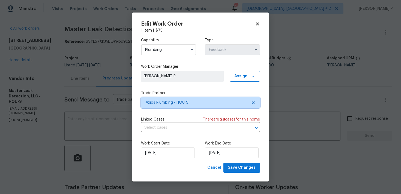
scroll to position [0, 0]
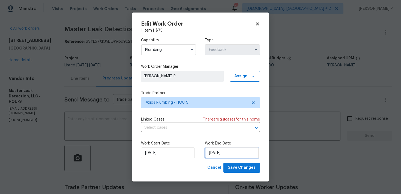
click at [221, 156] on input "13/08/2025" at bounding box center [232, 153] width 54 height 11
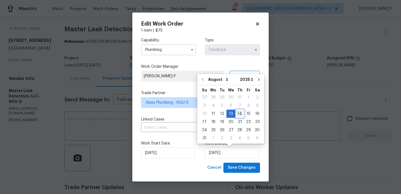
click at [240, 113] on div "14" at bounding box center [239, 114] width 9 height 8
type input "14/08/2025"
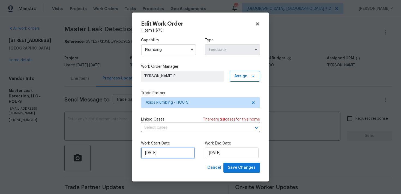
click at [165, 153] on input "11/08/2025" at bounding box center [168, 153] width 54 height 11
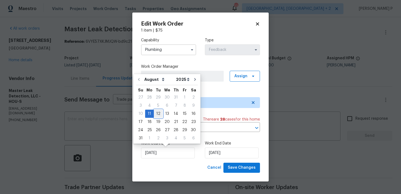
click at [156, 114] on div "12" at bounding box center [158, 114] width 9 height 8
type input "12/08/2025"
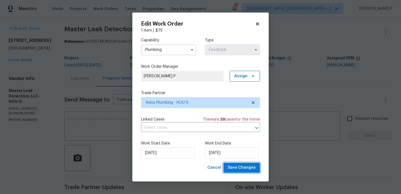
click at [239, 169] on span "Save Changes" at bounding box center [242, 168] width 28 height 7
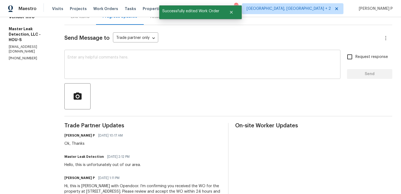
scroll to position [92, 0]
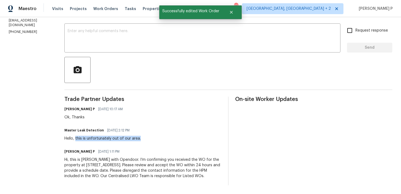
drag, startPoint x: 81, startPoint y: 135, endPoint x: 170, endPoint y: 135, distance: 89.1
click at [170, 135] on div "Master Leak Detection 08/11/2025 2:12 PM Hello, this is unfortunately out of ou…" at bounding box center [142, 134] width 157 height 15
copy div "this is unfortunately out of our area."
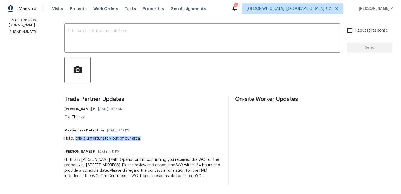
scroll to position [0, 0]
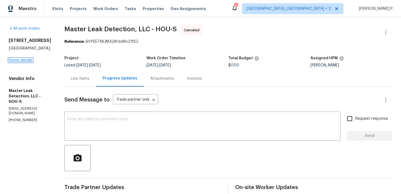
click at [29, 58] on link "Home details" at bounding box center [21, 60] width 24 height 4
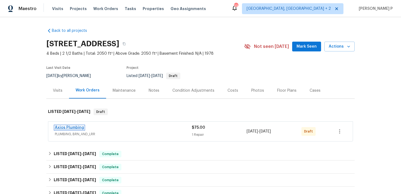
click at [75, 128] on link "Axios Plumbing" at bounding box center [69, 128] width 29 height 4
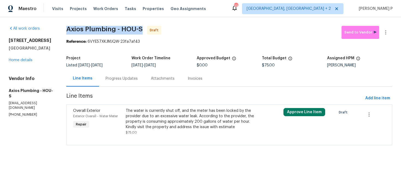
drag, startPoint x: 69, startPoint y: 26, endPoint x: 141, endPoint y: 28, distance: 72.2
click at [141, 28] on span "Axios Plumbing - HOU-S" at bounding box center [104, 29] width 76 height 7
copy span "Axios Plumbing - HOU-S"
click at [388, 35] on icon "button" at bounding box center [385, 32] width 7 height 7
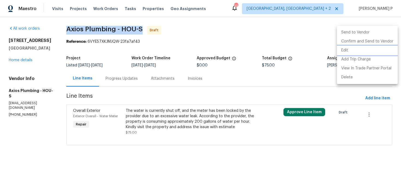
click at [366, 48] on li "Edit" at bounding box center [367, 50] width 61 height 9
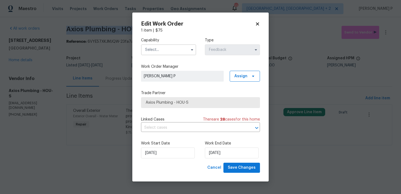
click at [167, 50] on input "text" at bounding box center [168, 49] width 55 height 11
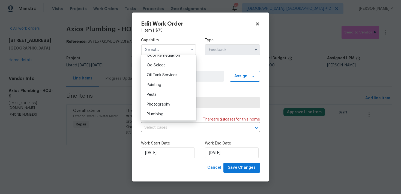
scroll to position [442, 0]
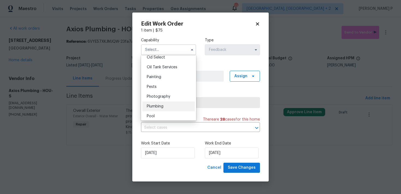
click at [157, 107] on span "Plumbing" at bounding box center [155, 107] width 17 height 4
type input "Plumbing"
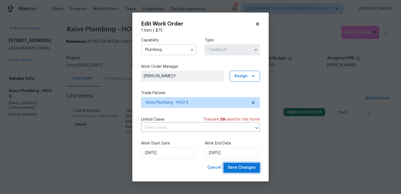
click at [244, 172] on button "Save Changes" at bounding box center [241, 168] width 37 height 10
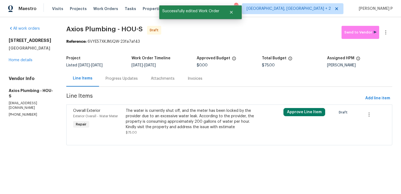
click at [125, 85] on div "Progress Updates" at bounding box center [121, 79] width 45 height 16
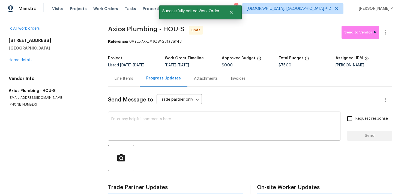
click at [127, 123] on textarea at bounding box center [224, 126] width 226 height 19
paste textarea "Hi, this is Ramyasri with Opendoor. I’m confirming you received the WO for the …"
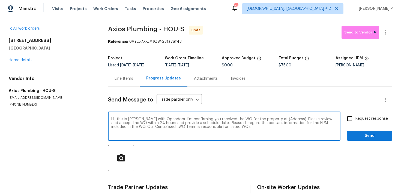
drag, startPoint x: 273, startPoint y: 119, endPoint x: 291, endPoint y: 119, distance: 17.2
click at [291, 119] on textarea "Hi, this is Ramyasri with Opendoor. I’m confirming you received the WO for the …" at bounding box center [224, 126] width 226 height 19
paste textarea "1011 Kempsford Dr, Katy, TX 77450"
type textarea "Hi, this is Ramyasri with Opendoor. I’m confirming you received the WO for the …"
click at [359, 122] on label "Request response" at bounding box center [366, 118] width 44 height 11
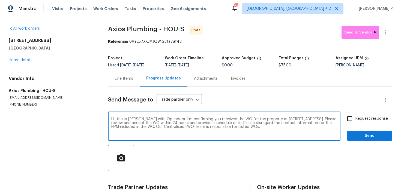
click at [355, 122] on input "Request response" at bounding box center [349, 118] width 11 height 11
checkbox input "true"
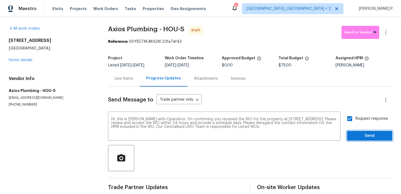
click at [360, 138] on span "Send" at bounding box center [369, 136] width 37 height 7
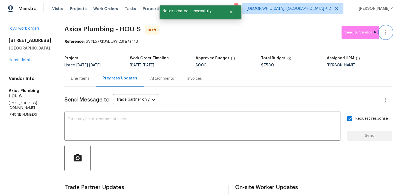
click at [386, 31] on icon "button" at bounding box center [385, 32] width 7 height 7
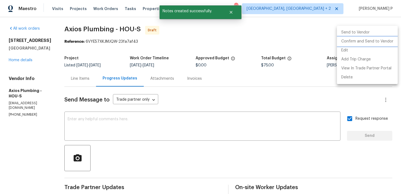
click at [363, 44] on li "Confirm and Send to Vendor" at bounding box center [367, 41] width 61 height 9
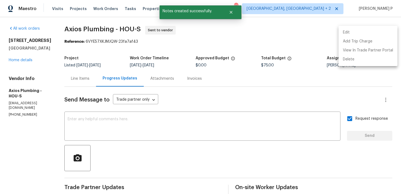
click at [81, 55] on div at bounding box center [200, 97] width 401 height 194
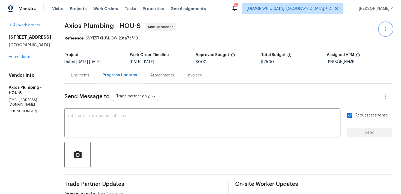
scroll to position [4, 0]
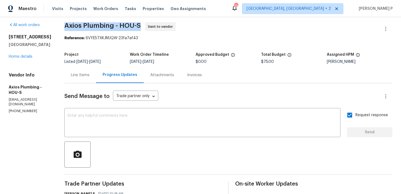
drag, startPoint x: 62, startPoint y: 27, endPoint x: 140, endPoint y: 28, distance: 78.5
click at [140, 28] on div "All work orders 1011 Kempsford Dr Katy, TX 77450 Home details Vendor Info Axios…" at bounding box center [200, 125] width 401 height 223
copy span "Axios Plumbing - HOU-S"
click at [112, 43] on section "Axios Plumbing - HOU-S Sent to vendor Reference: 6VYE57XKJMJQW-23fa7af43 Projec…" at bounding box center [228, 125] width 328 height 206
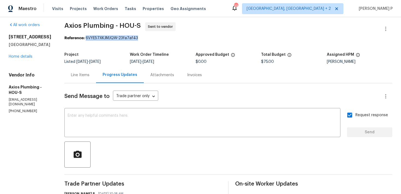
drag, startPoint x: 86, startPoint y: 38, endPoint x: 147, endPoint y: 38, distance: 61.1
click at [147, 38] on div "Reference: 6VYE57XKJMJQW-23fa7af43" at bounding box center [228, 37] width 328 height 5
copy div "6VYE57XKJMJQW-23fa7af43"
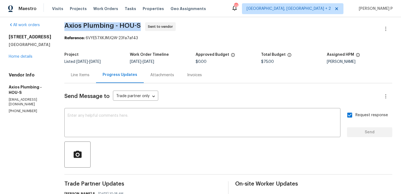
drag, startPoint x: 63, startPoint y: 24, endPoint x: 141, endPoint y: 23, distance: 78.5
click at [141, 23] on div "All work orders 1011 Kempsford Dr Katy, TX 77450 Home details Vendor Info Axios…" at bounding box center [200, 125] width 401 height 223
copy span "Axios Plumbing - HOU-S"
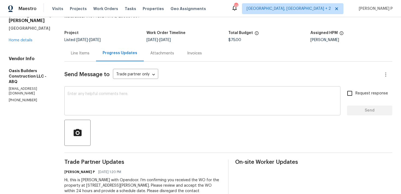
scroll to position [46, 0]
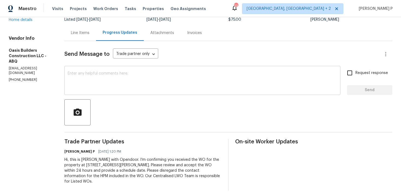
click at [87, 81] on textarea at bounding box center [202, 81] width 269 height 19
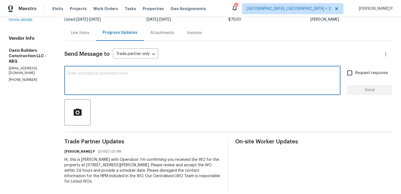
click at [87, 81] on textarea at bounding box center [202, 81] width 269 height 19
paste textarea "Thank you for accepting the work order. Kindly let us know the scheduled date o…"
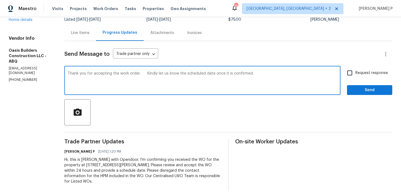
type textarea "Thank you for accepting the work order. Kindly let us know the scheduled date o…"
click at [355, 71] on input "Request response" at bounding box center [349, 72] width 11 height 11
checkbox input "true"
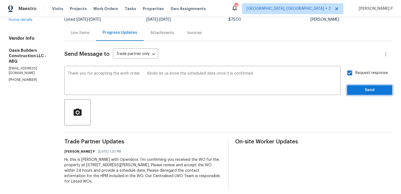
click at [356, 86] on button "Send" at bounding box center [369, 90] width 45 height 10
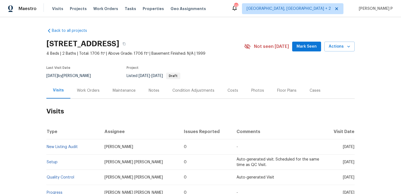
click at [85, 90] on div "Work Orders" at bounding box center [88, 90] width 23 height 5
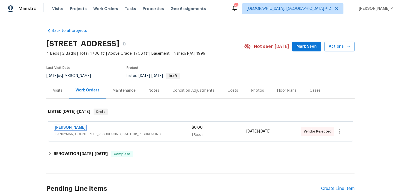
click at [73, 128] on link "[PERSON_NAME]" at bounding box center [70, 128] width 31 height 4
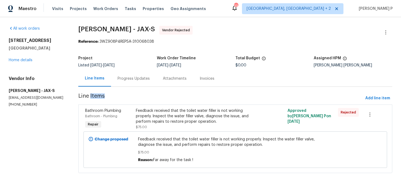
click at [137, 77] on div "Progress Updates" at bounding box center [133, 78] width 32 height 5
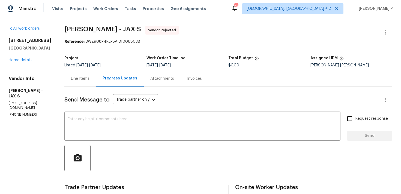
scroll to position [48, 0]
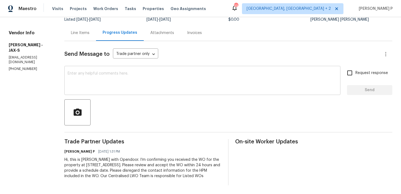
click at [167, 85] on textarea at bounding box center [202, 81] width 269 height 19
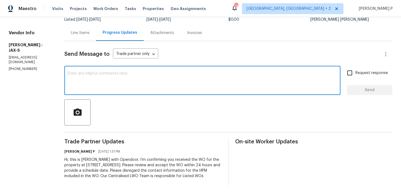
scroll to position [0, 0]
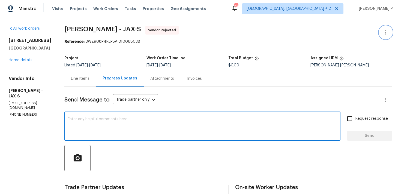
click at [386, 32] on icon "button" at bounding box center [385, 32] width 7 height 7
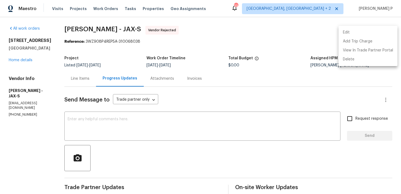
click at [374, 32] on li "Edit" at bounding box center [367, 32] width 59 height 9
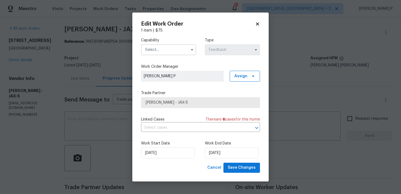
click at [163, 49] on input "text" at bounding box center [168, 49] width 55 height 11
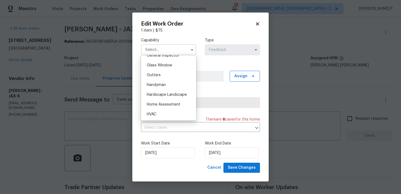
scroll to position [278, 0]
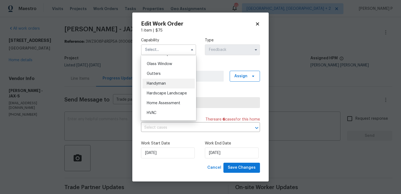
click at [156, 85] on span "Handyman" at bounding box center [156, 84] width 19 height 4
type input "Handyman"
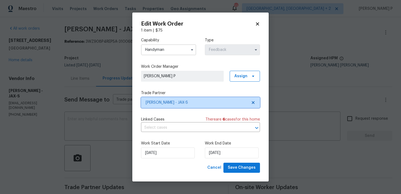
click at [163, 100] on span "[PERSON_NAME] - JAX-S" at bounding box center [197, 102] width 102 height 5
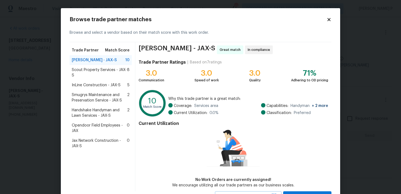
click at [87, 73] on span "Scout Property Services - JAX-S" at bounding box center [99, 72] width 55 height 11
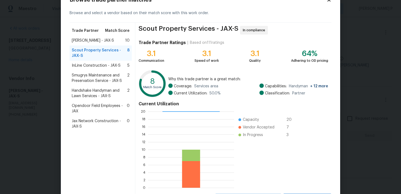
scroll to position [46, 0]
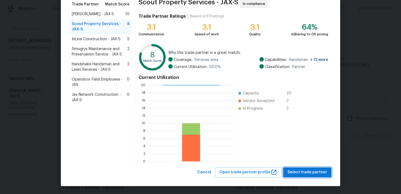
click at [307, 170] on span "Select trade partner" at bounding box center [307, 172] width 40 height 7
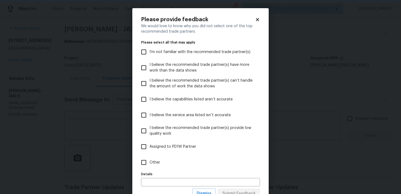
scroll to position [0, 0]
click at [146, 163] on input "Other" at bounding box center [143, 162] width 11 height 11
checkbox input "true"
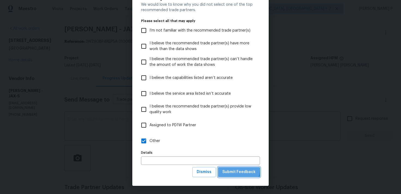
click at [231, 170] on span "Submit Feedback" at bounding box center [238, 172] width 33 height 7
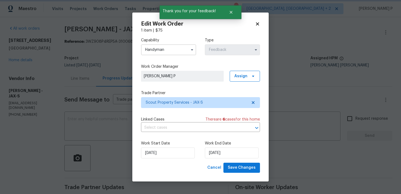
scroll to position [0, 0]
click at [224, 154] on input "13/08/2025" at bounding box center [232, 153] width 54 height 11
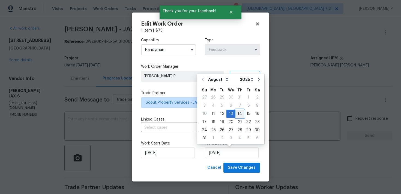
click at [238, 115] on div "14" at bounding box center [239, 114] width 9 height 8
type input "14/08/2025"
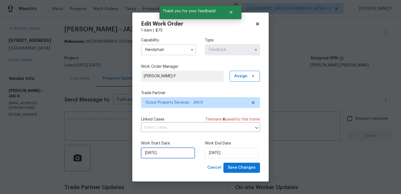
click at [182, 153] on input "11/08/2025" at bounding box center [168, 153] width 54 height 11
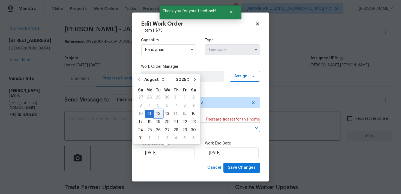
click at [158, 114] on div "12" at bounding box center [158, 114] width 9 height 8
type input "12/08/2025"
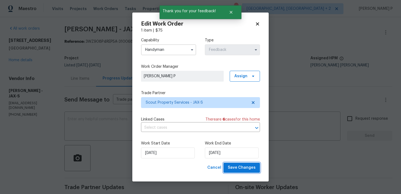
click at [238, 168] on span "Save Changes" at bounding box center [242, 168] width 28 height 7
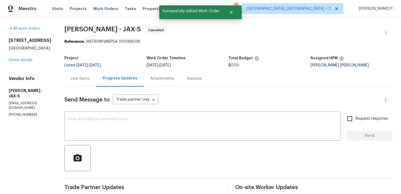
click at [27, 64] on div "All work orders 2884 Decidely St Green Cove Springs, FL 32043 Home details Vend…" at bounding box center [30, 71] width 43 height 91
click at [27, 59] on link "Home details" at bounding box center [21, 60] width 24 height 4
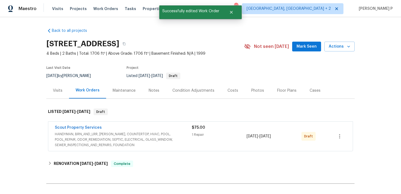
click at [81, 130] on span "Scout Property Services" at bounding box center [78, 127] width 47 height 5
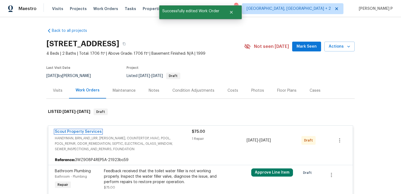
click at [85, 132] on link "Scout Property Services" at bounding box center [78, 132] width 47 height 4
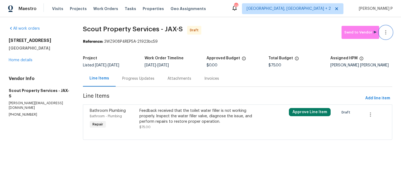
click at [385, 36] on button "button" at bounding box center [385, 32] width 13 height 13
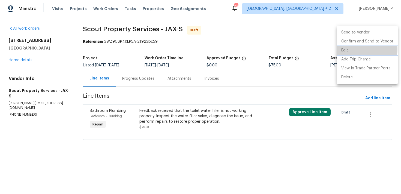
click at [356, 49] on li "Edit" at bounding box center [367, 50] width 61 height 9
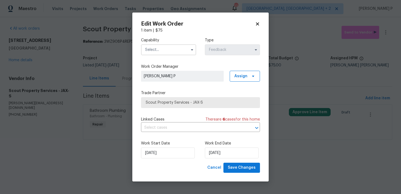
click at [180, 50] on input "text" at bounding box center [168, 49] width 55 height 11
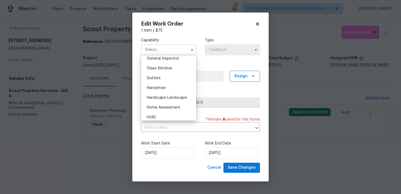
scroll to position [274, 0]
click at [168, 87] on div "Handyman" at bounding box center [168, 87] width 52 height 10
type input "Handyman"
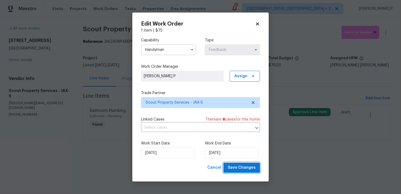
click at [239, 166] on span "Save Changes" at bounding box center [242, 168] width 28 height 7
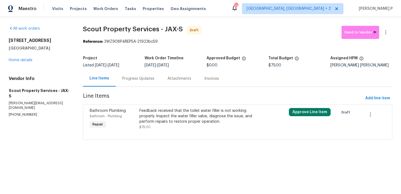
click at [146, 80] on div "Progress Updates" at bounding box center [138, 78] width 32 height 5
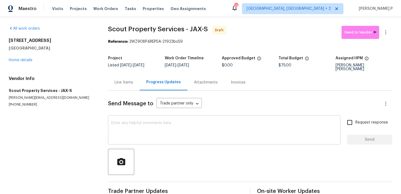
click at [145, 121] on textarea at bounding box center [224, 130] width 226 height 19
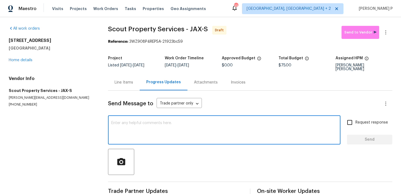
paste textarea "Hi, this is Ramyasri with Opendoor. I’m confirming you received the WO for the …"
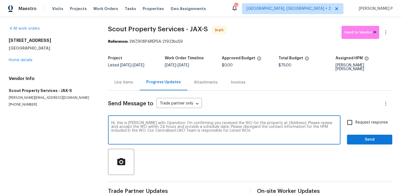
drag, startPoint x: 274, startPoint y: 118, endPoint x: 291, endPoint y: 118, distance: 16.9
click at [291, 121] on textarea "Hi, this is Ramyasri with Opendoor. I’m confirming you received the WO for the …" at bounding box center [224, 130] width 226 height 19
paste textarea "2884 Decidely St, Green Cove Springs, FL 32043"
type textarea "Hi, this is Ramyasri with Opendoor. I’m confirming you received the WO for the …"
click at [348, 124] on input "Request response" at bounding box center [349, 122] width 11 height 11
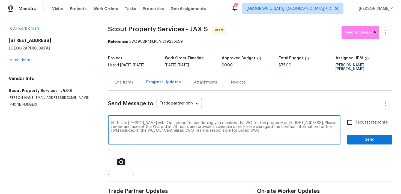
checkbox input "true"
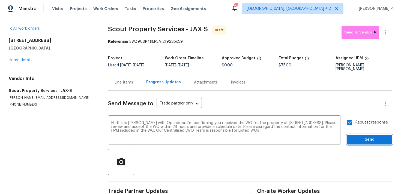
click at [357, 137] on span "Send" at bounding box center [369, 140] width 37 height 7
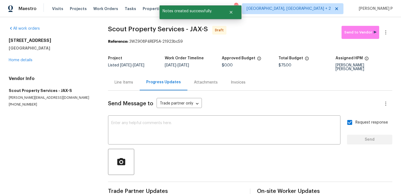
click at [154, 142] on div "Send Message to Trade partner only Trade partner only ​ x ​ Request response Se…" at bounding box center [250, 144] width 284 height 107
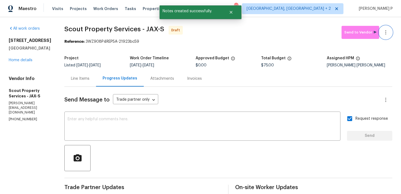
click at [386, 34] on icon "button" at bounding box center [385, 32] width 7 height 7
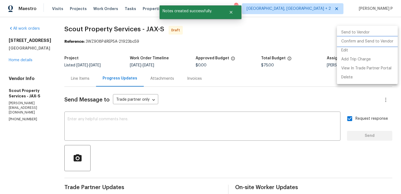
click at [352, 41] on li "Confirm and Send to Vendor" at bounding box center [367, 41] width 61 height 9
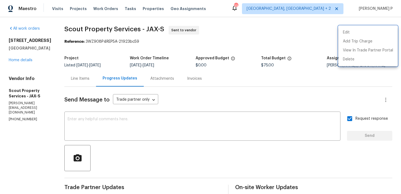
drag, startPoint x: 62, startPoint y: 29, endPoint x: 139, endPoint y: 29, distance: 76.9
click at [139, 29] on div at bounding box center [200, 97] width 401 height 194
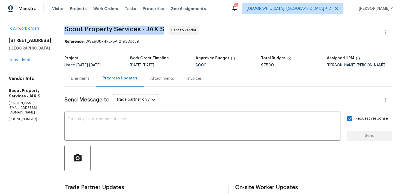
drag, startPoint x: 63, startPoint y: 29, endPoint x: 161, endPoint y: 30, distance: 97.6
click at [161, 29] on span "Scout Property Services - JAX-S" at bounding box center [114, 29] width 100 height 7
copy span "Scout Property Services - JAX-S"
click at [99, 53] on div "Project Listed 8/11/2025 - 8/13/2025 Work Order Timeline 8/12/2025 - 8/14/2025 …" at bounding box center [228, 61] width 328 height 17
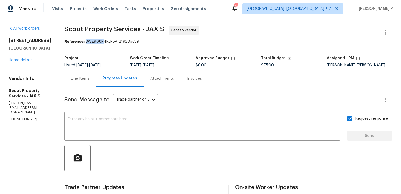
drag, startPoint x: 84, startPoint y: 43, endPoint x: 171, endPoint y: 43, distance: 87.2
click at [168, 43] on div "Reference: 3WZ908P4REP5A-21923bc59" at bounding box center [228, 41] width 328 height 5
copy div "3WZ908P4REP5A-21923bc59"
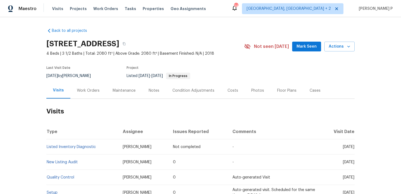
click at [89, 92] on div "Work Orders" at bounding box center [88, 90] width 23 height 5
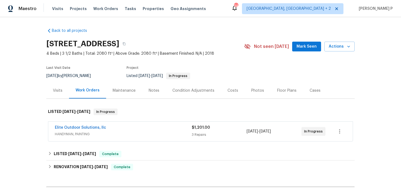
click at [87, 125] on span "Elite Outdoor Solutions, llc" at bounding box center [80, 127] width 51 height 5
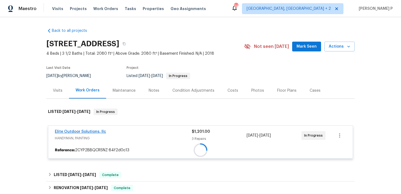
click at [87, 146] on div at bounding box center [200, 151] width 304 height 10
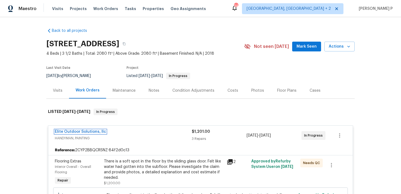
click at [88, 131] on link "Elite Outdoor Solutions, llc" at bounding box center [80, 132] width 51 height 4
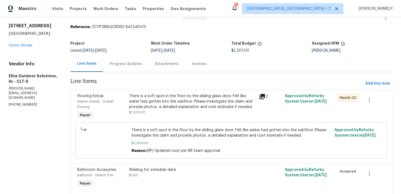
scroll to position [35, 0]
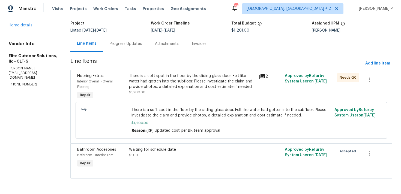
click at [127, 42] on div "Progress Updates" at bounding box center [126, 43] width 32 height 5
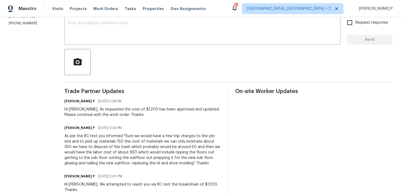
scroll to position [29, 0]
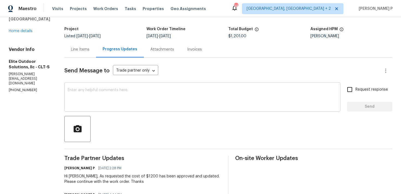
click at [73, 97] on textarea at bounding box center [202, 97] width 269 height 19
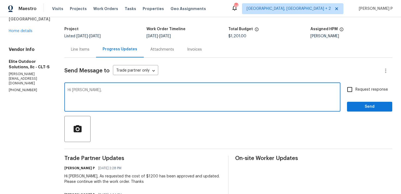
paste textarea "Could you please provide us with an update on the scheduled date?"
type textarea "Hi [PERSON_NAME], Could you please provide us with an update on the scheduled d…"
click at [347, 91] on input "Request response" at bounding box center [349, 89] width 11 height 11
checkbox input "true"
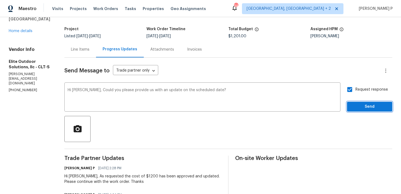
click at [362, 107] on span "Send" at bounding box center [369, 107] width 37 height 7
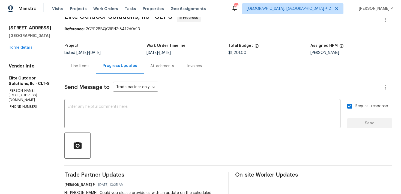
scroll to position [0, 0]
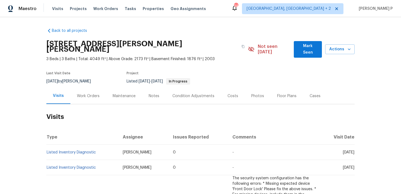
click at [83, 93] on div "Work Orders" at bounding box center [88, 96] width 36 height 16
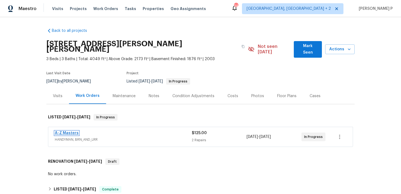
click at [70, 131] on link "A-Z Masters" at bounding box center [67, 133] width 24 height 4
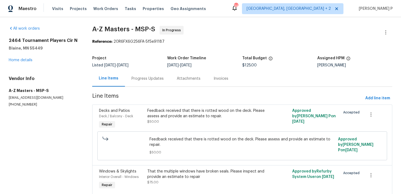
click at [157, 78] on div "Progress Updates" at bounding box center [147, 78] width 32 height 5
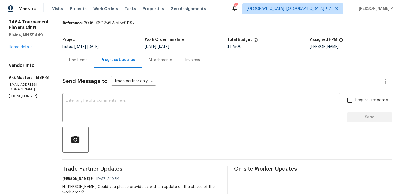
scroll to position [17, 0]
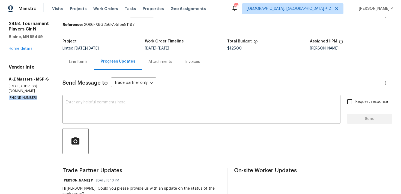
drag, startPoint x: 38, startPoint y: 95, endPoint x: 0, endPoint y: 95, distance: 37.9
click at [0, 95] on div "All work orders 2464 Tournament Players [GEOGRAPHIC_DATA] Home details Vendor I…" at bounding box center [200, 149] width 401 height 298
copy p "[PHONE_NUMBER]"
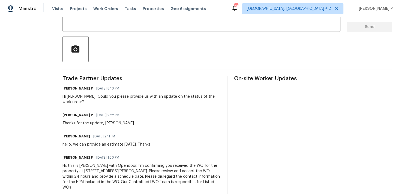
scroll to position [115, 0]
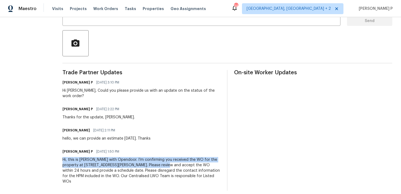
drag, startPoint x: 62, startPoint y: 155, endPoint x: 156, endPoint y: 160, distance: 94.1
click at [156, 160] on div "All work orders 2464 Tournament Players Cir N Blaine, MN 55449 Home details Ven…" at bounding box center [200, 51] width 401 height 298
copy div "Hi, this is Ramyasri with Opendoor. I’m confirming you received the WO for the …"
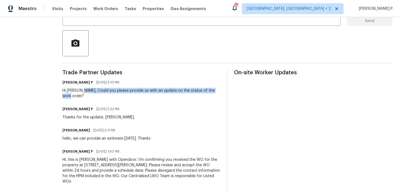
drag, startPoint x: 81, startPoint y: 90, endPoint x: 221, endPoint y: 90, distance: 139.8
click at [221, 90] on div "Trade Partner Updates Ramyasri P 08/11/2025 3:10 PM Hi Bahruz, Could you please…" at bounding box center [227, 130] width 330 height 121
copy div "Could you please provide us with an update on the status of the work order?"
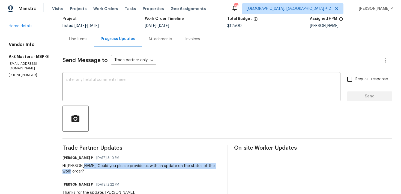
scroll to position [18, 0]
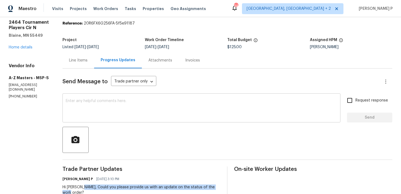
click at [77, 113] on textarea at bounding box center [201, 108] width 271 height 19
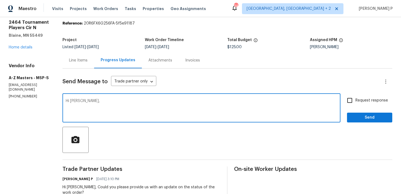
paste textarea "We attempted to reach out to you via RC text to request an update on the status…"
type textarea "Hi Bahruz, We attempted to reach out to you via RC text to request an update on…"
click at [375, 101] on span "Request response" at bounding box center [371, 101] width 32 height 6
click at [355, 101] on input "Request response" at bounding box center [349, 100] width 11 height 11
checkbox input "true"
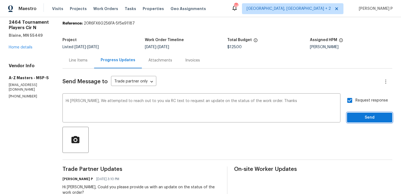
click at [364, 119] on span "Send" at bounding box center [369, 117] width 37 height 7
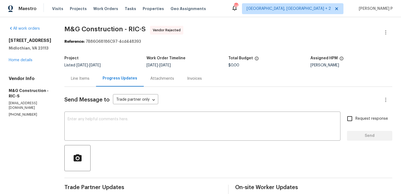
click at [81, 80] on div "Line Items" at bounding box center [80, 78] width 19 height 5
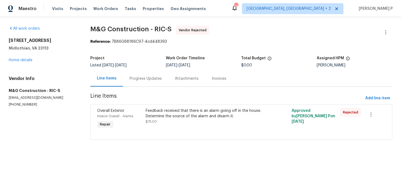
click at [150, 79] on div "Progress Updates" at bounding box center [145, 78] width 32 height 5
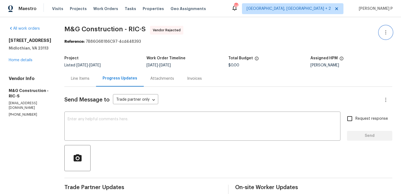
click at [386, 34] on icon "button" at bounding box center [385, 32] width 1 height 4
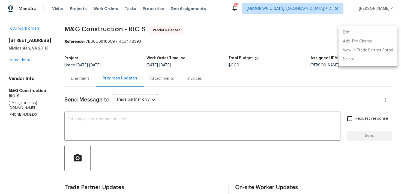
click at [354, 29] on li "Edit" at bounding box center [367, 32] width 59 height 9
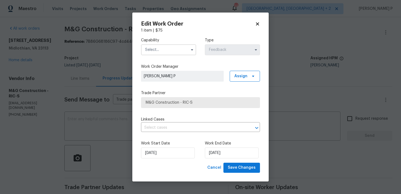
click at [169, 51] on input "text" at bounding box center [168, 49] width 55 height 11
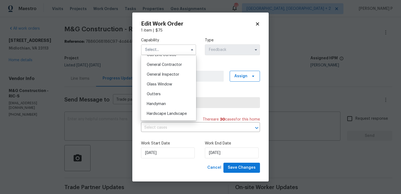
scroll to position [262, 0]
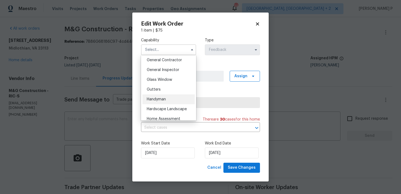
click at [164, 101] on span "Handyman" at bounding box center [156, 100] width 19 height 4
type input "Handyman"
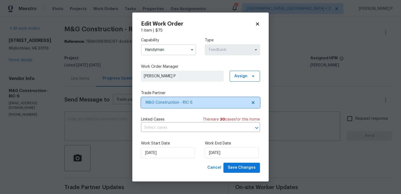
click at [174, 107] on span "M&G Construction - RIC-S" at bounding box center [200, 102] width 119 height 11
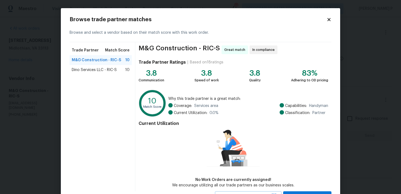
click at [95, 69] on span "Dino Services LLC - RIC-S" at bounding box center [94, 69] width 45 height 5
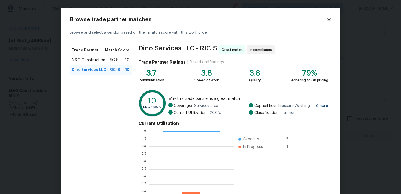
scroll to position [46, 0]
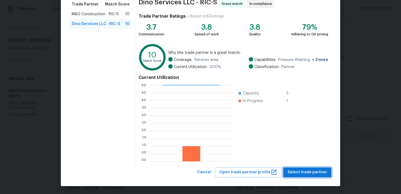
click at [300, 174] on span "Select trade partner" at bounding box center [307, 172] width 40 height 7
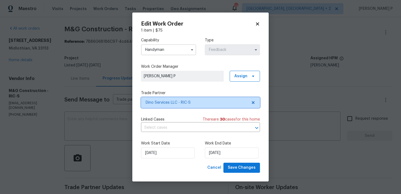
scroll to position [0, 0]
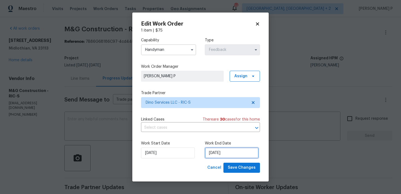
click at [229, 152] on input "13/08/2025" at bounding box center [232, 153] width 54 height 11
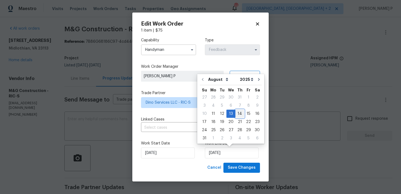
click at [239, 114] on div "14" at bounding box center [239, 114] width 9 height 8
type input "[DATE]"
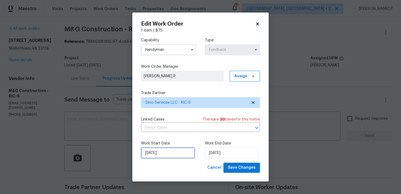
click at [159, 152] on input "11/08/2025" at bounding box center [168, 153] width 54 height 11
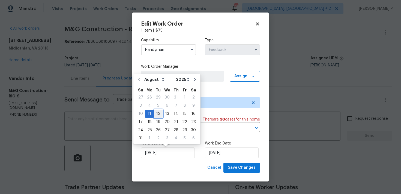
click at [158, 114] on div "12" at bounding box center [158, 114] width 9 height 8
type input "[DATE]"
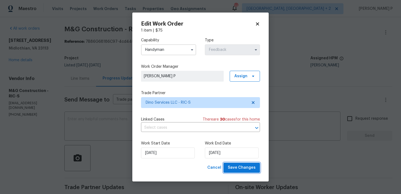
click at [244, 165] on span "Save Changes" at bounding box center [242, 168] width 28 height 7
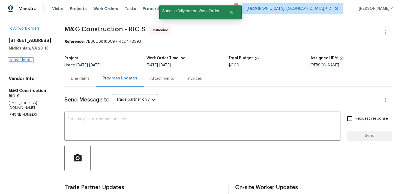
click at [22, 62] on link "Home details" at bounding box center [21, 60] width 24 height 4
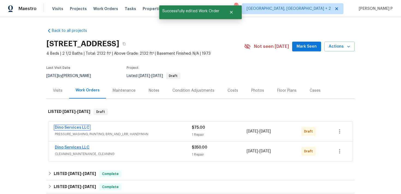
click at [68, 127] on link "Dino Services LLC" at bounding box center [72, 128] width 35 height 4
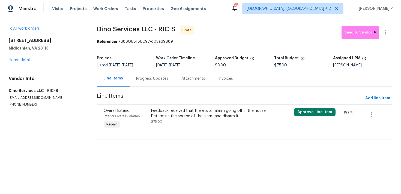
click at [24, 62] on div "[STREET_ADDRESS][PERSON_NAME] Home details" at bounding box center [46, 50] width 75 height 25
click at [27, 61] on link "Home details" at bounding box center [21, 60] width 24 height 4
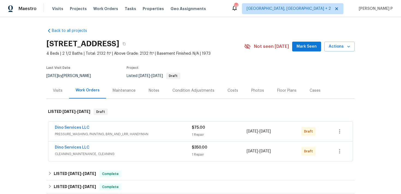
click at [151, 157] on div "Dino Services LLC CLEANING_MAINTENANCE, CLEANING" at bounding box center [123, 151] width 137 height 13
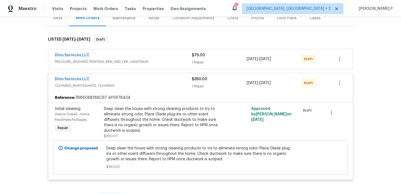
scroll to position [74, 0]
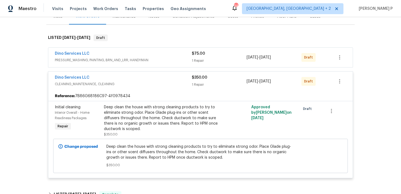
click at [146, 50] on div "Dino Services LLC PRESSURE_WASHING, PAINTING, BRN_AND_LRR, HANDYMAN $75.00 1 Re…" at bounding box center [200, 58] width 304 height 20
click at [156, 60] on span "PRESSURE_WASHING, PAINTING, BRN_AND_LRR, HANDYMAN" at bounding box center [123, 60] width 137 height 5
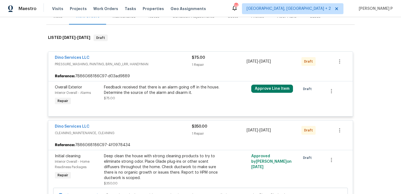
click at [71, 55] on span "Dino Services LLC" at bounding box center [72, 57] width 35 height 5
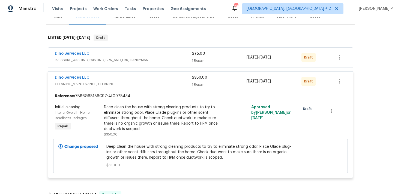
click at [71, 58] on span "PRESSURE_WASHING, PAINTING, BRN_AND_LRR, HANDYMAN" at bounding box center [123, 60] width 137 height 5
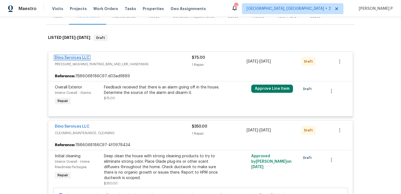
click at [78, 57] on link "Dino Services LLC" at bounding box center [72, 58] width 35 height 4
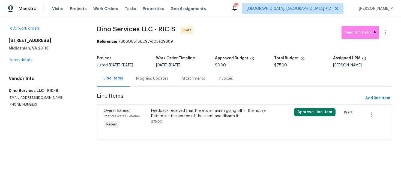
click at [156, 78] on div "Progress Updates" at bounding box center [152, 78] width 32 height 5
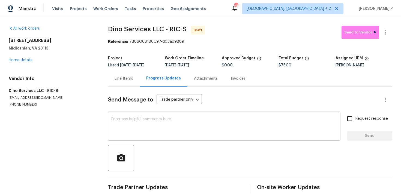
click at [160, 123] on textarea at bounding box center [224, 126] width 226 height 19
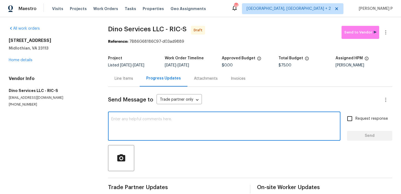
paste textarea "Hi, this is [PERSON_NAME] with Opendoor. I’m confirming you received the WO for…"
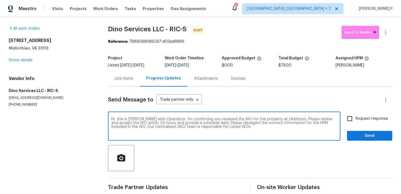
drag, startPoint x: 273, startPoint y: 120, endPoint x: 290, endPoint y: 120, distance: 17.4
click at [290, 120] on textarea "Hi, this is [PERSON_NAME] with Opendoor. I’m confirming you received the WO for…" at bounding box center [224, 126] width 226 height 19
paste textarea "[STREET_ADDRESS]"
type textarea "Hi, this is [PERSON_NAME] with Opendoor. I’m confirming you received the WO for…"
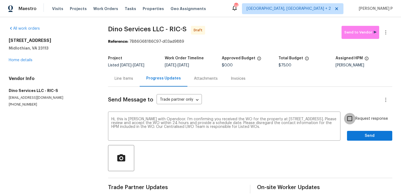
click at [352, 120] on input "Request response" at bounding box center [349, 118] width 11 height 11
checkbox input "true"
click at [353, 133] on span "Send" at bounding box center [369, 136] width 37 height 7
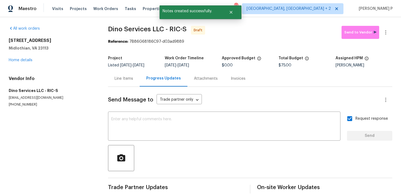
click at [215, 155] on div at bounding box center [250, 158] width 284 height 26
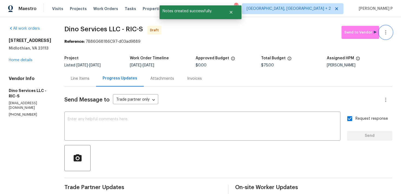
click at [388, 32] on icon "button" at bounding box center [385, 32] width 7 height 7
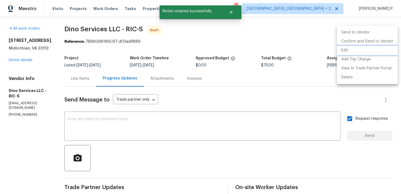
click at [355, 47] on li "Edit" at bounding box center [367, 50] width 61 height 9
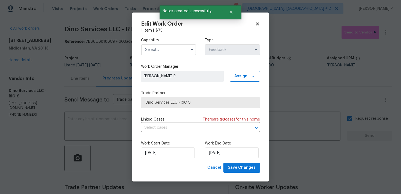
click at [185, 47] on input "text" at bounding box center [168, 49] width 55 height 11
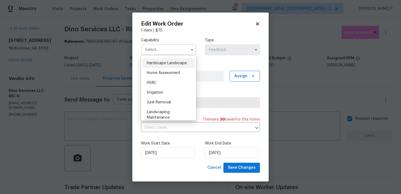
scroll to position [278, 0]
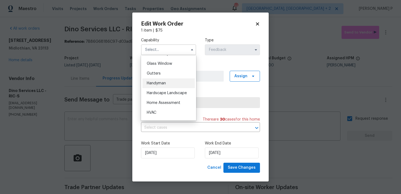
click at [162, 85] on span "Handyman" at bounding box center [156, 83] width 19 height 4
type input "Handyman"
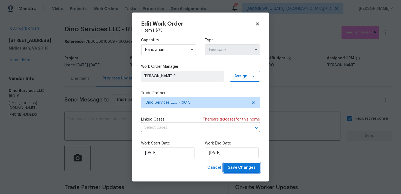
click at [236, 167] on span "Save Changes" at bounding box center [242, 168] width 28 height 7
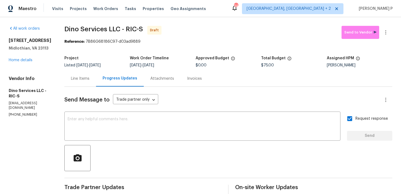
click at [70, 28] on span "Dino Services LLC - RIC-S" at bounding box center [103, 29] width 78 height 7
copy span "Dino Services LLC - RIC-S"
drag, startPoint x: 62, startPoint y: 28, endPoint x: 146, endPoint y: 28, distance: 84.5
click at [146, 28] on div "All work orders [STREET_ADDRESS][PERSON_NAME] Home details Vendor Info Dino Ser…" at bounding box center [200, 128] width 401 height 223
click at [244, 114] on div "x ​" at bounding box center [202, 127] width 276 height 28
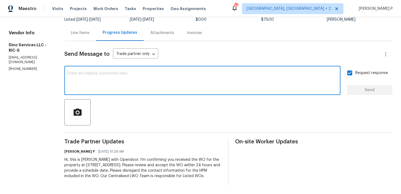
scroll to position [0, 0]
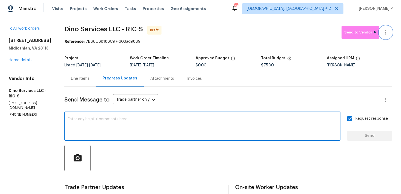
click at [385, 34] on icon "button" at bounding box center [385, 32] width 7 height 7
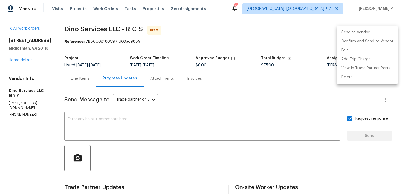
click at [371, 44] on li "Confirm and Send to Vendor" at bounding box center [367, 41] width 61 height 9
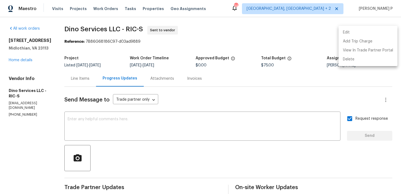
click at [90, 43] on div at bounding box center [200, 97] width 401 height 194
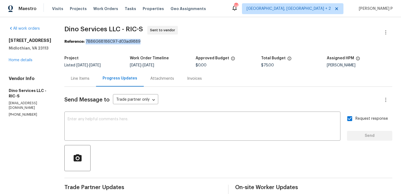
drag, startPoint x: 84, startPoint y: 41, endPoint x: 168, endPoint y: 41, distance: 83.9
click at [168, 41] on div "Reference: 7B86G68186C97-d03ad9889" at bounding box center [228, 41] width 328 height 5
copy div "7B86G68186C97-d03ad9889"
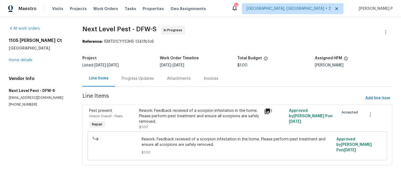
click at [134, 76] on div "Progress Updates" at bounding box center [138, 78] width 32 height 5
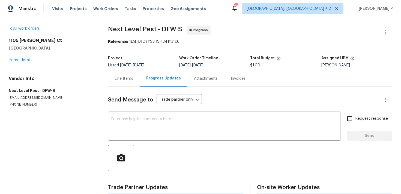
scroll to position [46, 0]
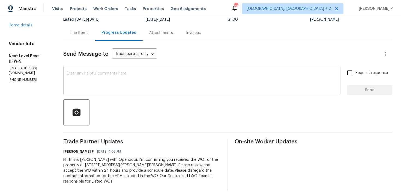
click at [84, 92] on div "x ​" at bounding box center [201, 81] width 277 height 28
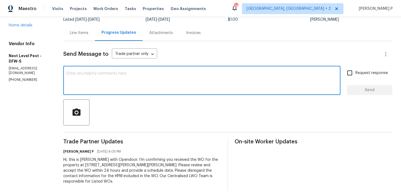
paste textarea "Thank you for accepting the work order. Kindly let us know the scheduled date o…"
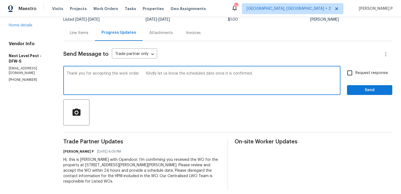
type textarea "Thank you for accepting the work order. Kindly let us know the scheduled date o…"
click at [360, 78] on label "Request response" at bounding box center [366, 72] width 44 height 11
click at [355, 78] on input "Request response" at bounding box center [349, 72] width 11 height 11
checkbox input "true"
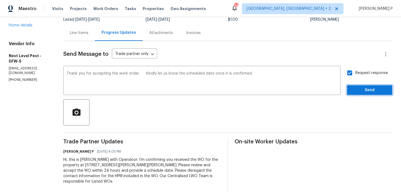
click at [357, 87] on span "Send" at bounding box center [369, 90] width 37 height 7
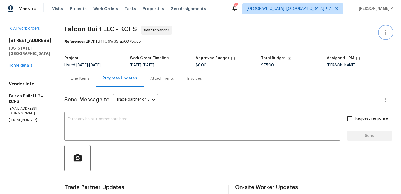
click at [387, 31] on icon "button" at bounding box center [385, 32] width 7 height 7
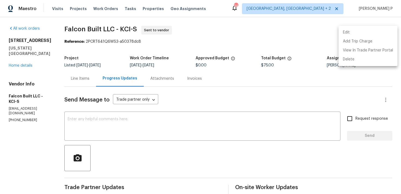
click at [354, 29] on li "Edit" at bounding box center [367, 32] width 59 height 9
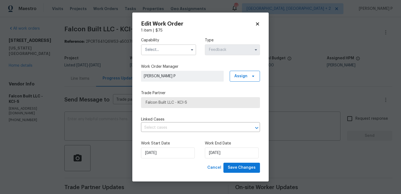
click at [177, 52] on input "text" at bounding box center [168, 49] width 55 height 11
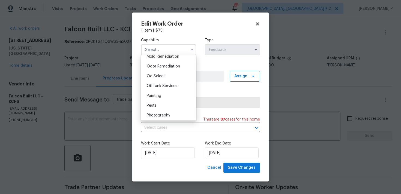
scroll to position [426, 0]
click at [164, 63] on span "Odor Remediation" at bounding box center [163, 64] width 33 height 4
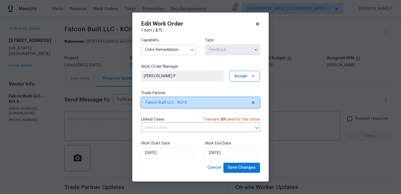
click at [166, 102] on span "Falcon Built LLC - KCI-S" at bounding box center [197, 102] width 102 height 5
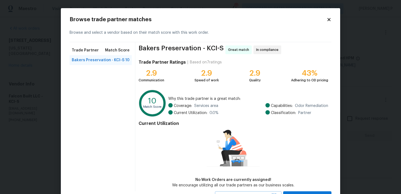
click at [329, 18] on icon at bounding box center [328, 19] width 3 height 3
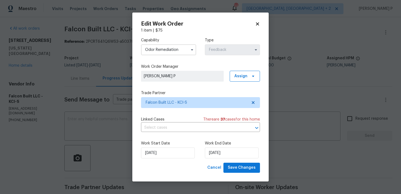
click at [163, 50] on input "Odor Remediation" at bounding box center [168, 49] width 55 height 11
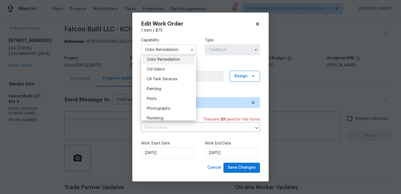
scroll to position [443, 0]
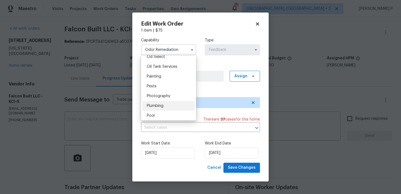
click at [158, 104] on span "Plumbing" at bounding box center [155, 106] width 17 height 4
type input "Plumbing"
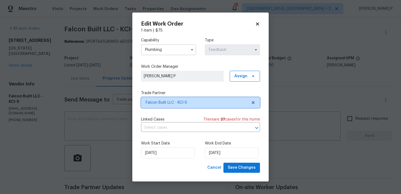
click at [172, 104] on span "Falcon Built LLC - KCI-S" at bounding box center [197, 102] width 102 height 5
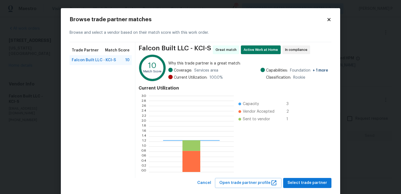
scroll to position [76, 85]
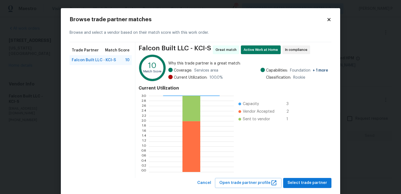
click at [327, 16] on div "Browse trade partner matches Browse and select a vendor based on their match sc…" at bounding box center [200, 102] width 279 height 189
click at [31, 90] on body "Maestro Visits Projects Work Orders Tasks Properties Geo Assignments 24 [GEOGRA…" at bounding box center [200, 97] width 401 height 194
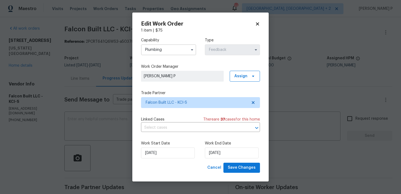
click at [257, 25] on icon at bounding box center [257, 24] width 5 height 5
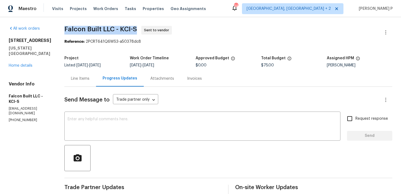
drag, startPoint x: 73, startPoint y: 29, endPoint x: 147, endPoint y: 29, distance: 74.1
click at [147, 29] on span "Falcon Built LLC - KCI-S Sent to vendor" at bounding box center [221, 32] width 315 height 13
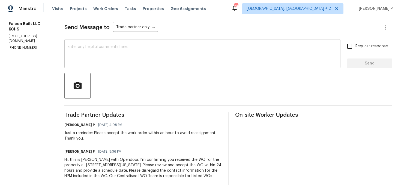
click at [81, 45] on textarea at bounding box center [202, 54] width 269 height 19
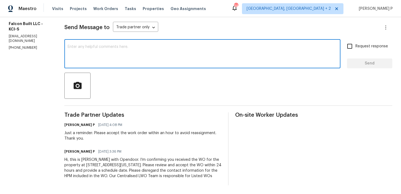
paste textarea "We regret to inform you that the work order has been reassigned as it was not a…"
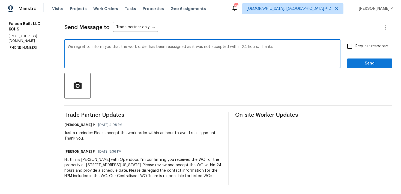
type textarea "We regret to inform you that the work order has been reassigned as it was not a…"
click at [357, 62] on button "Send" at bounding box center [369, 64] width 45 height 10
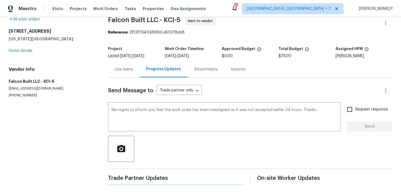
scroll to position [0, 0]
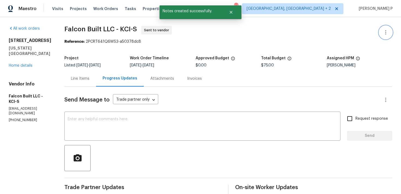
click at [385, 31] on icon "button" at bounding box center [385, 32] width 7 height 7
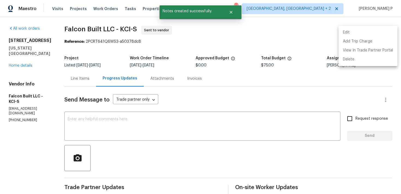
click at [350, 32] on li "Edit" at bounding box center [367, 32] width 59 height 9
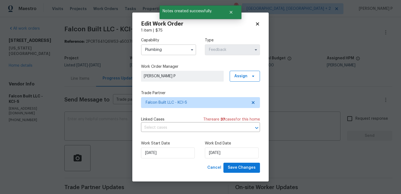
click at [179, 55] on input "Plumbing" at bounding box center [168, 49] width 55 height 11
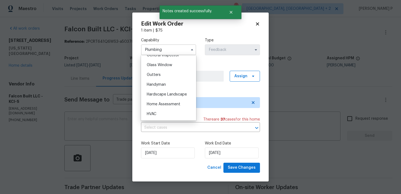
scroll to position [279, 0]
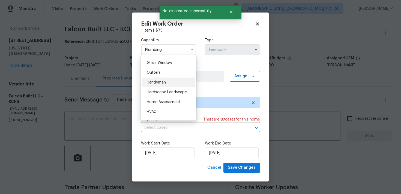
click at [165, 84] on span "Handyman" at bounding box center [156, 83] width 19 height 4
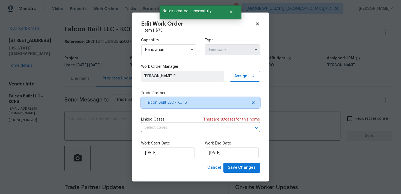
click at [175, 99] on span "Falcon Built LLC - KCI-S" at bounding box center [200, 102] width 119 height 11
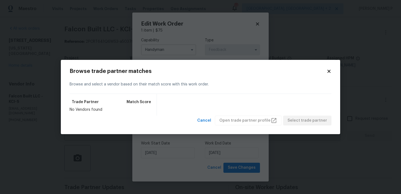
click at [331, 71] on div "Browse trade partner matches Browse and select a vendor based on their match sc…" at bounding box center [200, 97] width 279 height 75
click at [330, 71] on icon at bounding box center [328, 71] width 5 height 5
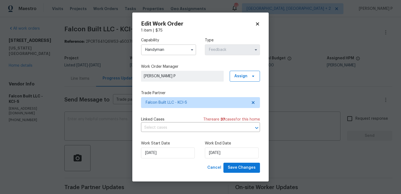
click at [175, 48] on input "Handyman" at bounding box center [168, 49] width 55 height 11
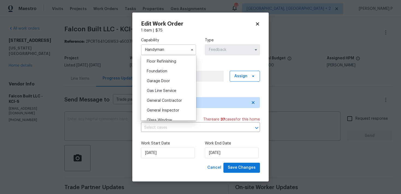
scroll to position [237, 0]
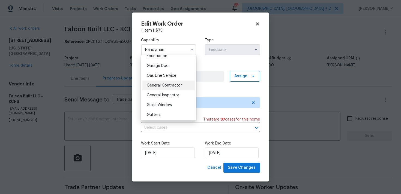
click at [168, 87] on span "General Contractor" at bounding box center [164, 86] width 35 height 4
type input "General Contractor"
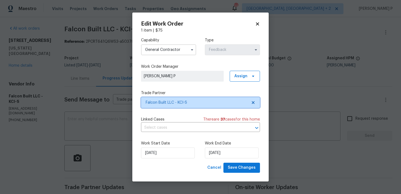
click at [176, 100] on span "Falcon Built LLC - KCI-S" at bounding box center [197, 102] width 102 height 5
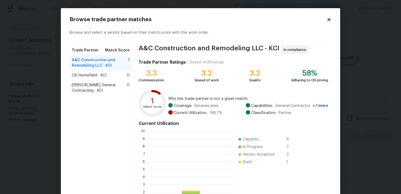
scroll to position [76, 86]
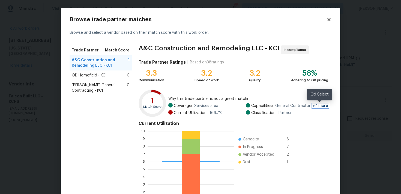
click at [324, 106] on span "+ 1 more" at bounding box center [320, 106] width 16 height 4
click at [96, 72] on div "OD Homefield - KCI 0" at bounding box center [101, 76] width 62 height 10
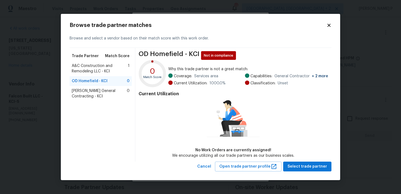
click at [91, 89] on span "[PERSON_NAME] General Contracting - KCI" at bounding box center [99, 93] width 55 height 11
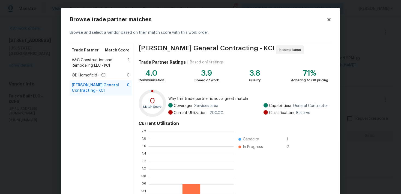
scroll to position [76, 85]
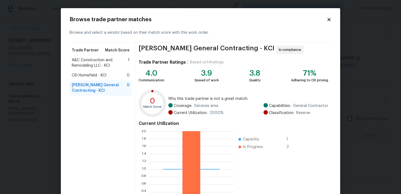
click at [98, 59] on span "A&C Construction and Remodeling LLC - KCI" at bounding box center [100, 63] width 56 height 11
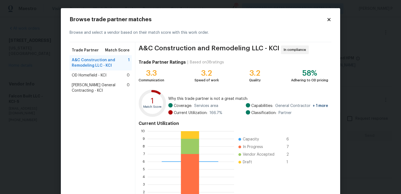
scroll to position [46, 0]
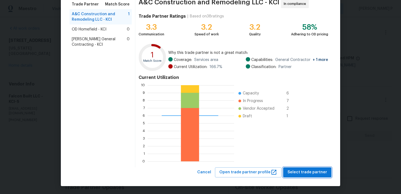
click at [313, 171] on span "Select trade partner" at bounding box center [307, 172] width 40 height 7
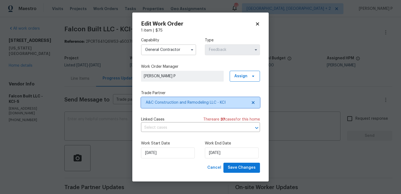
scroll to position [0, 0]
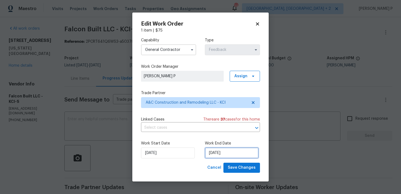
click at [220, 152] on input "[DATE]" at bounding box center [232, 153] width 54 height 11
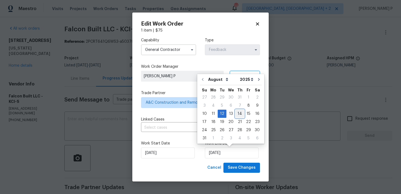
click at [238, 114] on div "14" at bounding box center [239, 114] width 9 height 8
type input "[DATE]"
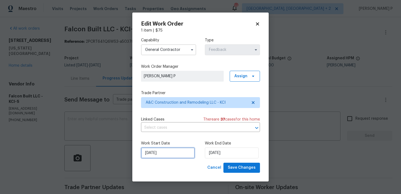
click at [178, 150] on input "[DATE]" at bounding box center [168, 153] width 54 height 11
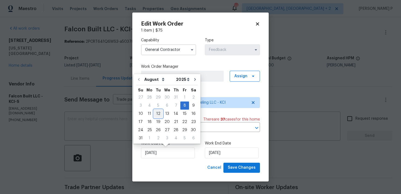
click at [158, 112] on div "12" at bounding box center [158, 114] width 9 height 8
type input "[DATE]"
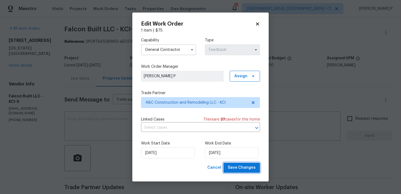
click at [234, 166] on span "Save Changes" at bounding box center [242, 168] width 28 height 7
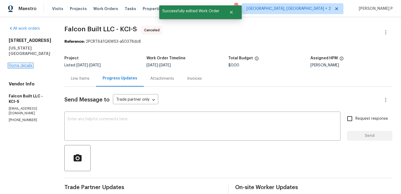
click at [23, 64] on link "Home details" at bounding box center [21, 66] width 24 height 4
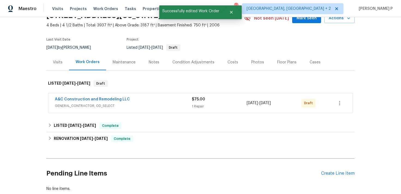
scroll to position [63, 0]
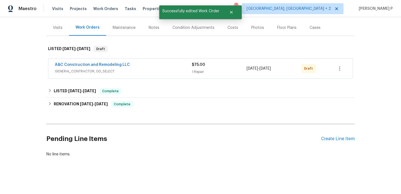
click at [101, 62] on span "A&C Construction and Remodeling LLC" at bounding box center [92, 64] width 75 height 5
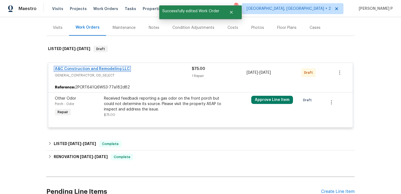
click at [100, 68] on link "A&C Construction and Remodeling LLC" at bounding box center [92, 69] width 75 height 4
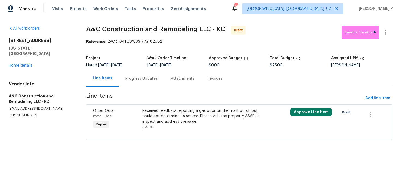
click at [87, 34] on span "A&C Construction and Remodeling LLC - KCI Draft" at bounding box center [213, 32] width 255 height 13
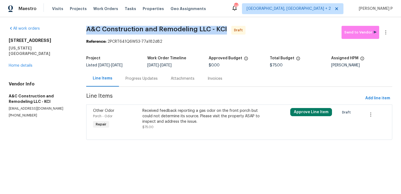
drag, startPoint x: 87, startPoint y: 29, endPoint x: 227, endPoint y: 28, distance: 139.6
click at [227, 28] on span "A&C Construction and Remodeling LLC - KCI Draft" at bounding box center [213, 32] width 255 height 13
copy span "A&C Construction and Remodeling LLC - KCI"
click at [384, 32] on icon "button" at bounding box center [385, 32] width 7 height 7
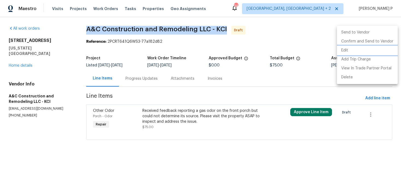
click at [360, 50] on li "Edit" at bounding box center [367, 50] width 61 height 9
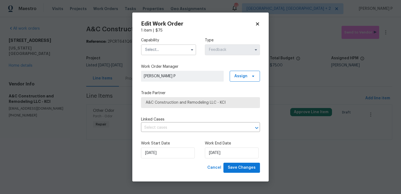
click at [170, 43] on div "Capability" at bounding box center [168, 47] width 55 height 18
click at [170, 52] on input "text" at bounding box center [168, 49] width 55 height 11
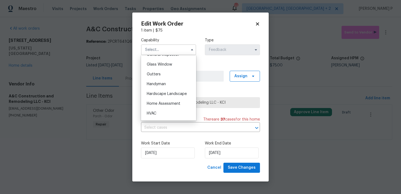
scroll to position [282, 0]
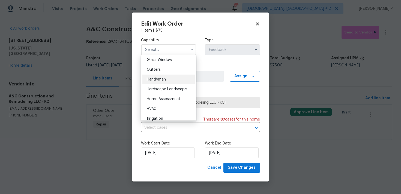
click at [163, 80] on span "Handyman" at bounding box center [156, 80] width 19 height 4
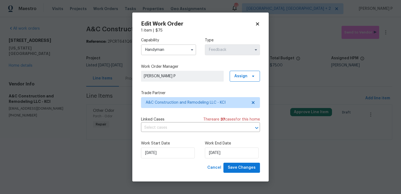
click at [168, 47] on input "Handyman" at bounding box center [168, 49] width 55 height 11
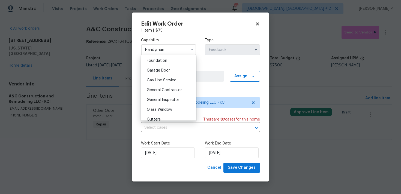
scroll to position [264, 0]
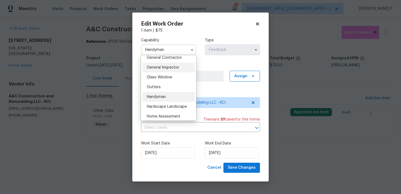
click at [168, 63] on div "General Inspector" at bounding box center [168, 68] width 52 height 10
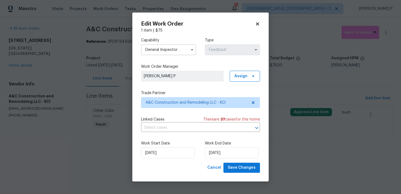
click at [197, 49] on div "Capability General Inspector Type Feedback" at bounding box center [200, 46] width 119 height 26
click at [188, 50] on input "General Inspector" at bounding box center [168, 49] width 55 height 11
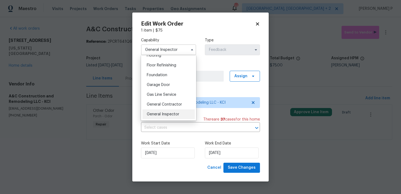
scroll to position [228, 0]
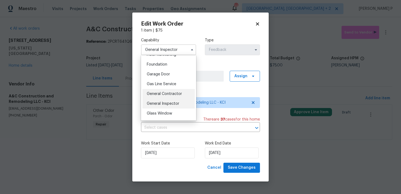
click at [165, 91] on div "General Contractor" at bounding box center [168, 94] width 52 height 10
type input "General Contractor"
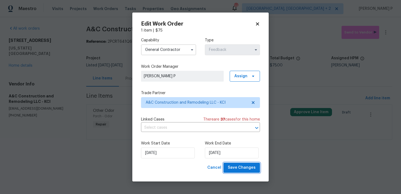
click at [238, 170] on span "Save Changes" at bounding box center [242, 168] width 28 height 7
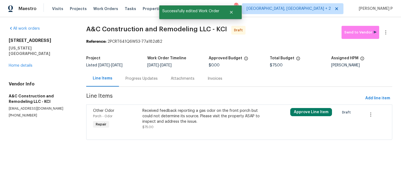
click at [147, 80] on div "Progress Updates" at bounding box center [141, 78] width 32 height 5
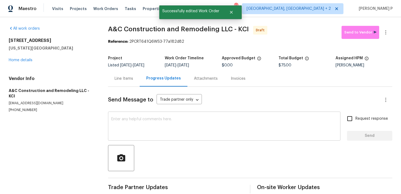
click at [156, 123] on textarea at bounding box center [224, 126] width 226 height 19
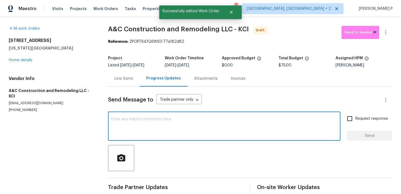
paste textarea "Hi, this is [PERSON_NAME] with Opendoor. I’m confirming you received the WO for…"
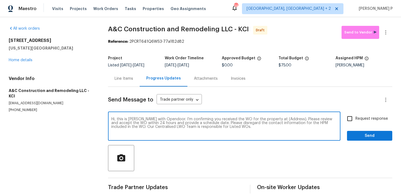
drag, startPoint x: 273, startPoint y: 119, endPoint x: 290, endPoint y: 119, distance: 17.4
click at [290, 119] on textarea "Hi, this is [PERSON_NAME] with Opendoor. I’m confirming you received the WO for…" at bounding box center [224, 126] width 226 height 19
paste textarea "[STREET_ADDRESS][US_STATE]"
type textarea "Hi, this is [PERSON_NAME] with Opendoor. I’m confirming you received the WO for…"
click at [337, 121] on div "Hi, this is [PERSON_NAME] with Opendoor. I’m confirming you received the WO for…" at bounding box center [224, 127] width 232 height 28
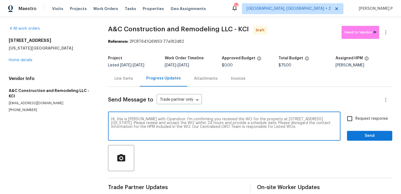
click at [346, 119] on input "Request response" at bounding box center [349, 118] width 11 height 11
checkbox input "true"
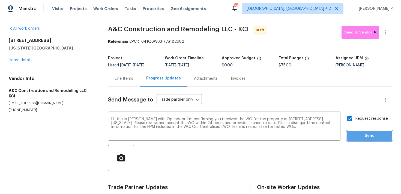
click at [368, 138] on span "Send" at bounding box center [369, 136] width 37 height 7
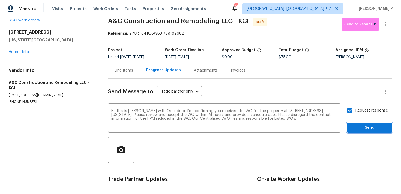
click at [358, 127] on span "Send" at bounding box center [369, 128] width 37 height 7
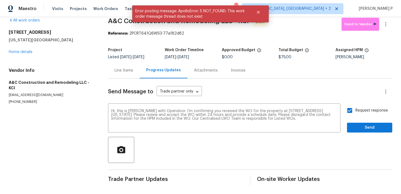
click at [252, 146] on div at bounding box center [250, 150] width 284 height 26
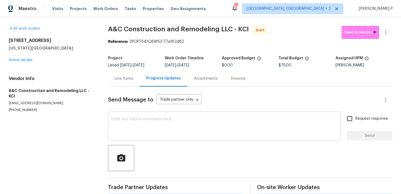
scroll to position [8, 0]
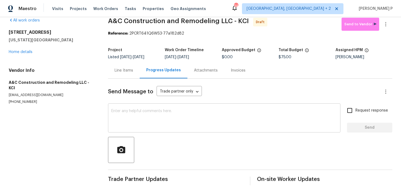
click at [173, 106] on div "x ​" at bounding box center [224, 119] width 232 height 28
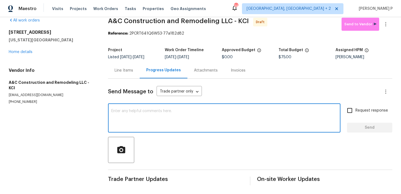
paste textarea "Hi, this is [PERSON_NAME] with Opendoor. I’m confirming you received the WO for…"
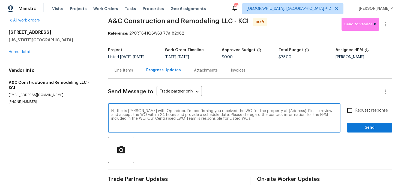
drag, startPoint x: 273, startPoint y: 111, endPoint x: 289, endPoint y: 111, distance: 16.1
click at [289, 111] on textarea "Hi, this is [PERSON_NAME] with Opendoor. I’m confirming you received the WO for…" at bounding box center [224, 118] width 226 height 19
click at [270, 111] on textarea "Hi, this is [PERSON_NAME] with Opendoor. I’m confirming you received the WO for…" at bounding box center [224, 118] width 226 height 19
drag, startPoint x: 274, startPoint y: 111, endPoint x: 290, endPoint y: 111, distance: 16.1
click at [290, 111] on textarea "Hi, this is [PERSON_NAME] with Opendoor. I’m confirming you received the WO for…" at bounding box center [224, 118] width 226 height 19
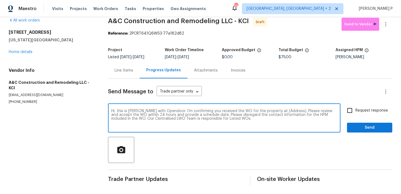
paste textarea "[STREET_ADDRESS][US_STATE]"
type textarea "Hi, this is [PERSON_NAME] with Opendoor. I’m confirming you received the WO for…"
click at [348, 113] on input "Request response" at bounding box center [349, 110] width 11 height 11
checkbox input "true"
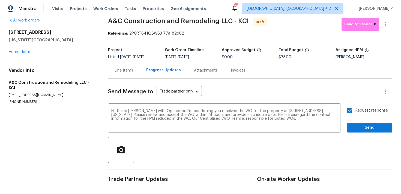
click at [359, 122] on div "Request response Send" at bounding box center [369, 119] width 45 height 28
click at [359, 127] on span "Send" at bounding box center [369, 128] width 37 height 7
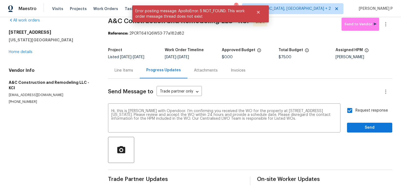
click at [258, 147] on div at bounding box center [250, 150] width 284 height 26
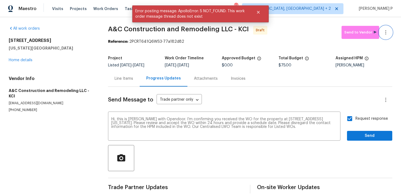
click at [385, 33] on icon "button" at bounding box center [385, 32] width 7 height 7
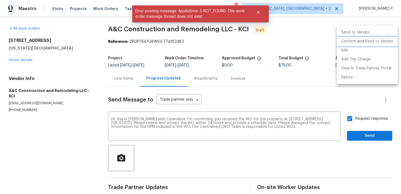
click at [354, 42] on li "Confirm and Send to Vendor" at bounding box center [367, 41] width 61 height 9
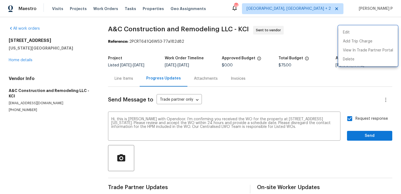
click at [369, 136] on div at bounding box center [200, 97] width 401 height 194
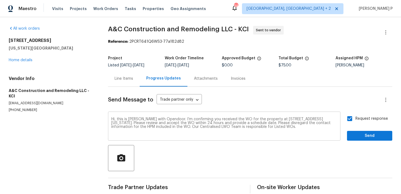
click at [265, 125] on textarea "Hi, this is [PERSON_NAME] with Opendoor. I’m confirming you received the WO for…" at bounding box center [224, 126] width 226 height 19
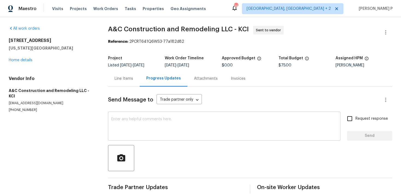
scroll to position [8, 0]
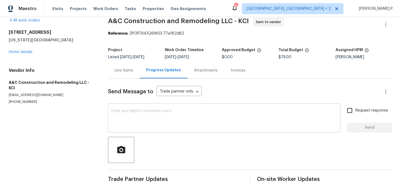
click at [181, 111] on textarea at bounding box center [224, 118] width 226 height 19
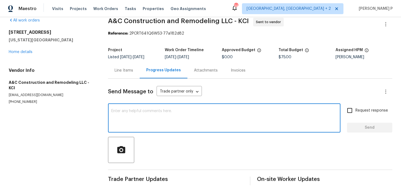
paste textarea "Hi, this is [PERSON_NAME] with Opendoor. I’m confirming you received the WO for…"
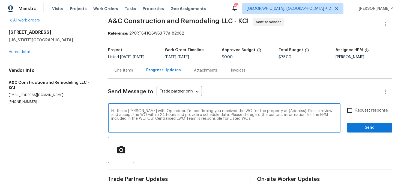
click at [274, 110] on textarea "Hi, this is [PERSON_NAME] with Opendoor. I’m confirming you received the WO for…" at bounding box center [224, 118] width 226 height 19
drag, startPoint x: 274, startPoint y: 111, endPoint x: 290, endPoint y: 110, distance: 16.7
click at [290, 110] on textarea "Hi, this is Ramyasri with Opendoor. I’m confirming you received the WO for the …" at bounding box center [224, 118] width 226 height 19
paste textarea "8515 NE 89th Ter, Kansas City, MO 64157"
type textarea "Hi, this is Ramyasri with Opendoor. I’m confirming you received the WO for the …"
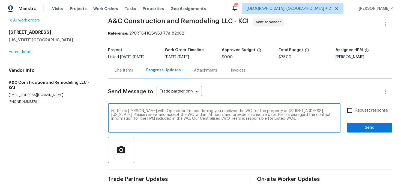
click at [342, 114] on div "Hi, this is Ramyasri with Opendoor. I’m confirming you received the WO for the …" at bounding box center [250, 119] width 284 height 28
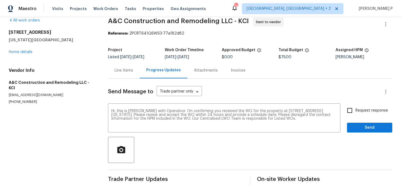
click at [353, 111] on input "Request response" at bounding box center [349, 110] width 11 height 11
checkbox input "true"
click at [355, 126] on span "Send" at bounding box center [369, 128] width 37 height 7
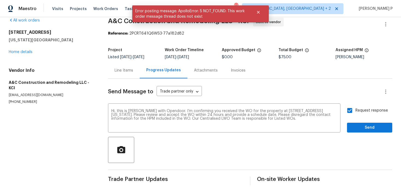
click at [234, 148] on div at bounding box center [250, 150] width 284 height 26
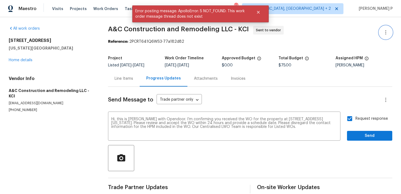
click at [385, 33] on icon "button" at bounding box center [385, 32] width 7 height 7
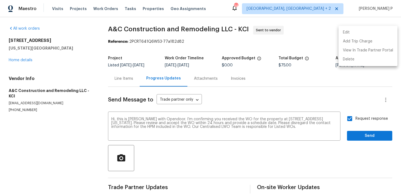
click at [127, 79] on div at bounding box center [200, 97] width 401 height 194
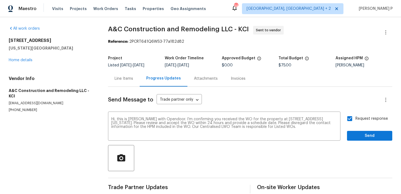
click at [127, 78] on div "Line Items" at bounding box center [123, 78] width 19 height 5
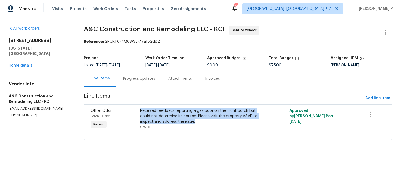
drag, startPoint x: 140, startPoint y: 111, endPoint x: 195, endPoint y: 123, distance: 56.0
click at [195, 123] on div "Received feedback reporting a gas odor on the front porch but could not determi…" at bounding box center [200, 119] width 124 height 25
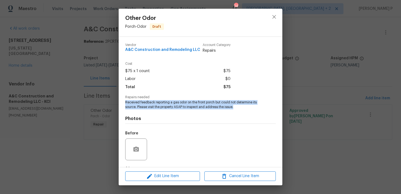
copy span "Received feedback reporting a gas odor on the front porch but could not determi…"
drag, startPoint x: 125, startPoint y: 102, endPoint x: 241, endPoint y: 108, distance: 116.2
click at [241, 108] on span "Received feedback reporting a gas odor on the front porch but could not determi…" at bounding box center [192, 104] width 135 height 9
click at [276, 19] on icon "close" at bounding box center [274, 17] width 7 height 7
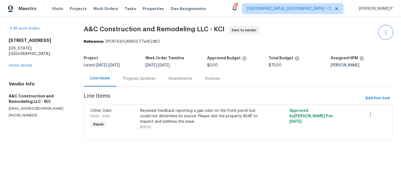
click at [386, 35] on icon "button" at bounding box center [385, 32] width 7 height 7
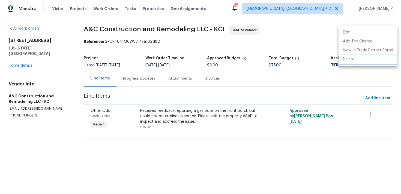
click at [355, 61] on li "Delete" at bounding box center [367, 59] width 59 height 9
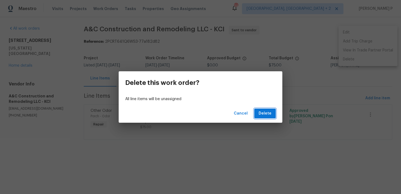
click at [268, 111] on span "Delete" at bounding box center [264, 113] width 13 height 7
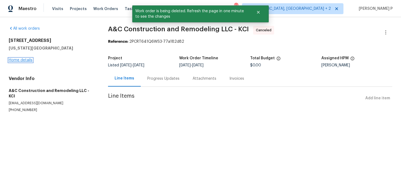
click at [23, 59] on link "Home details" at bounding box center [21, 60] width 24 height 4
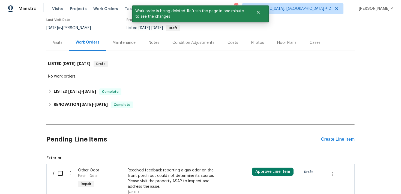
scroll to position [90, 0]
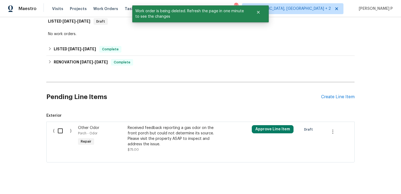
click at [61, 130] on input "checkbox" at bounding box center [63, 130] width 16 height 11
checkbox input "true"
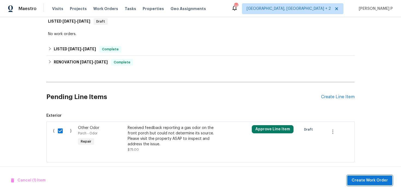
click at [365, 179] on span "Create Work Order" at bounding box center [369, 180] width 36 height 7
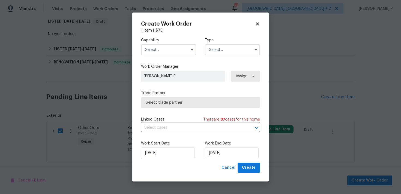
click at [241, 52] on input "text" at bounding box center [232, 49] width 55 height 11
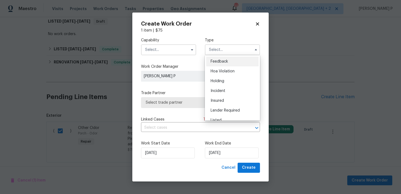
click at [222, 60] on span "Feedback" at bounding box center [218, 62] width 17 height 4
type input "Feedback"
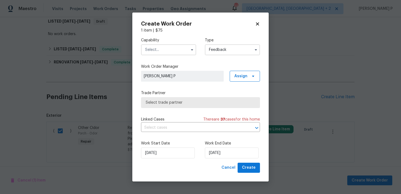
click at [173, 56] on div "Capability Type Feedback" at bounding box center [200, 46] width 119 height 26
click at [174, 54] on input "text" at bounding box center [168, 49] width 55 height 11
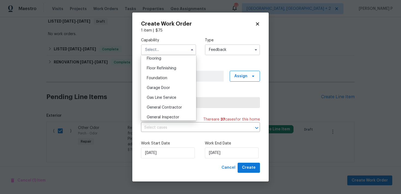
scroll to position [221, 0]
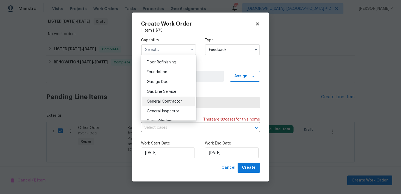
click at [168, 102] on span "General Contractor" at bounding box center [164, 102] width 35 height 4
type input "General Contractor"
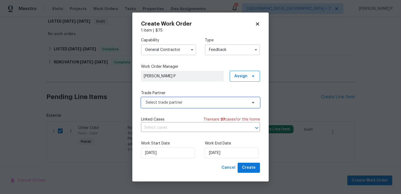
click at [183, 102] on span "Select trade partner" at bounding box center [197, 102] width 102 height 5
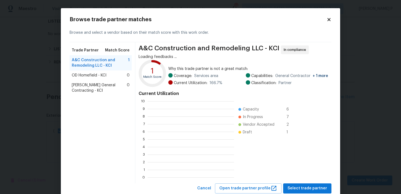
scroll to position [76, 86]
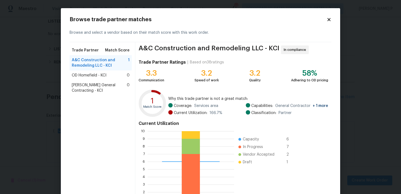
click at [99, 60] on span "A&C Construction and Remodeling LLC - KCI" at bounding box center [100, 63] width 56 height 11
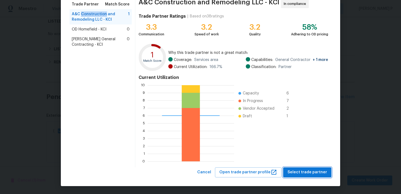
click at [306, 168] on button "Select trade partner" at bounding box center [307, 173] width 48 height 10
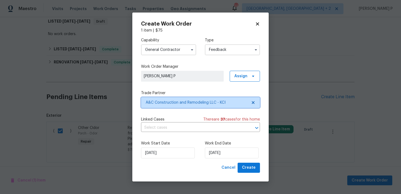
scroll to position [0, 0]
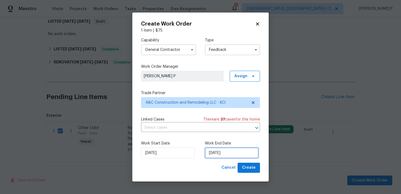
click at [231, 154] on input "12/08/2025" at bounding box center [232, 153] width 54 height 11
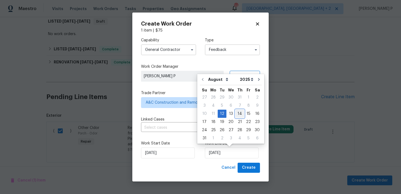
click at [238, 114] on div "14" at bounding box center [239, 114] width 9 height 8
type input "14/08/2025"
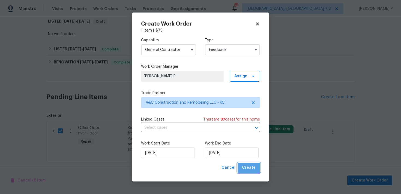
click at [248, 167] on span "Create" at bounding box center [249, 168] width 14 height 7
checkbox input "false"
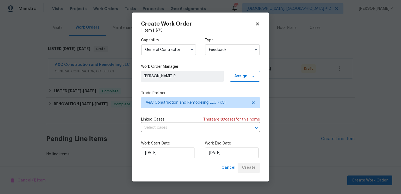
scroll to position [63, 0]
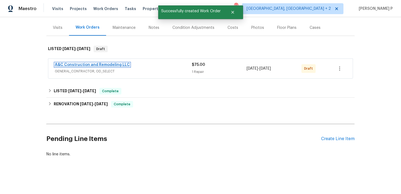
click at [103, 65] on link "A&C Construction and Remodeling LLC" at bounding box center [92, 65] width 75 height 4
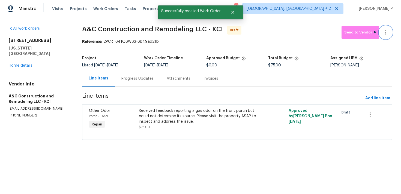
click at [390, 31] on button "button" at bounding box center [385, 32] width 13 height 13
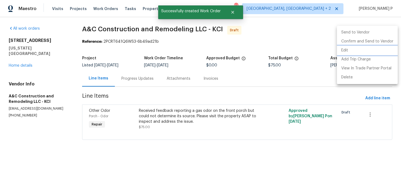
click at [368, 53] on li "Edit" at bounding box center [367, 50] width 61 height 9
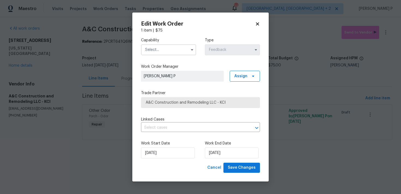
click at [174, 42] on label "Capability" at bounding box center [168, 40] width 55 height 5
click at [170, 50] on input "text" at bounding box center [168, 49] width 55 height 11
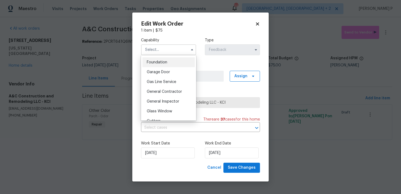
scroll to position [242, 0]
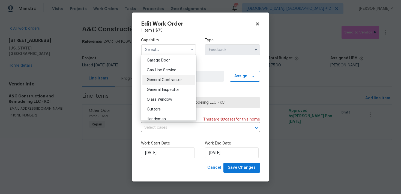
click at [162, 81] on span "General Contractor" at bounding box center [164, 80] width 35 height 4
type input "General Contractor"
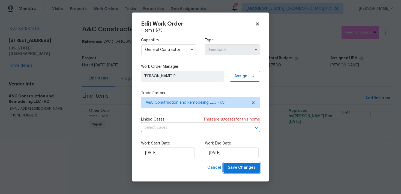
click at [240, 170] on span "Save Changes" at bounding box center [242, 168] width 28 height 7
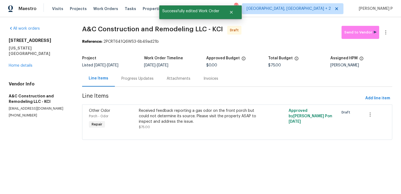
click at [153, 80] on div "Progress Updates" at bounding box center [137, 78] width 32 height 5
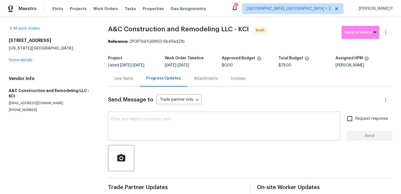
click at [158, 118] on textarea at bounding box center [224, 126] width 226 height 19
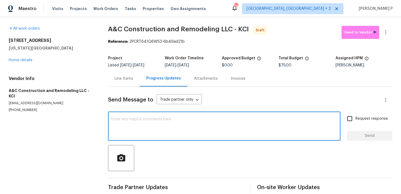
paste textarea "Hi, this is Ramyasri with Opendoor. I’m confirming you received the WO for the …"
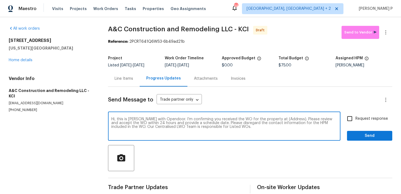
drag, startPoint x: 273, startPoint y: 119, endPoint x: 290, endPoint y: 119, distance: 16.9
click at [290, 119] on textarea "Hi, this is Ramyasri with Opendoor. I’m confirming you received the WO for the …" at bounding box center [224, 126] width 226 height 19
paste textarea "8515 NE 89th Ter, Kansas City, MO 64157"
type textarea "Hi, this is Ramyasri with Opendoor. I’m confirming you received the WO for the …"
click at [357, 114] on label "Request response" at bounding box center [366, 118] width 44 height 11
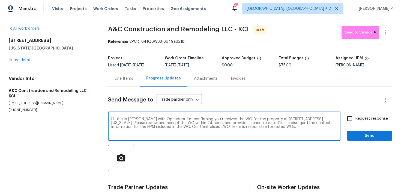
click at [355, 114] on input "Request response" at bounding box center [349, 118] width 11 height 11
checkbox input "true"
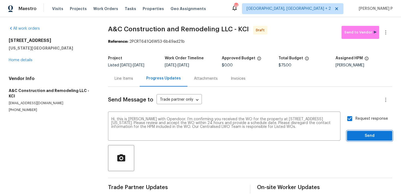
click at [357, 134] on span "Send" at bounding box center [369, 136] width 37 height 7
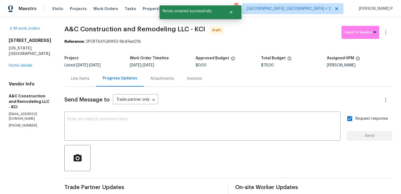
click at [236, 167] on div at bounding box center [228, 158] width 328 height 26
click at [384, 34] on icon "button" at bounding box center [385, 32] width 7 height 7
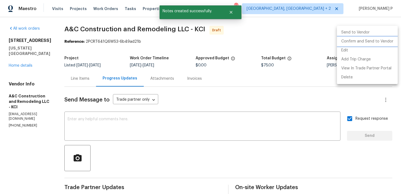
click at [356, 41] on li "Confirm and Send to Vendor" at bounding box center [367, 41] width 61 height 9
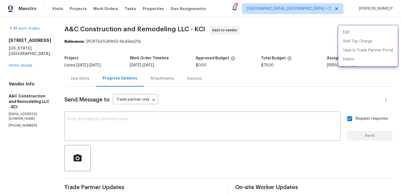
click at [173, 149] on div at bounding box center [200, 97] width 401 height 194
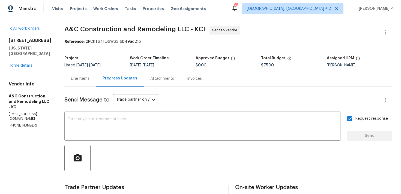
click at [95, 38] on span "A&C Construction and Remodeling LLC - KCI Sent to vendor" at bounding box center [221, 32] width 315 height 13
drag, startPoint x: 96, startPoint y: 43, endPoint x: 163, endPoint y: 42, distance: 67.1
click at [162, 42] on div "Reference: 2PCRT641Q6WS3-6b49ad21b" at bounding box center [228, 41] width 328 height 5
copy div "2PCRT641Q6WS3-6b49ad21b"
click at [176, 41] on div "Reference: 2PCRT641Q6WS3-6b49ad21b" at bounding box center [228, 41] width 328 height 5
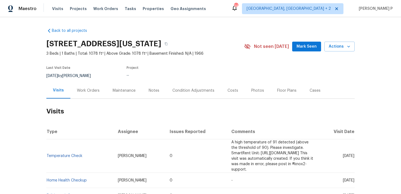
click at [85, 91] on div "Work Orders" at bounding box center [88, 90] width 23 height 5
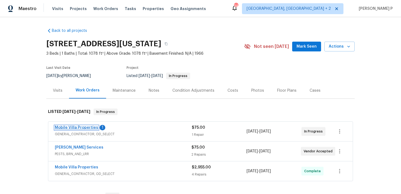
click at [86, 129] on link "Mobile Villa Properties" at bounding box center [76, 128] width 43 height 4
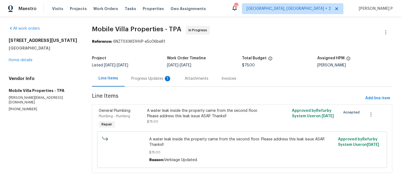
click at [147, 80] on div "Progress Updates 1" at bounding box center [151, 78] width 40 height 5
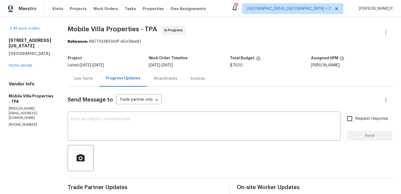
click at [83, 81] on div "Line Items" at bounding box center [83, 78] width 19 height 5
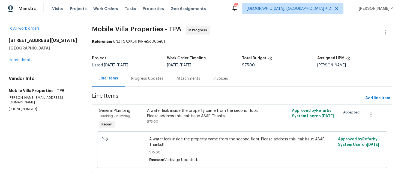
click at [25, 62] on div "[STREET_ADDRESS][US_STATE] Home details" at bounding box center [44, 50] width 70 height 25
click at [29, 60] on link "Home details" at bounding box center [21, 60] width 24 height 4
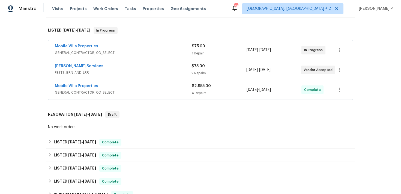
scroll to position [59, 0]
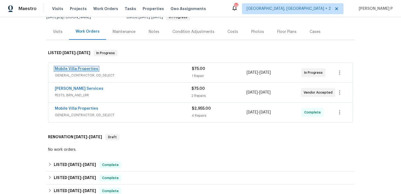
click at [78, 69] on link "Mobile Villa Properties" at bounding box center [76, 69] width 43 height 4
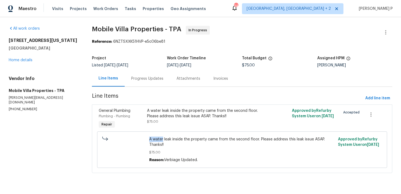
drag, startPoint x: 149, startPoint y: 140, endPoint x: 162, endPoint y: 140, distance: 12.5
click at [162, 140] on span "A water leak inside the property came from the second floor. Please address thi…" at bounding box center [241, 142] width 185 height 11
click at [152, 140] on span "A water leak inside the property came from the second floor. Please address thi…" at bounding box center [241, 142] width 185 height 11
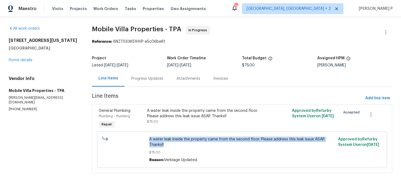
drag, startPoint x: 149, startPoint y: 140, endPoint x: 170, endPoint y: 144, distance: 21.6
click at [170, 144] on span "A water leak inside the property came from the second floor. Please address thi…" at bounding box center [241, 142] width 185 height 11
click at [175, 138] on span "A water leak inside the property came from the second floor. Please address thi…" at bounding box center [241, 142] width 185 height 11
drag, startPoint x: 150, startPoint y: 139, endPoint x: 324, endPoint y: 139, distance: 174.7
click at [324, 139] on span "A water leak inside the property came from the second floor. Please address thi…" at bounding box center [241, 142] width 185 height 11
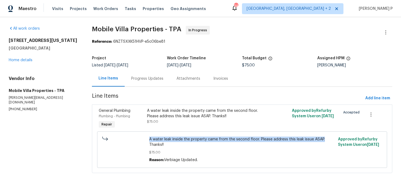
copy span "A water leak inside the property came from the second floor. Please address thi…"
click at [22, 60] on link "Home details" at bounding box center [21, 60] width 24 height 4
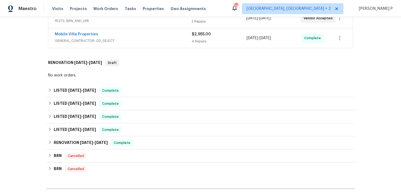
scroll to position [198, 0]
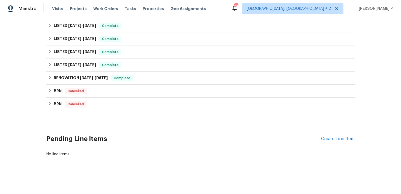
click at [340, 144] on div "Pending Line Items Create Line Item" at bounding box center [200, 138] width 308 height 25
click at [340, 140] on div "Create Line Item" at bounding box center [338, 139] width 34 height 5
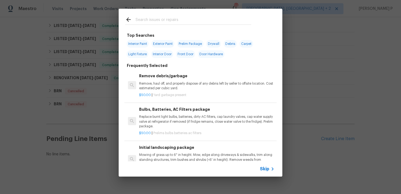
click at [265, 167] on span "Skip" at bounding box center [264, 169] width 9 height 5
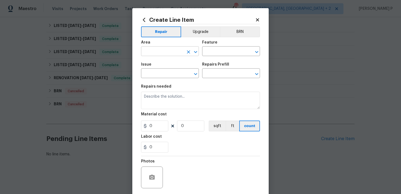
click at [195, 52] on icon "Open" at bounding box center [195, 52] width 3 height 2
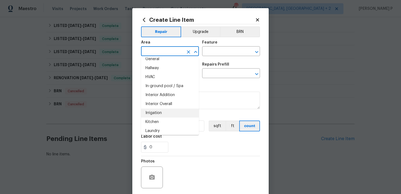
scroll to position [192, 0]
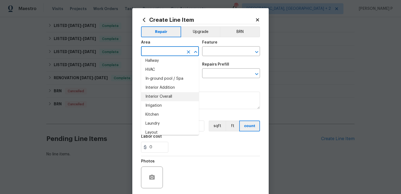
click at [169, 96] on li "Interior Overall" at bounding box center [170, 96] width 58 height 9
type input "Interior Overall"
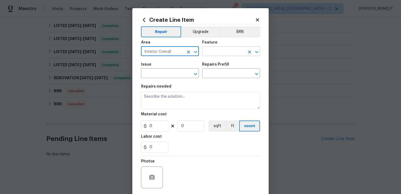
click at [213, 54] on input "text" at bounding box center [223, 52] width 43 height 8
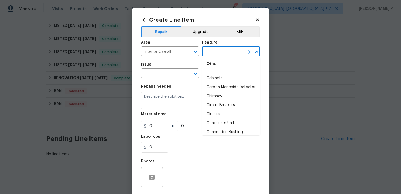
scroll to position [0, 0]
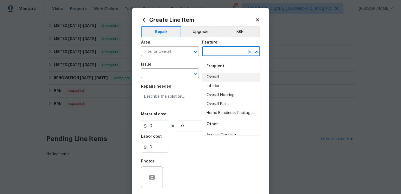
click at [216, 77] on li "Overall" at bounding box center [231, 77] width 58 height 9
type input "Overall"
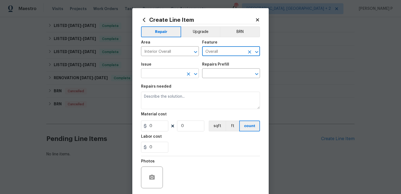
click at [199, 73] on button "Open" at bounding box center [196, 74] width 8 height 8
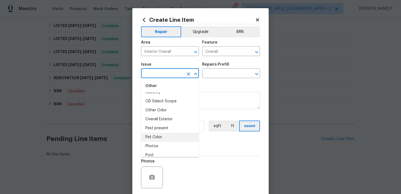
scroll to position [848, 0]
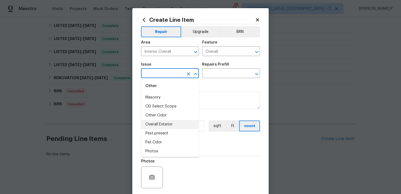
click at [168, 124] on li "Overall Exterior" at bounding box center [170, 124] width 58 height 9
type input "Overall Exterior"
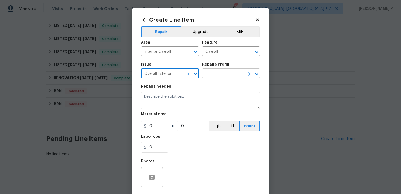
click at [221, 74] on input "text" at bounding box center [223, 74] width 43 height 8
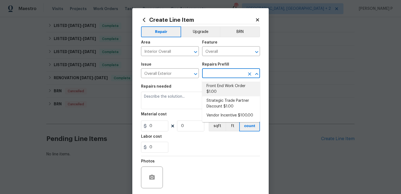
click at [220, 87] on li "Front End Work Order $1.00" at bounding box center [231, 89] width 58 height 15
type input "Front End Work Order $1.00"
type textarea "Placeholder line item for the creation of front end work orders."
type input "1"
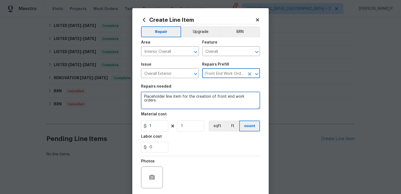
click at [199, 92] on textarea "Placeholder line item for the creation of front end work orders." at bounding box center [200, 100] width 119 height 17
paste textarea "A water leak inside the property came from the second floor. Please address thi…"
click at [143, 96] on textarea "A water leak inside the property came from the second floor. Please address thi…" at bounding box center [200, 100] width 119 height 17
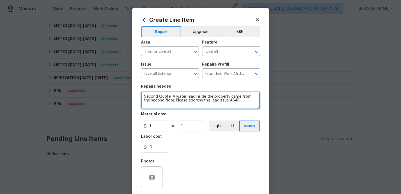
type textarea "Second Quote: A water leak inside the property came from the second floor. Plea…"
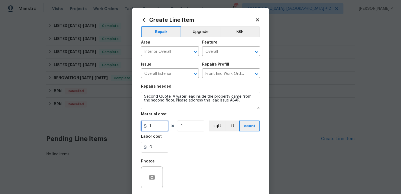
click at [160, 126] on input "1" at bounding box center [154, 126] width 27 height 11
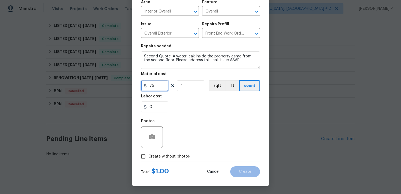
type input "75"
click at [141, 155] on input "Create without photos" at bounding box center [143, 157] width 10 height 10
checkbox input "true"
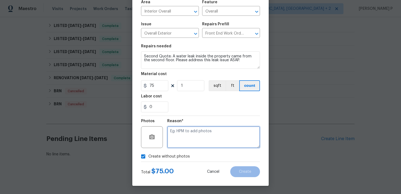
click at [202, 140] on textarea at bounding box center [213, 137] width 93 height 22
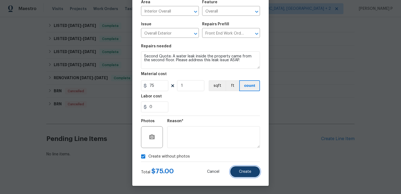
click at [257, 174] on button "Create" at bounding box center [245, 172] width 30 height 11
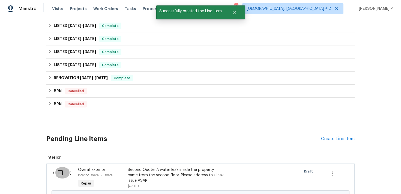
click at [60, 170] on input "checkbox" at bounding box center [63, 172] width 16 height 11
checkbox input "true"
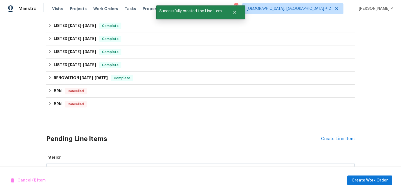
scroll to position [266, 0]
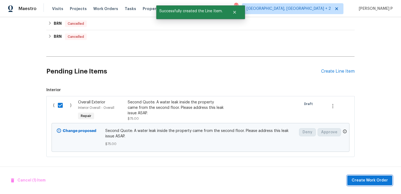
click at [363, 177] on button "Create Work Order" at bounding box center [369, 181] width 45 height 10
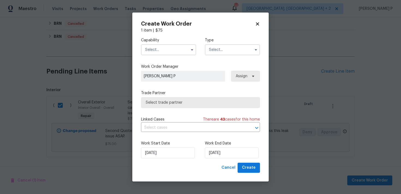
click at [229, 50] on input "text" at bounding box center [232, 49] width 55 height 11
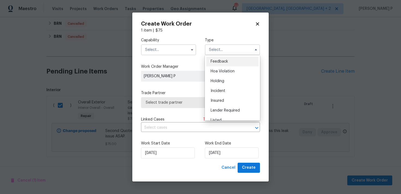
click at [222, 60] on span "Feedback" at bounding box center [218, 62] width 17 height 4
type input "Feedback"
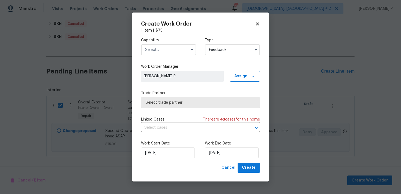
click at [157, 52] on input "text" at bounding box center [168, 49] width 55 height 11
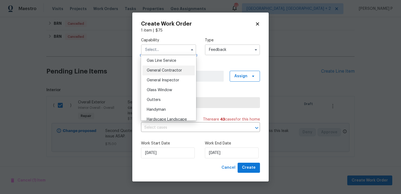
scroll to position [244, 0]
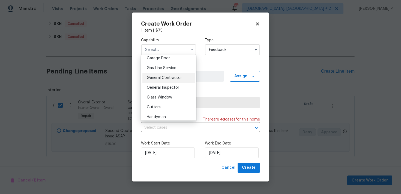
click at [162, 77] on span "General Contractor" at bounding box center [164, 78] width 35 height 4
type input "General Contractor"
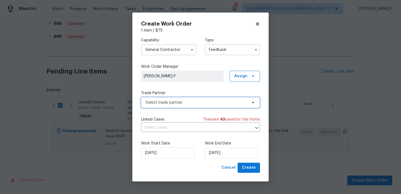
click at [173, 104] on span "Select trade partner" at bounding box center [197, 102] width 102 height 5
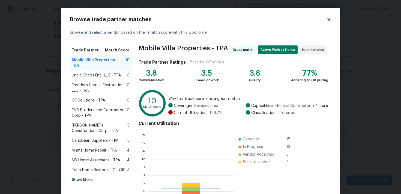
scroll to position [76, 86]
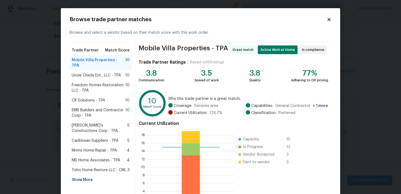
click at [87, 83] on span "Freedom Homes Restoration LLC - TPA" at bounding box center [98, 88] width 53 height 11
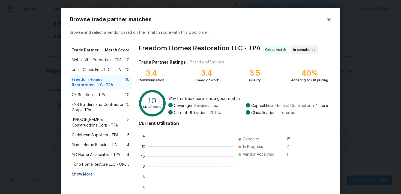
click at [89, 70] on span "Uncle Cheds Ent., LLC - TPA" at bounding box center [96, 69] width 49 height 5
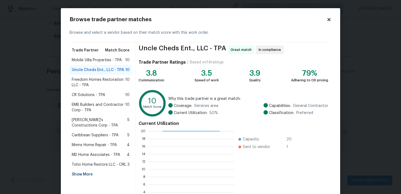
scroll to position [46, 0]
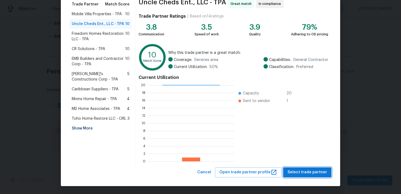
click at [301, 171] on span "Select trade partner" at bounding box center [307, 172] width 40 height 7
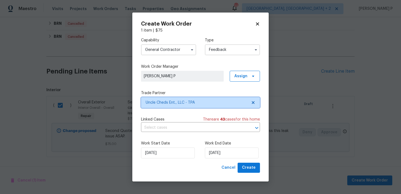
scroll to position [0, 0]
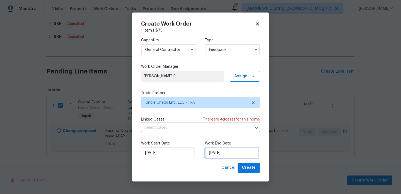
click at [212, 152] on input "12/08/2025" at bounding box center [232, 153] width 54 height 11
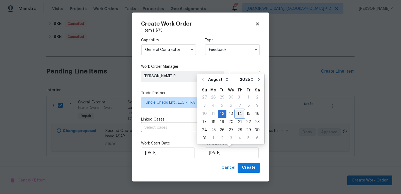
click at [239, 112] on div "14" at bounding box center [239, 114] width 9 height 8
type input "14/08/2025"
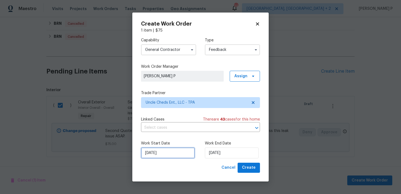
click at [180, 154] on input "12/08/2025" at bounding box center [168, 153] width 54 height 11
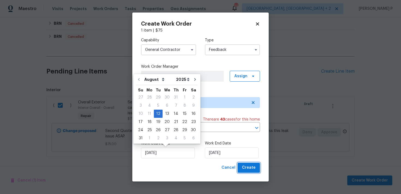
click at [249, 170] on span "Create" at bounding box center [249, 168] width 14 height 7
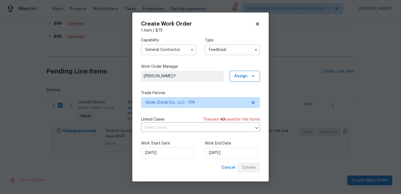
checkbox input "false"
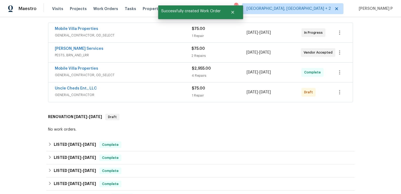
scroll to position [58, 0]
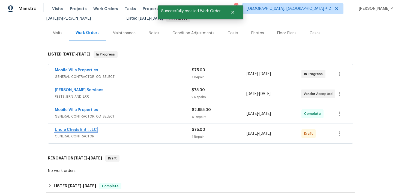
click at [73, 130] on link "Uncle Cheds Ent., LLC" at bounding box center [76, 130] width 42 height 4
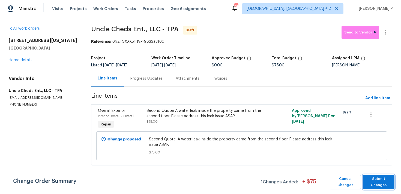
click at [373, 188] on span "Submit Changes" at bounding box center [379, 182] width 26 height 13
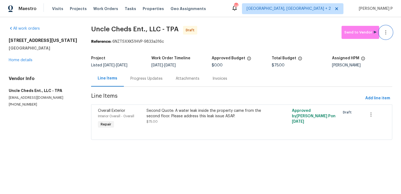
click at [386, 32] on icon "button" at bounding box center [385, 32] width 1 height 4
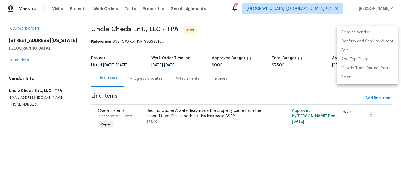
click at [350, 52] on li "Edit" at bounding box center [367, 50] width 61 height 9
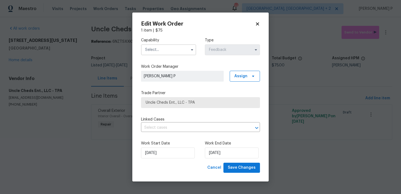
click at [175, 51] on input "text" at bounding box center [168, 49] width 55 height 11
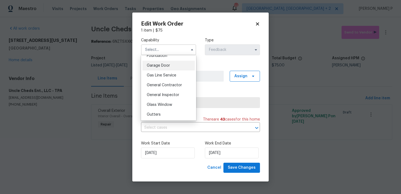
scroll to position [240, 0]
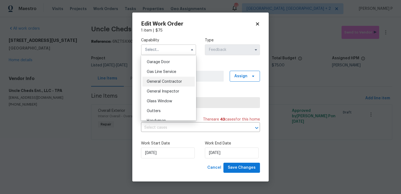
click at [164, 78] on div "General Contractor" at bounding box center [168, 82] width 52 height 10
type input "General Contractor"
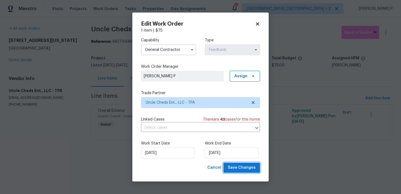
click at [237, 169] on span "Save Changes" at bounding box center [242, 168] width 28 height 7
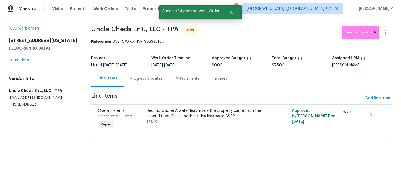
click at [149, 81] on div "Progress Updates" at bounding box center [146, 78] width 32 height 5
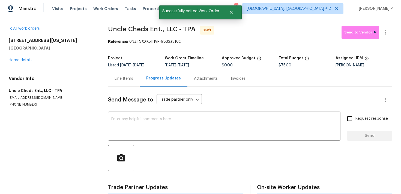
click at [149, 81] on div "Progress Updates" at bounding box center [164, 79] width 48 height 16
click at [149, 117] on div "x ​" at bounding box center [224, 127] width 232 height 28
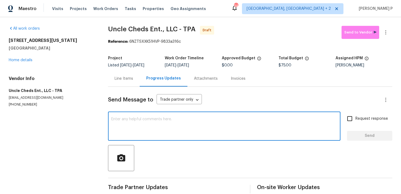
paste textarea "Hi, this is Ramyasri with Opendoor. I’m confirming you received the WO for the …"
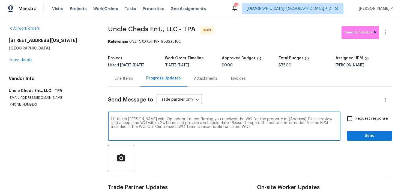
drag, startPoint x: 273, startPoint y: 119, endPoint x: 290, endPoint y: 119, distance: 16.6
click at [290, 119] on textarea "Hi, this is Ramyasri with Opendoor. I’m confirming you received the WO for the …" at bounding box center [224, 126] width 226 height 19
paste textarea "10009 Connecticut St, Gibsonton, FL 33534"
type textarea "Hi, this is Ramyasri with Opendoor. I’m confirming you received the WO for the …"
click at [375, 113] on div "Send Message to Trade partner only Trade partner only ​ Hi, this is Ramyasri wi…" at bounding box center [250, 140] width 284 height 107
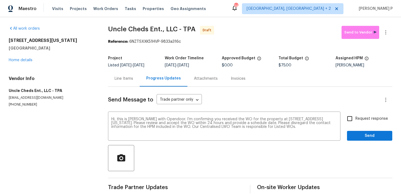
click at [369, 115] on label "Request response" at bounding box center [366, 118] width 44 height 11
click at [355, 115] on input "Request response" at bounding box center [349, 118] width 11 height 11
checkbox input "true"
click at [366, 140] on button "Send" at bounding box center [369, 136] width 45 height 10
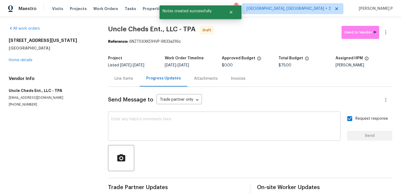
click at [303, 136] on textarea at bounding box center [224, 126] width 226 height 19
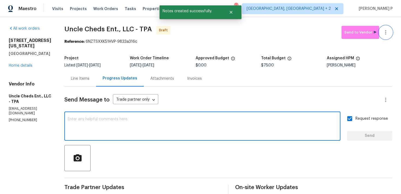
click at [385, 33] on icon "button" at bounding box center [385, 32] width 7 height 7
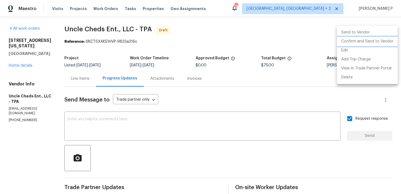
click at [344, 43] on li "Confirm and Send to Vendor" at bounding box center [367, 41] width 61 height 9
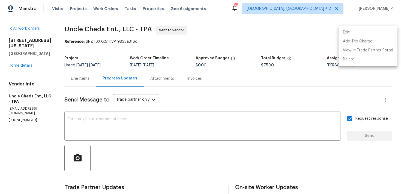
click at [110, 50] on div at bounding box center [200, 97] width 401 height 194
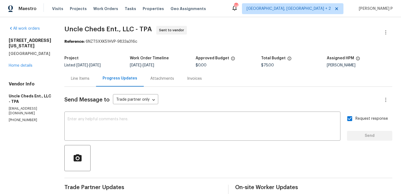
click at [106, 43] on div "Reference: 6NZTSXXK51HVP-9833a316c" at bounding box center [228, 41] width 328 height 5
drag, startPoint x: 84, startPoint y: 41, endPoint x: 172, endPoint y: 41, distance: 87.2
click at [171, 41] on div "Reference: 6NZTSXXK51HVP-9833a316c" at bounding box center [228, 41] width 328 height 5
copy div "6NZTSXXK51HVP-9833a316c"
drag, startPoint x: 64, startPoint y: 29, endPoint x: 155, endPoint y: 29, distance: 91.9
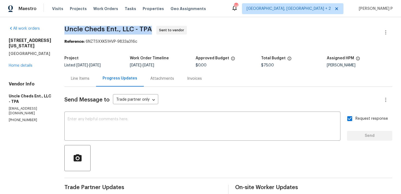
click at [155, 29] on span "Uncle Cheds Ent., LLC - TPA Sent to vendor" at bounding box center [221, 32] width 315 height 13
copy span "Uncle Cheds Ent., LLC - TPA"
click at [23, 65] on link "Home details" at bounding box center [21, 66] width 24 height 4
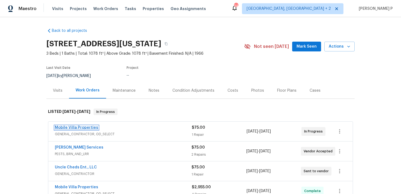
click at [77, 129] on link "Mobile Villa Properties" at bounding box center [76, 128] width 43 height 4
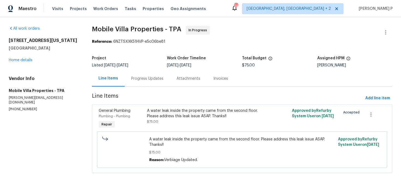
click at [149, 78] on div "Progress Updates" at bounding box center [147, 78] width 32 height 5
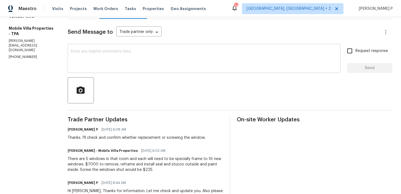
scroll to position [74, 0]
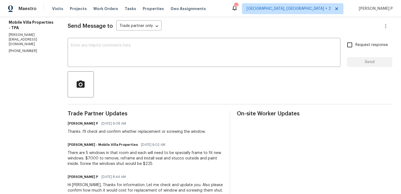
click at [147, 67] on div "Send Message to Trade partner only Trade partner only ​ x ​ Request response Se…" at bounding box center [230, 162] width 324 height 298
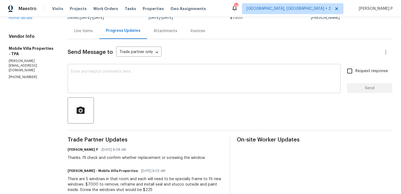
click at [147, 77] on textarea at bounding box center [204, 79] width 266 height 19
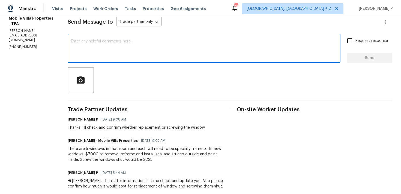
scroll to position [79, 0]
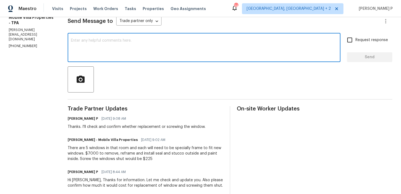
click at [148, 51] on textarea at bounding box center [204, 48] width 266 height 19
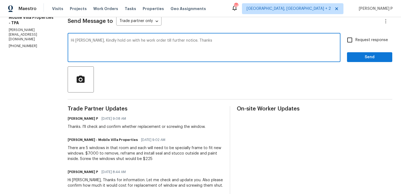
type textarea "Hi James, Kindly hold on with he work order till further notice. Thanks"
click at [354, 59] on span "Send" at bounding box center [369, 57] width 37 height 7
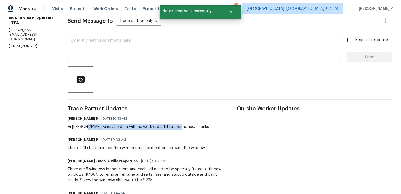
drag, startPoint x: 86, startPoint y: 128, endPoint x: 177, endPoint y: 127, distance: 91.0
click at [177, 127] on div "Hi James, Kindly hold on with he work order till further notice. Thanks" at bounding box center [138, 126] width 141 height 5
copy div "Kindly hold on with he work order till further notice."
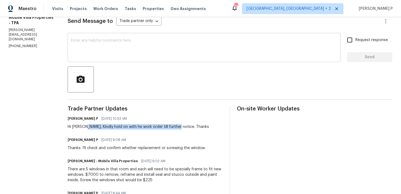
click at [87, 56] on textarea at bounding box center [204, 48] width 266 height 19
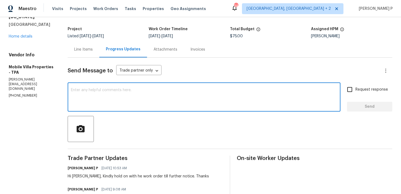
scroll to position [0, 0]
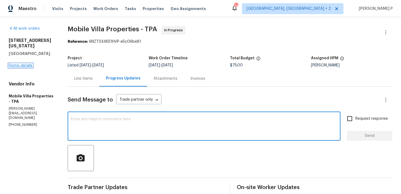
click at [24, 66] on link "Home details" at bounding box center [21, 66] width 24 height 4
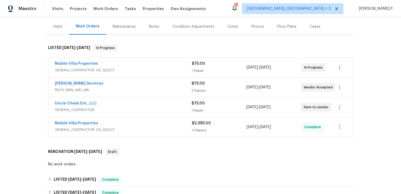
scroll to position [63, 0]
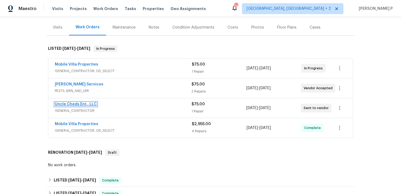
click at [77, 104] on link "Uncle Cheds Ent., LLC" at bounding box center [76, 104] width 42 height 4
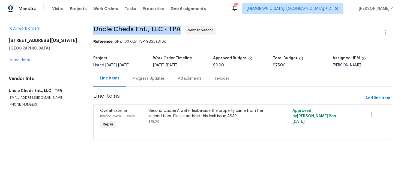
drag, startPoint x: 96, startPoint y: 29, endPoint x: 181, endPoint y: 28, distance: 85.0
click at [181, 28] on span "Uncle Cheds Ent., LLC - TPA Sent to vendor" at bounding box center [236, 32] width 286 height 13
copy span "Uncle Cheds Ent., LLC - TPA"
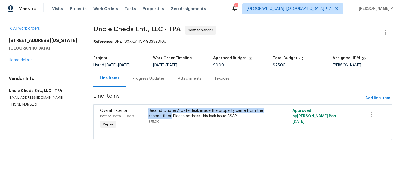
copy div "Second Quote: A water leak inside the property came from the second floor."
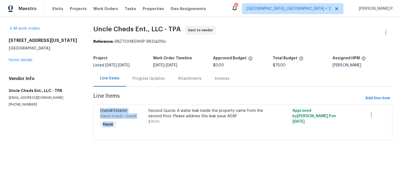
drag, startPoint x: 150, startPoint y: 111, endPoint x: 175, endPoint y: 100, distance: 26.7
click at [174, 101] on section "Uncle Cheds Ent., LLC - TPA Sent to vendor Reference: 6NZTSXXK51HVP-9833a316c P…" at bounding box center [242, 86] width 299 height 121
click at [175, 100] on span "Line Items" at bounding box center [228, 98] width 270 height 10
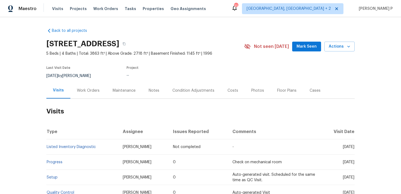
click at [86, 90] on div "Work Orders" at bounding box center [88, 90] width 23 height 5
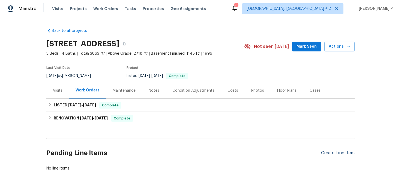
click at [334, 154] on div "Create Line Item" at bounding box center [338, 153] width 34 height 5
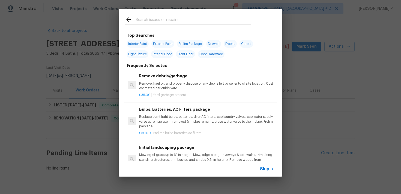
click at [264, 171] on span "Skip" at bounding box center [264, 169] width 9 height 5
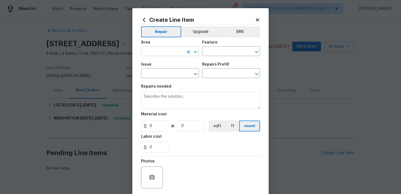
click at [156, 53] on input "text" at bounding box center [162, 52] width 43 height 8
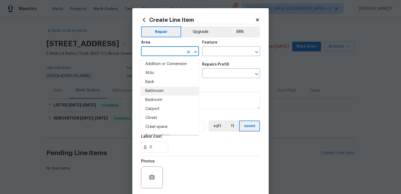
click at [157, 91] on li "Bathroom" at bounding box center [170, 91] width 58 height 9
type input "Bathroom"
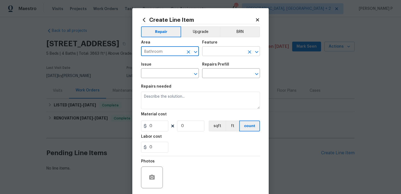
click at [211, 51] on input "text" at bounding box center [223, 52] width 43 height 8
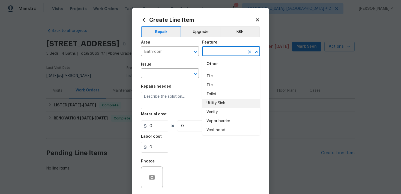
scroll to position [1308, 0]
click at [220, 93] on li "Toilet" at bounding box center [231, 97] width 58 height 9
type input "Toilet"
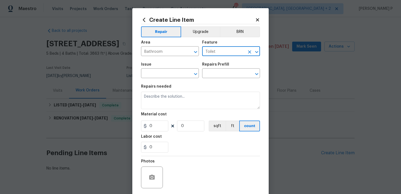
click at [192, 69] on div "Issue" at bounding box center [170, 66] width 58 height 7
click at [196, 73] on icon "Open" at bounding box center [195, 74] width 7 height 7
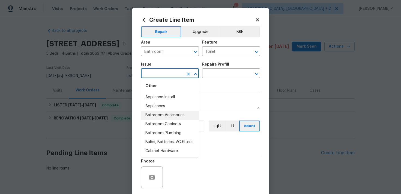
scroll to position [121, 0]
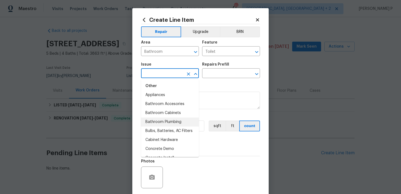
click at [168, 124] on li "Bathroom Plumbing" at bounding box center [170, 122] width 58 height 9
type input "Bathroom Plumbing"
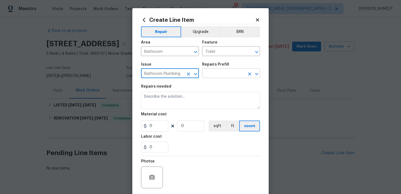
click at [221, 76] on input "text" at bounding box center [223, 74] width 43 height 8
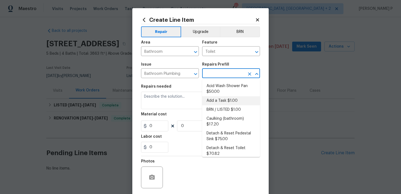
click at [220, 103] on li "Add a Task $1.00" at bounding box center [231, 100] width 58 height 9
type input "Plumbing"
type input "Add a Task $1.00"
type textarea "HPM to detail"
type input "1"
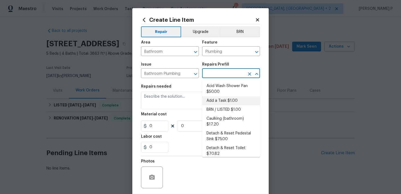
type input "1"
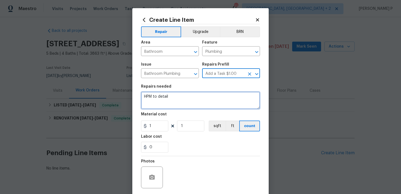
click at [181, 104] on textarea "HPM to detail" at bounding box center [200, 100] width 119 height 17
paste textarea "Upstairs guest bathroom toilet sounds like it is running. Identify the toilet(s…"
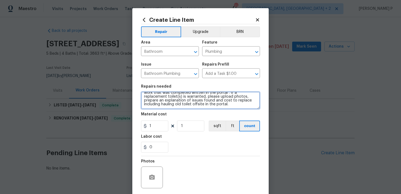
scroll to position [3, 0]
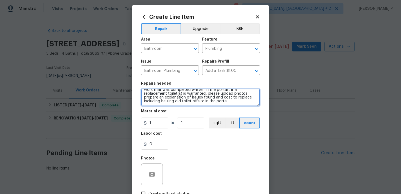
type textarea "Upstairs guest bathroom toilet sounds like it is running. Identify the toilet(s…"
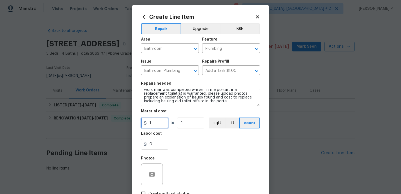
click at [161, 123] on input "1" at bounding box center [154, 123] width 27 height 11
type input "75"
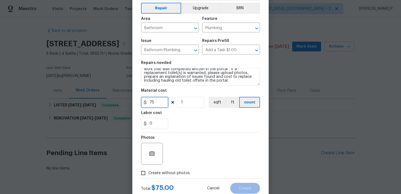
scroll to position [41, 0]
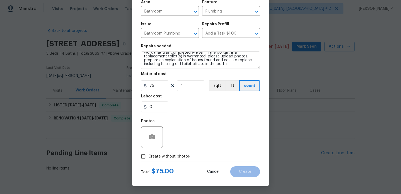
click at [146, 158] on input "Create without photos" at bounding box center [143, 157] width 10 height 10
checkbox input "true"
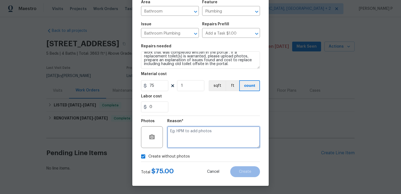
click at [180, 140] on textarea at bounding box center [213, 137] width 93 height 22
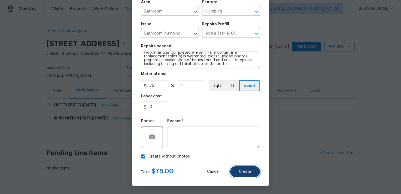
click at [244, 171] on span "Create" at bounding box center [245, 172] width 12 height 4
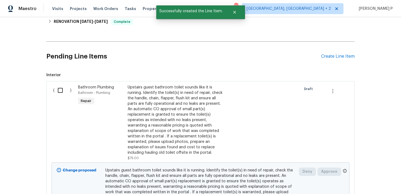
scroll to position [120, 0]
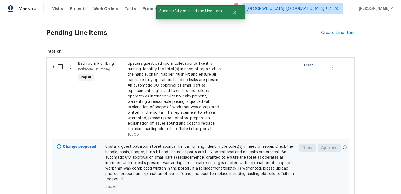
click at [61, 67] on input "checkbox" at bounding box center [63, 66] width 16 height 11
checkbox input "true"
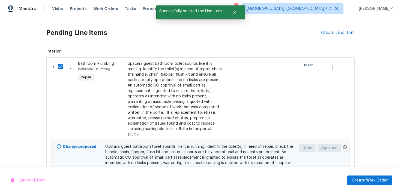
scroll to position [158, 0]
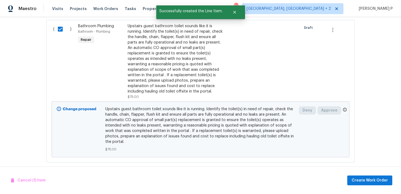
click at [381, 186] on div "Cancel (1) Item Create Work Order" at bounding box center [200, 181] width 401 height 28
click at [379, 180] on span "Create Work Order" at bounding box center [369, 180] width 36 height 7
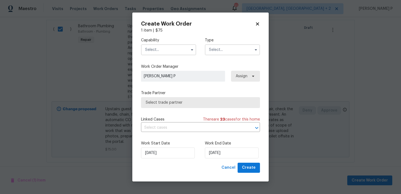
click at [236, 50] on input "text" at bounding box center [232, 49] width 55 height 11
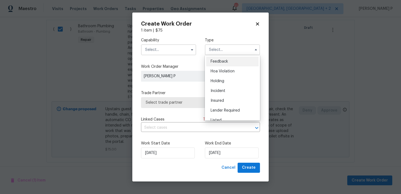
click at [232, 61] on div "Feedback" at bounding box center [232, 62] width 52 height 10
type input "Feedback"
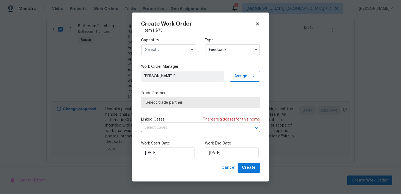
click at [176, 53] on input "text" at bounding box center [168, 49] width 55 height 11
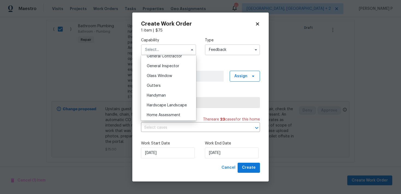
scroll to position [261, 0]
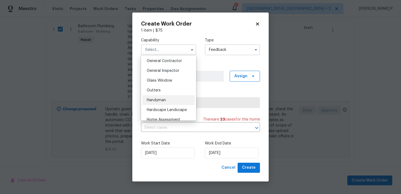
click at [166, 98] on div "Handyman" at bounding box center [168, 100] width 52 height 10
type input "Handyman"
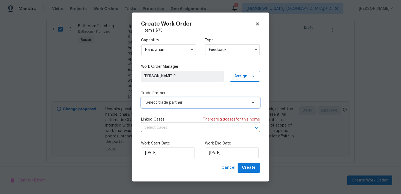
click at [169, 103] on span "Select trade partner" at bounding box center [197, 102] width 102 height 5
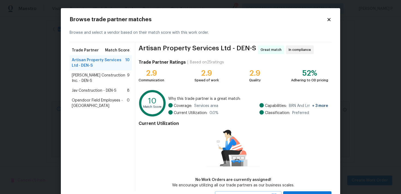
click at [86, 77] on span "Hanson Construction Inc. - DEN-S" at bounding box center [99, 78] width 55 height 11
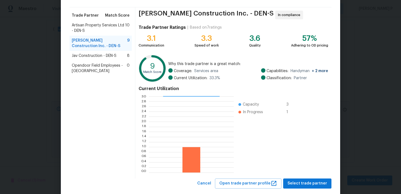
scroll to position [46, 0]
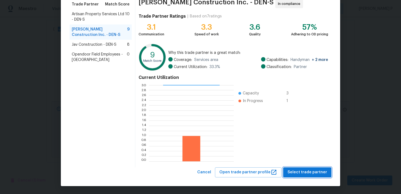
click at [318, 169] on span "Select trade partner" at bounding box center [307, 172] width 40 height 7
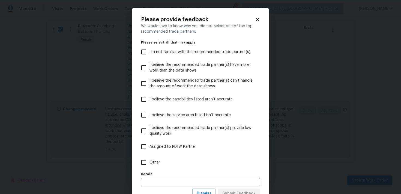
scroll to position [0, 0]
click at [151, 161] on span "Other" at bounding box center [154, 163] width 11 height 6
click at [149, 161] on input "Other" at bounding box center [143, 162] width 11 height 11
checkbox input "true"
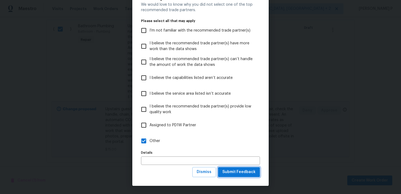
click at [252, 172] on span "Submit Feedback" at bounding box center [238, 172] width 33 height 7
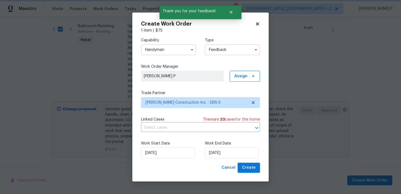
scroll to position [0, 0]
click at [229, 155] on input "[DATE]" at bounding box center [232, 153] width 54 height 11
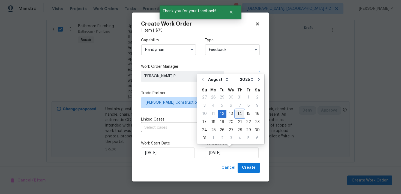
click at [238, 115] on div "14" at bounding box center [239, 114] width 9 height 8
type input "[DATE]"
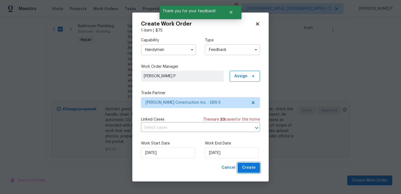
click at [250, 169] on span "Create" at bounding box center [249, 168] width 14 height 7
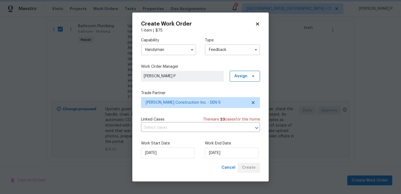
checkbox input "false"
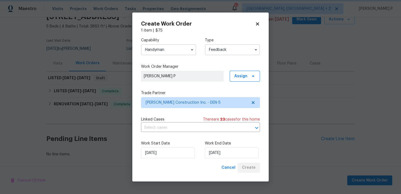
scroll to position [27, 0]
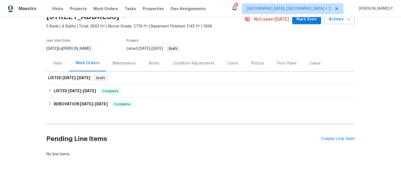
click at [197, 143] on h2 "Pending Line Items" at bounding box center [183, 138] width 274 height 25
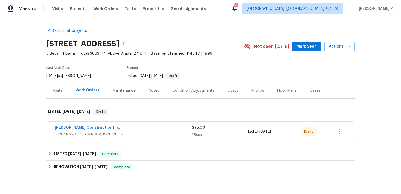
click at [92, 126] on span "[PERSON_NAME] Construction Inc." at bounding box center [87, 127] width 65 height 5
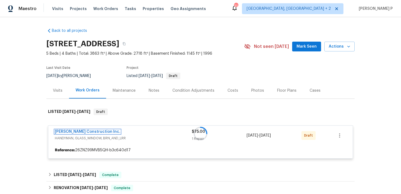
click at [89, 131] on link "[PERSON_NAME] Construction Inc." at bounding box center [87, 132] width 65 height 4
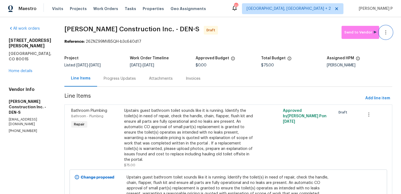
click at [386, 29] on button "button" at bounding box center [385, 32] width 13 height 13
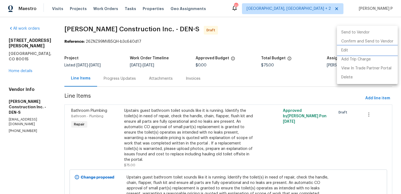
click at [346, 52] on li "Edit" at bounding box center [367, 50] width 61 height 9
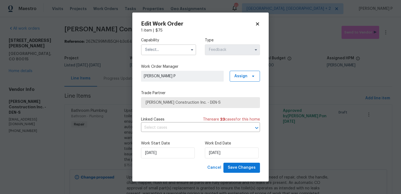
click at [183, 52] on input "text" at bounding box center [168, 49] width 55 height 11
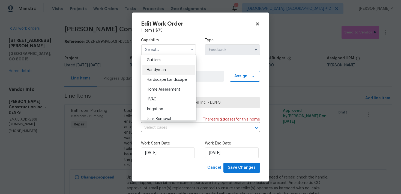
scroll to position [292, 0]
click at [166, 69] on div "Handyman" at bounding box center [168, 70] width 52 height 10
type input "Handyman"
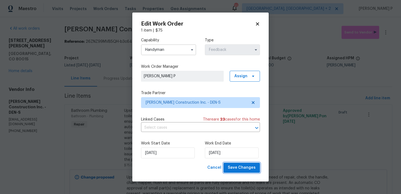
click at [232, 171] on span "Save Changes" at bounding box center [242, 168] width 28 height 7
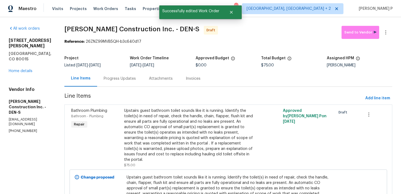
click at [120, 84] on div "Progress Updates" at bounding box center [119, 79] width 45 height 16
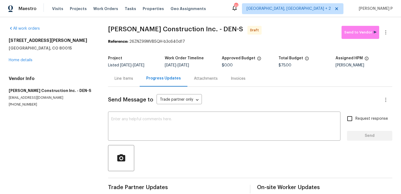
scroll to position [8, 0]
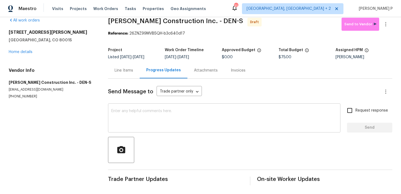
click at [144, 125] on textarea at bounding box center [224, 118] width 226 height 19
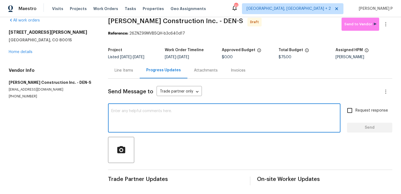
paste textarea "Hi, this is [PERSON_NAME] with Opendoor. I’m confirming you received the WO for…"
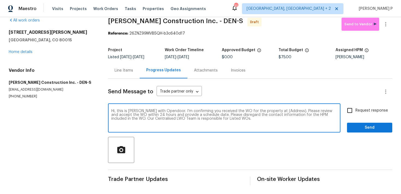
drag, startPoint x: 274, startPoint y: 111, endPoint x: 292, endPoint y: 111, distance: 17.7
click at [292, 111] on textarea "Hi, this is [PERSON_NAME] with Opendoor. I’m confirming you received the WO for…" at bounding box center [224, 118] width 226 height 19
click at [276, 110] on textarea "Hi, this is [PERSON_NAME] with Opendoor. I’m confirming you received the WO for…" at bounding box center [224, 118] width 226 height 19
drag, startPoint x: 274, startPoint y: 110, endPoint x: 290, endPoint y: 111, distance: 16.1
click at [290, 111] on textarea "Hi, this is [PERSON_NAME] with Opendoor. I’m confirming you received the WO for…" at bounding box center [224, 118] width 226 height 19
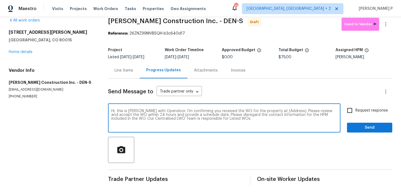
paste textarea "[STREET_ADDRESS]"
type textarea "Hi, this is [PERSON_NAME] with Opendoor. I’m confirming you received the WO for…"
click at [359, 109] on span "Request response" at bounding box center [371, 111] width 32 height 6
click at [355, 109] on input "Request response" at bounding box center [349, 110] width 11 height 11
checkbox input "true"
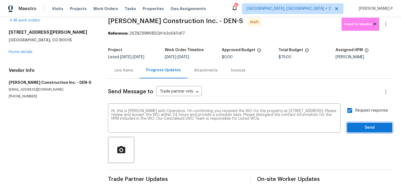
click at [361, 126] on span "Send" at bounding box center [369, 128] width 37 height 7
click at [230, 155] on div at bounding box center [250, 150] width 284 height 26
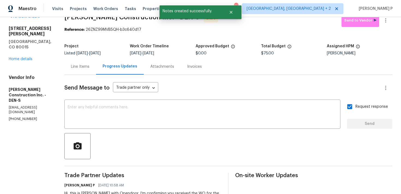
scroll to position [0, 0]
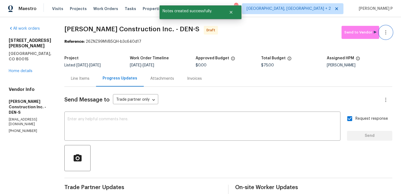
click at [386, 32] on icon "button" at bounding box center [385, 32] width 1 height 4
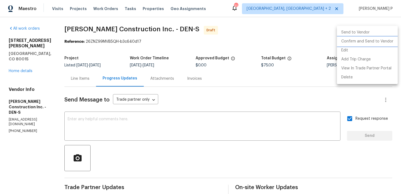
click at [353, 42] on li "Confirm and Send to Vendor" at bounding box center [367, 41] width 61 height 9
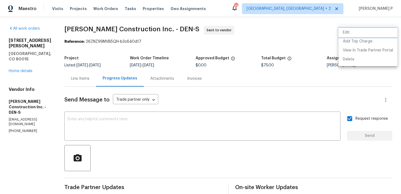
click at [348, 31] on li "Edit" at bounding box center [367, 32] width 59 height 9
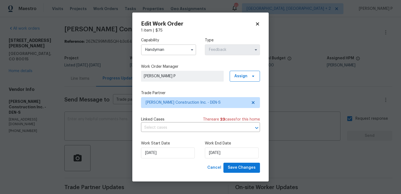
click at [258, 25] on icon at bounding box center [257, 24] width 3 height 3
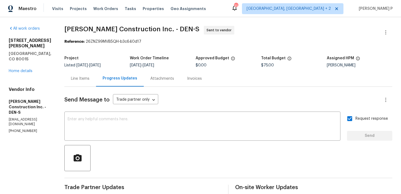
click at [90, 45] on section "Hanson Construction Inc. - DEN-S Sent to vendor Reference: 26ZNZ99MVB5QH-b3c640…" at bounding box center [228, 129] width 328 height 206
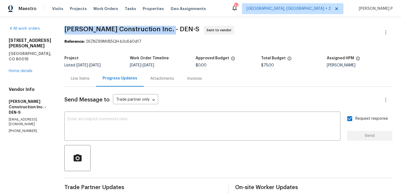
drag, startPoint x: 73, startPoint y: 27, endPoint x: 174, endPoint y: 29, distance: 101.4
click at [174, 29] on span "Hanson Construction Inc. - DEN-S" at bounding box center [131, 29] width 135 height 7
copy span "Hanson Construction Inc. - DEN-S"
click at [133, 47] on section "Hanson Construction Inc. - DEN-S Sent to vendor Reference: 26ZNZ99MVB5QH-b3c640…" at bounding box center [228, 129] width 328 height 206
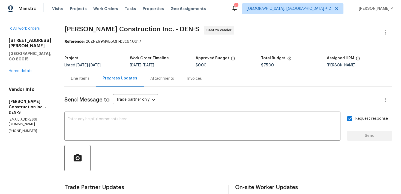
click at [84, 41] on b "Reference:" at bounding box center [74, 42] width 20 height 4
drag, startPoint x: 92, startPoint y: 41, endPoint x: 165, endPoint y: 41, distance: 73.3
click at [165, 41] on div "Reference: 26ZNZ99MVB5QH-b3c640d17" at bounding box center [228, 41] width 328 height 5
copy div "26ZNZ99MVB5QH-b3c640d17"
click at [83, 78] on div "Line Items" at bounding box center [80, 78] width 19 height 5
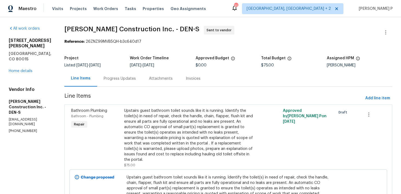
scroll to position [47, 0]
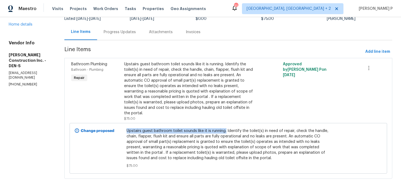
drag, startPoint x: 132, startPoint y: 132, endPoint x: 230, endPoint y: 131, distance: 97.6
click at [230, 131] on span "Upstairs guest bathroom toilet sounds like it is running. Identify the toilet(s…" at bounding box center [228, 144] width 204 height 33
copy span "Upstairs guest bathroom toilet sounds like it is running."
